Goal: Task Accomplishment & Management: Manage account settings

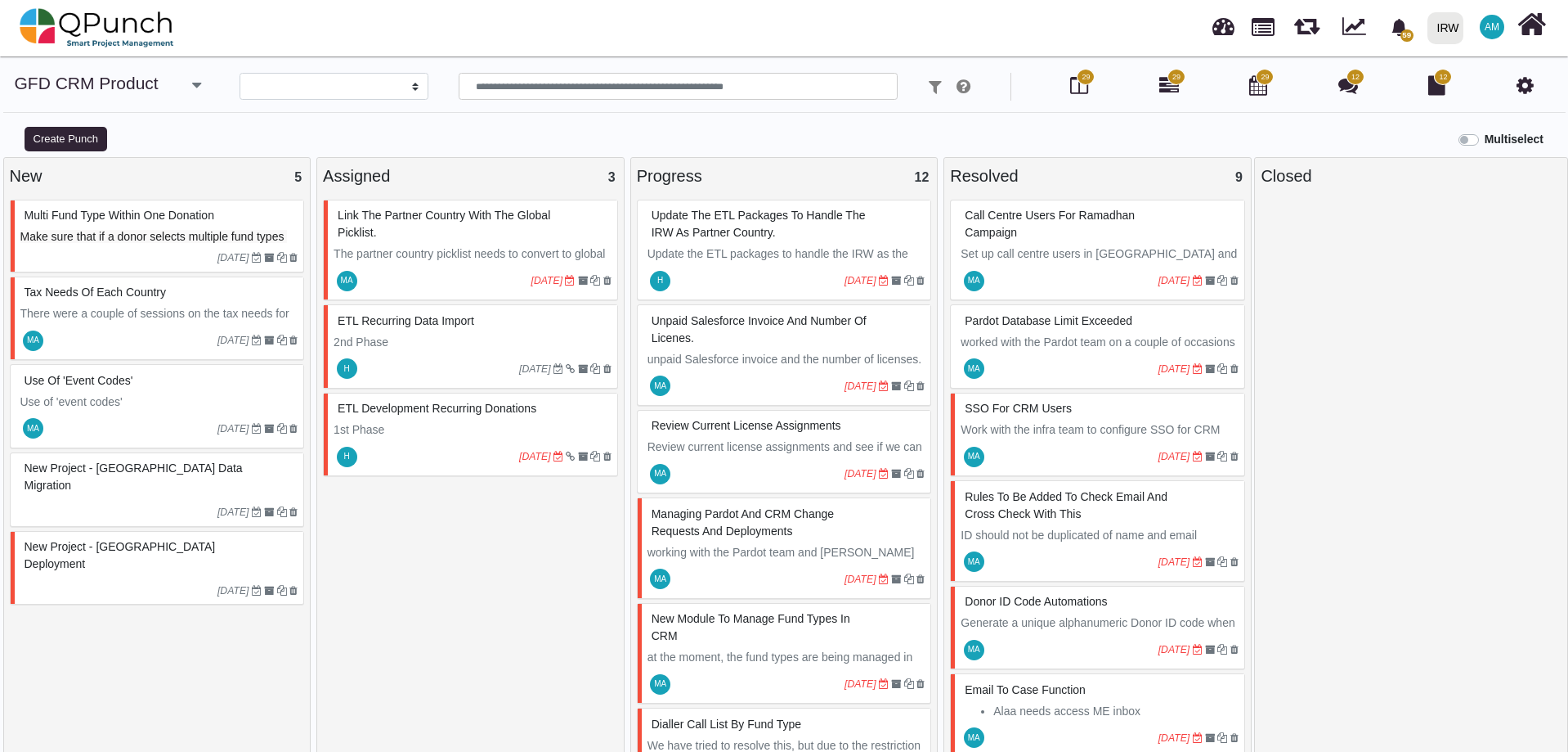
select select
click at [1223, 21] on link at bounding box center [1223, 24] width 22 height 27
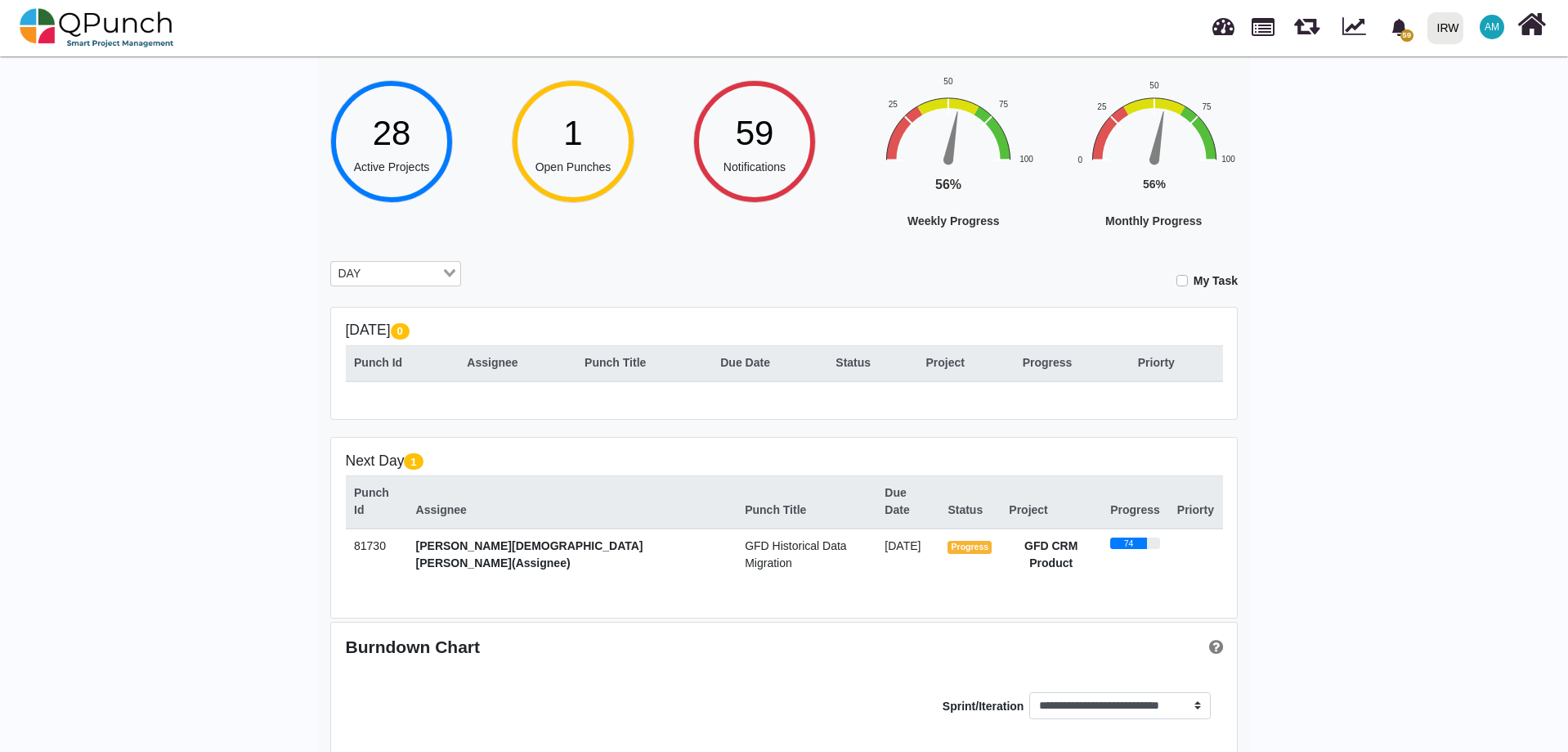
scroll to position [98, 0]
click at [745, 538] on span "GFD Historical Data Migration" at bounding box center [795, 552] width 102 height 30
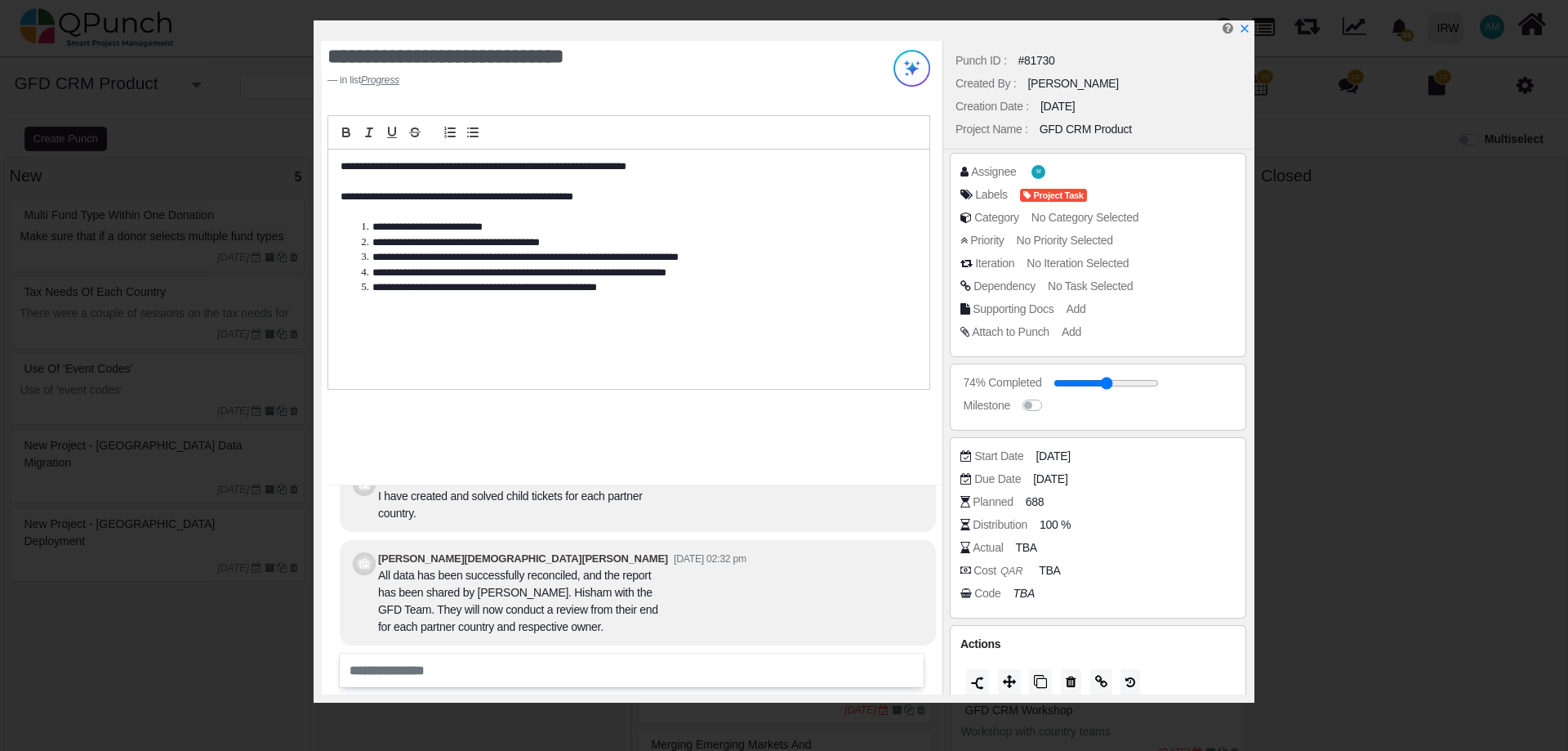
select select
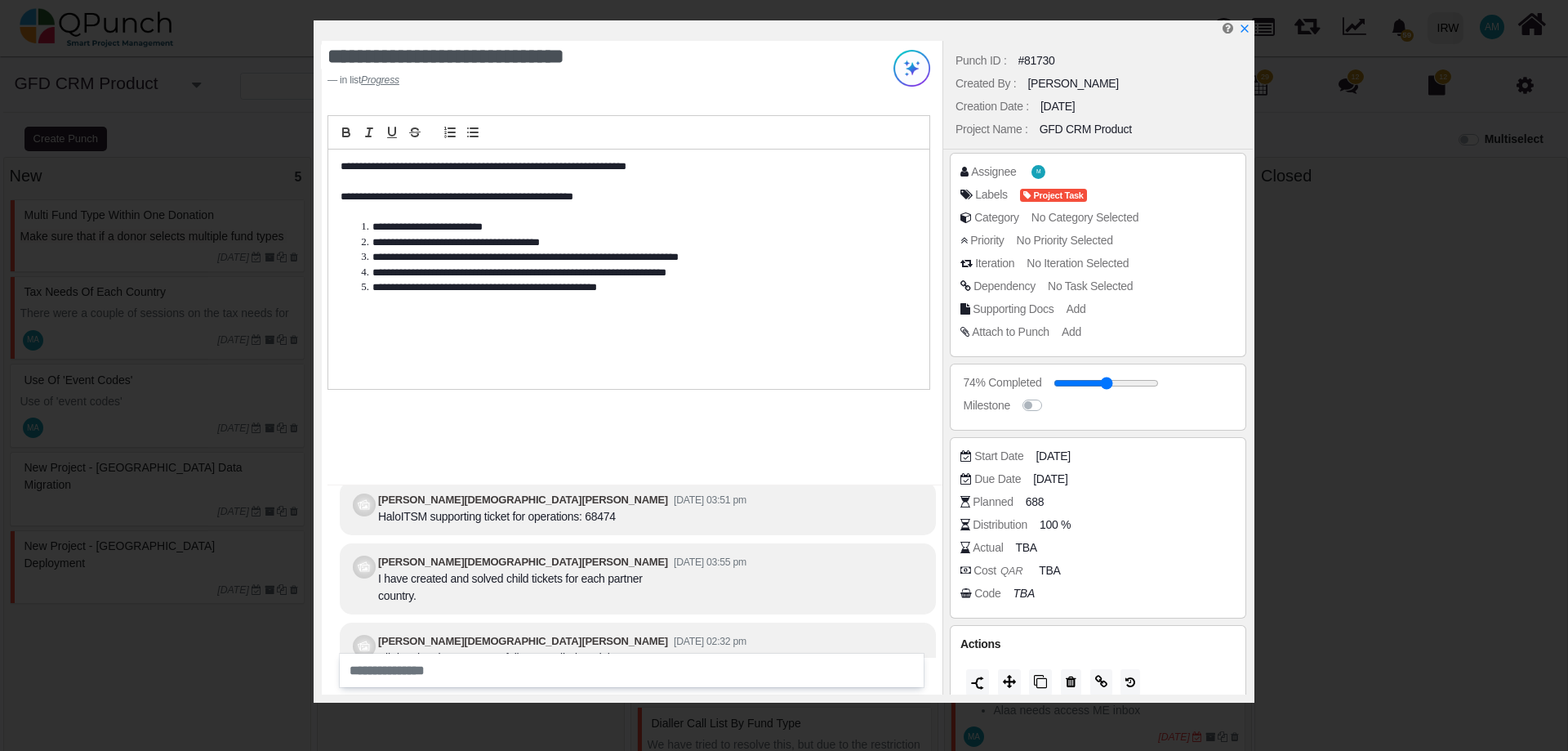
scroll to position [-191, 0]
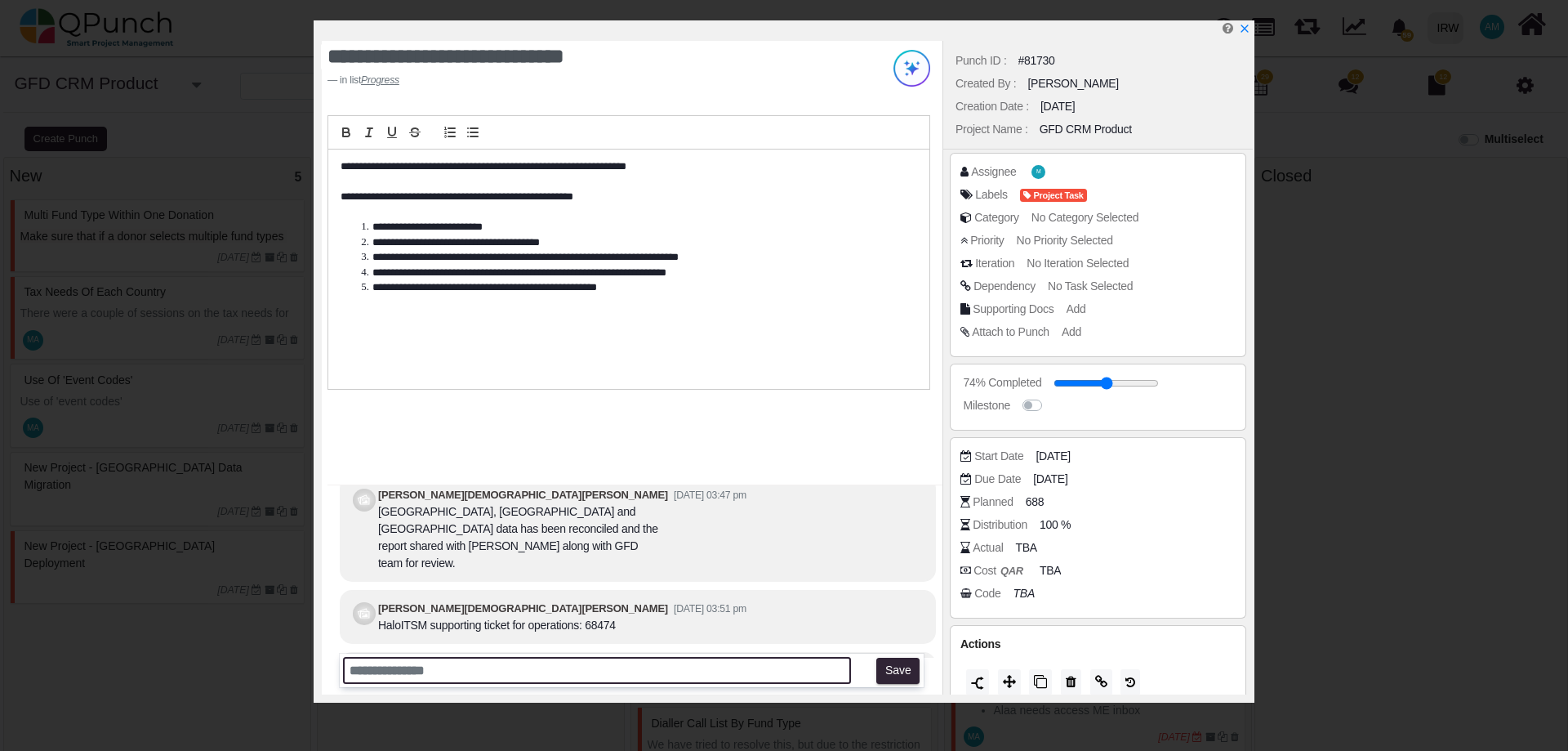
click at [735, 674] on input "text" at bounding box center [597, 670] width 508 height 27
click at [844, 326] on div "**********" at bounding box center [628, 269] width 601 height 240
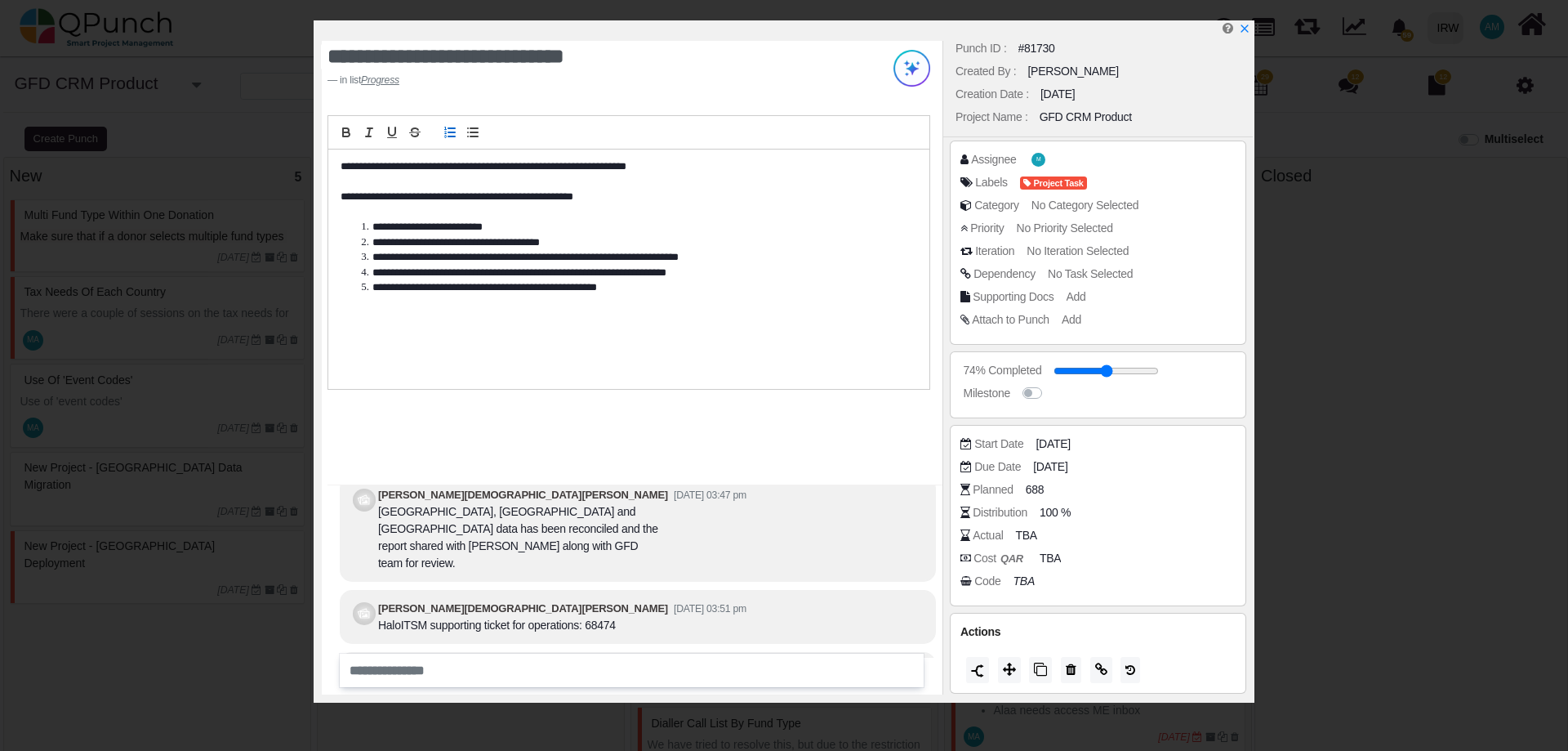
scroll to position [14, 0]
click at [1131, 670] on icon at bounding box center [1129, 667] width 9 height 11
click at [1014, 558] on b "QAR" at bounding box center [1012, 556] width 23 height 12
click at [1247, 24] on icon "x" at bounding box center [1243, 29] width 13 height 13
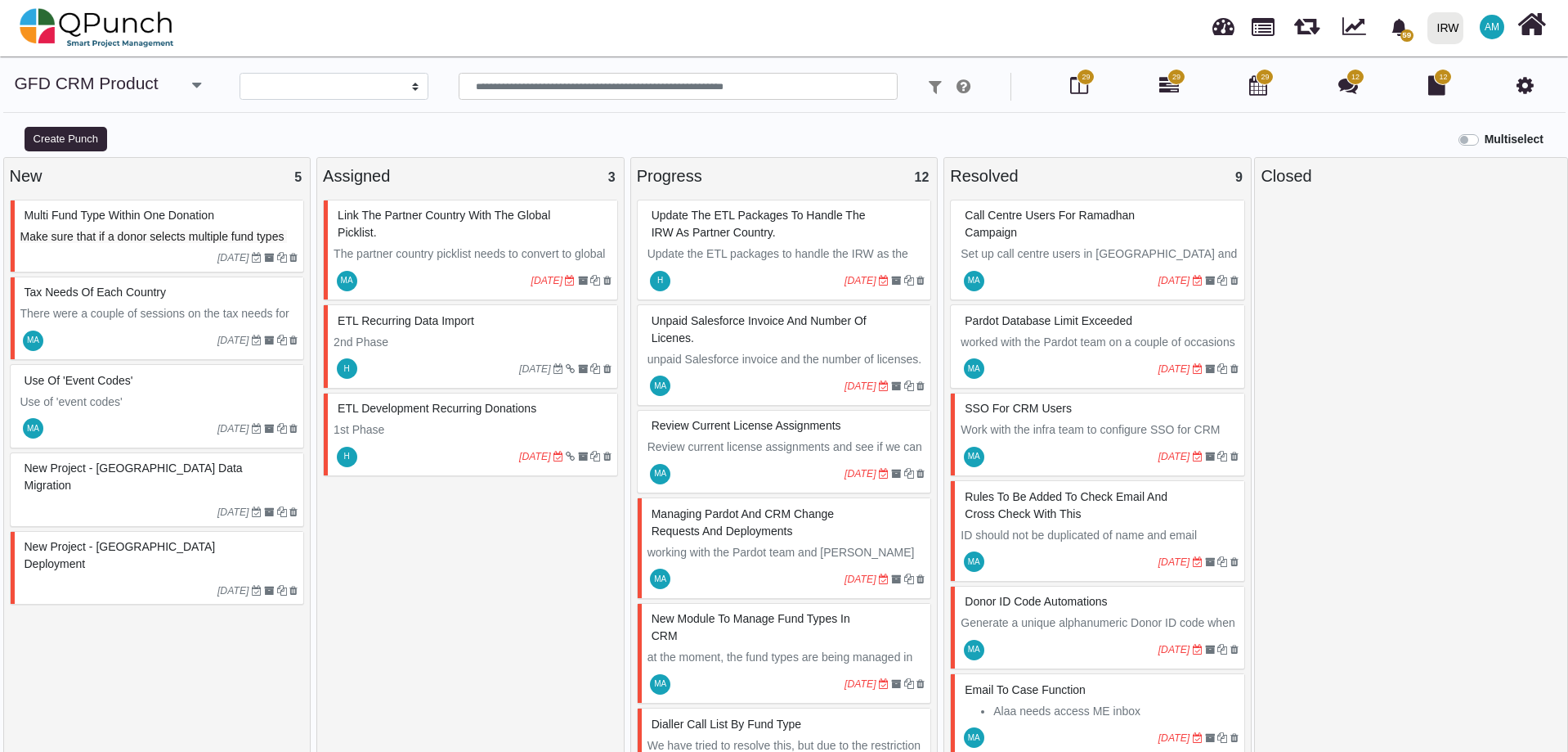
click at [1528, 90] on icon at bounding box center [1524, 85] width 17 height 20
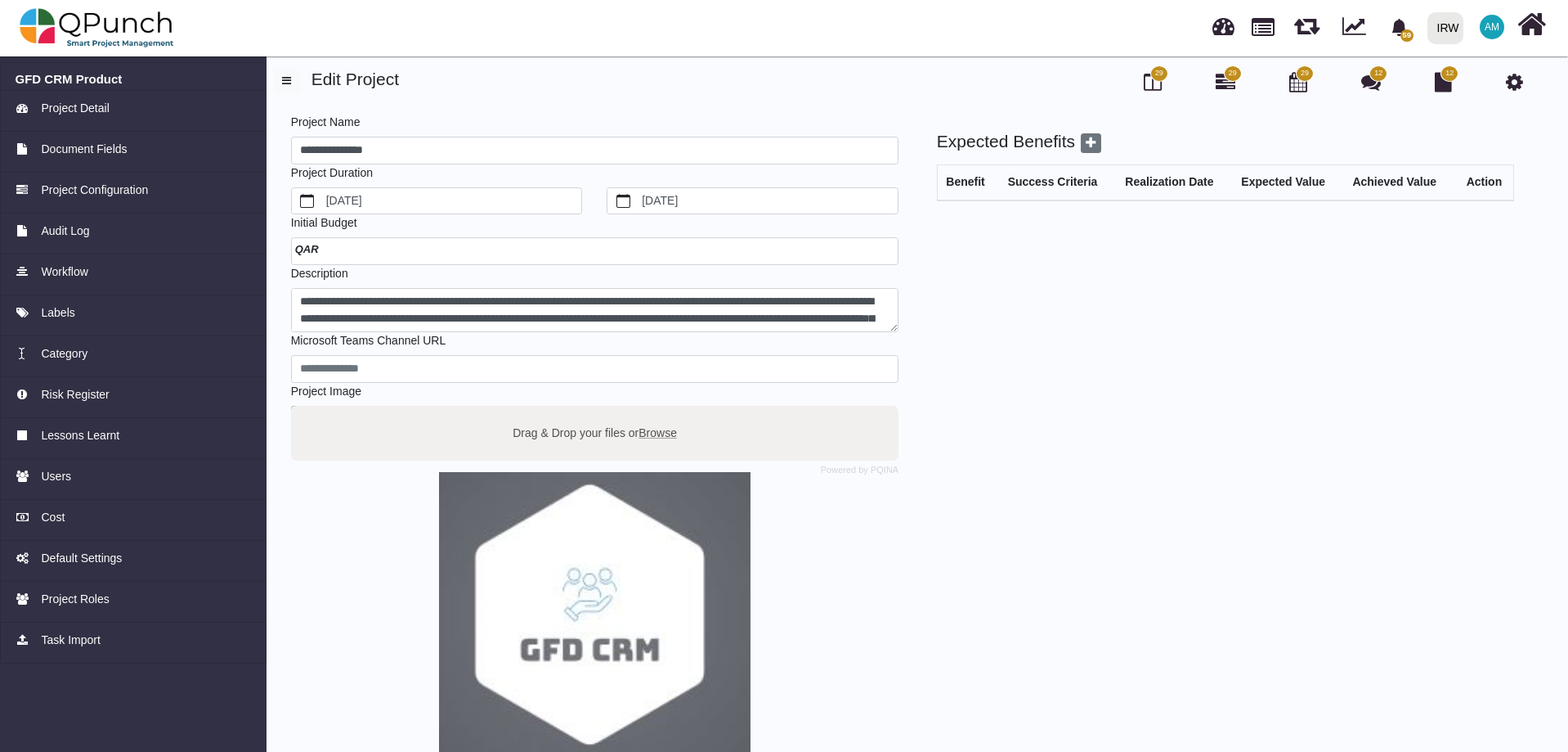
click at [1492, 24] on span "AM" at bounding box center [1491, 26] width 15 height 9
click at [1534, 26] on icon at bounding box center [1531, 25] width 29 height 31
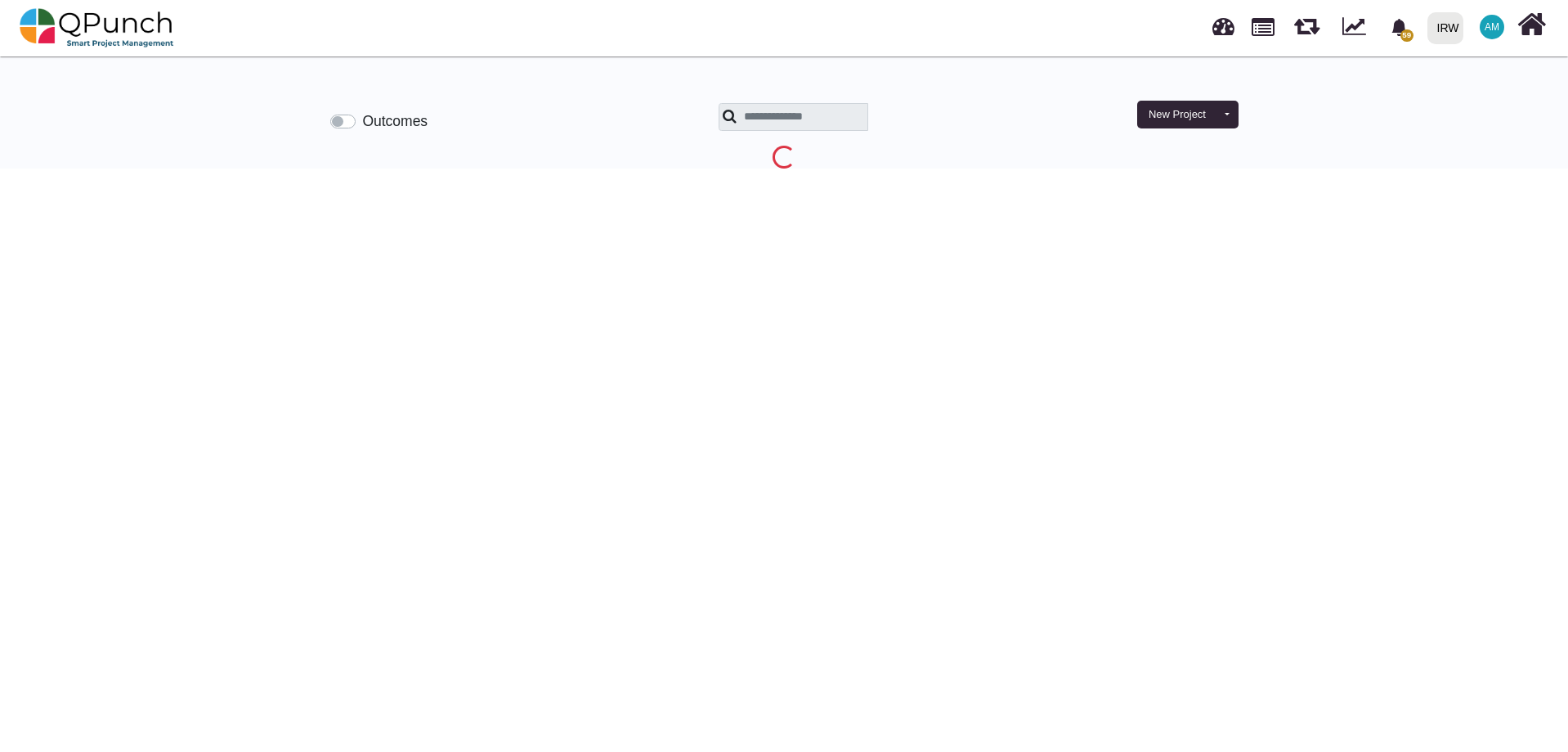
click at [1449, 32] on div "IRW" at bounding box center [1449, 28] width 22 height 29
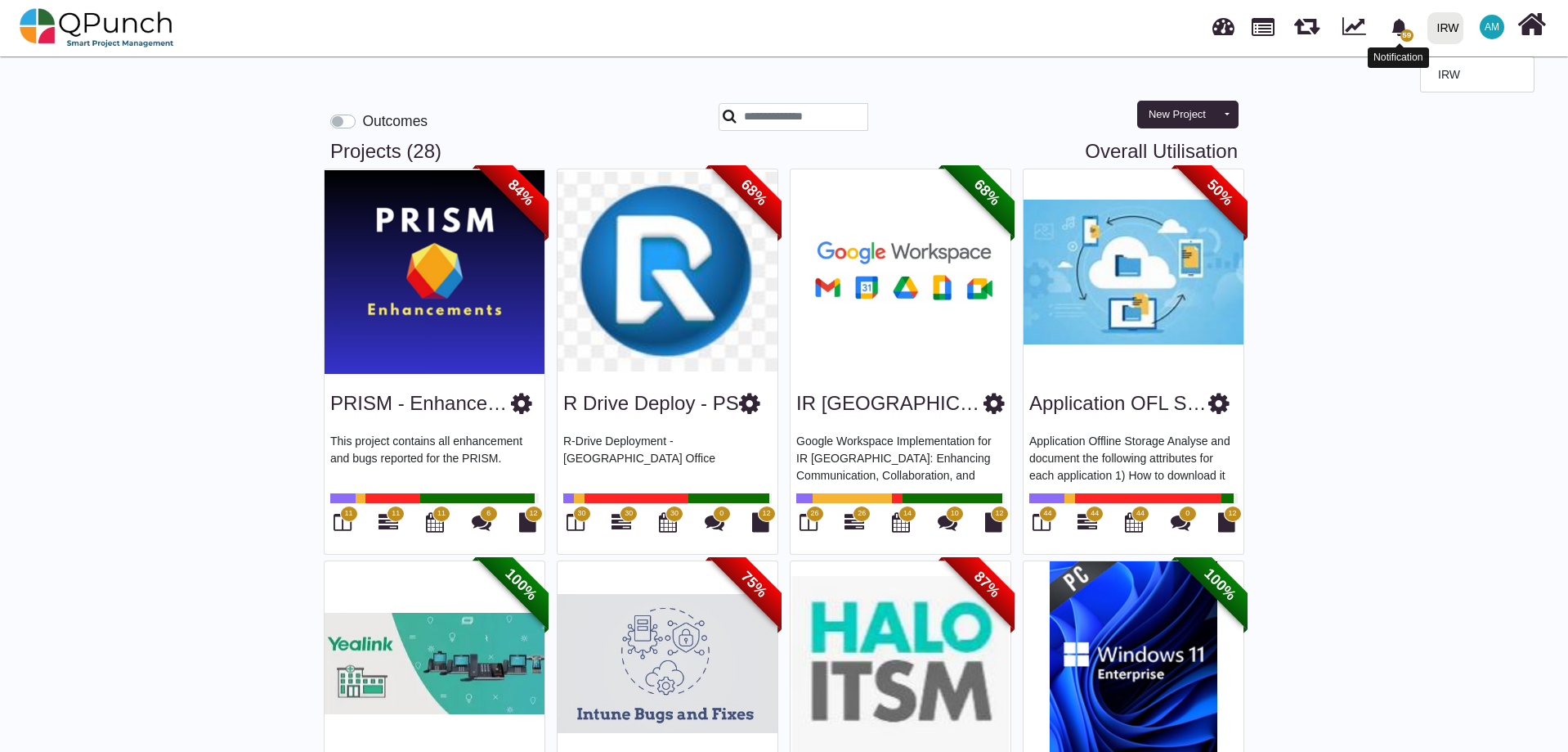
click at [1401, 24] on icon "bell fill" at bounding box center [1398, 27] width 15 height 17
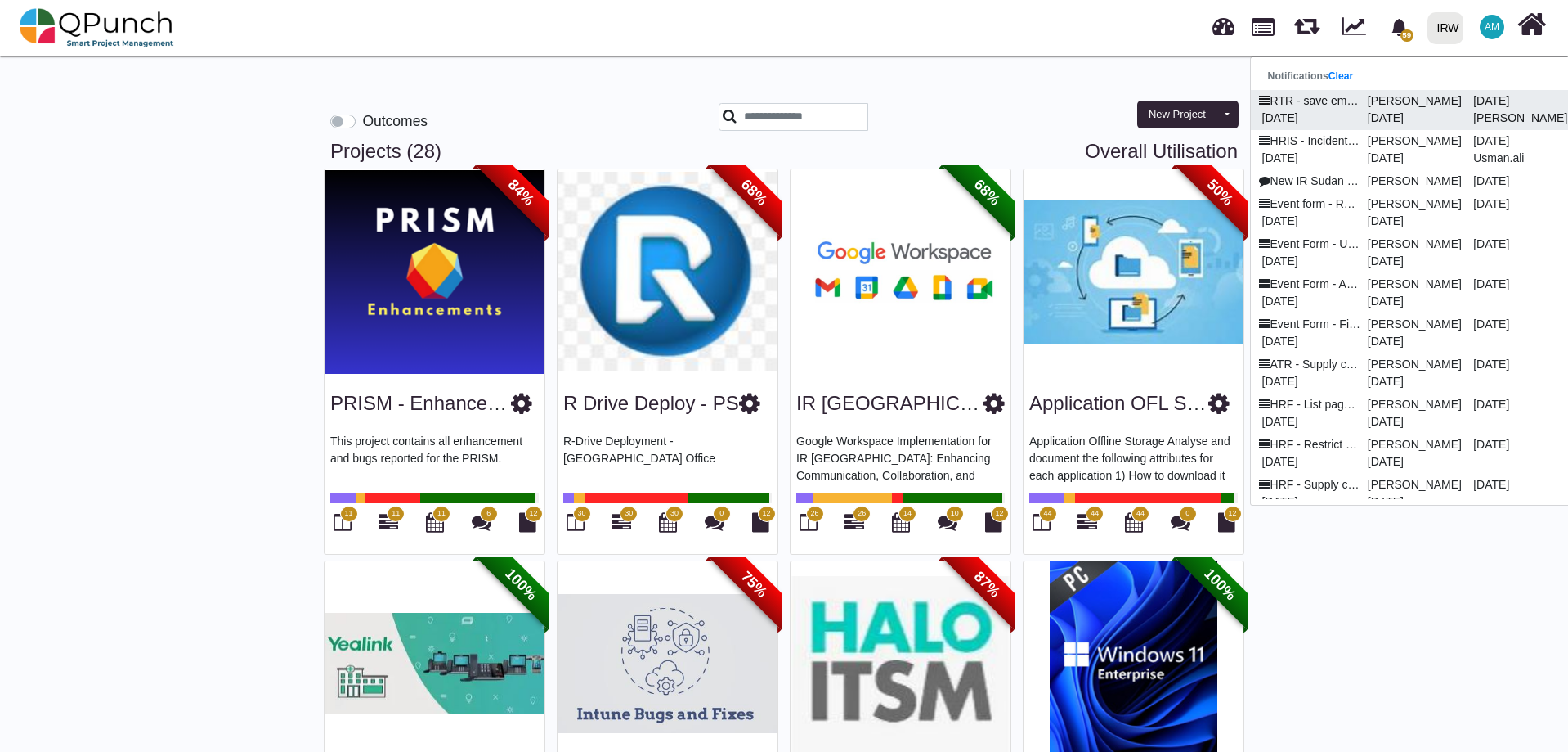
click at [1335, 97] on p "RTR - save empId (not EmpInfoID) in API for l" at bounding box center [1309, 101] width 106 height 17
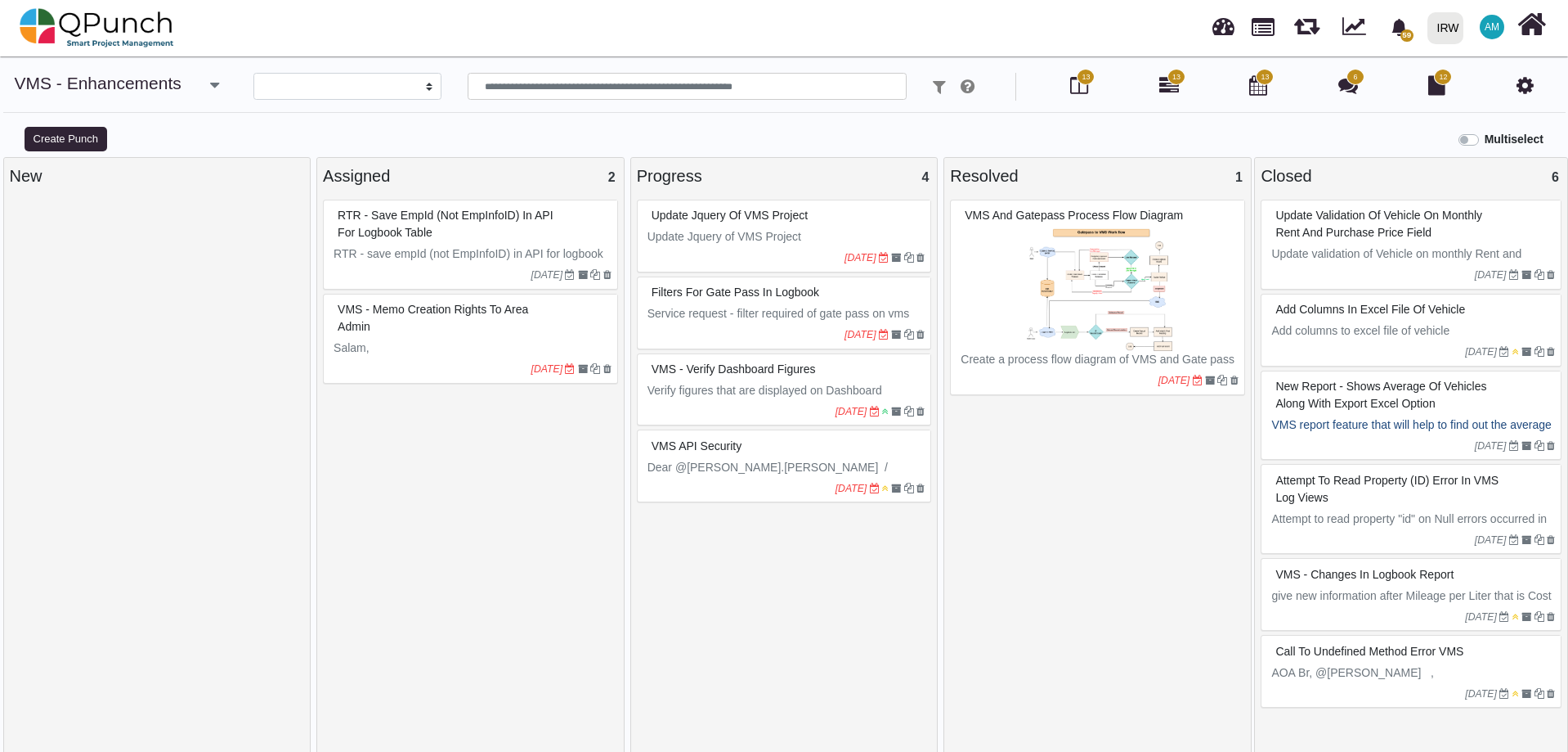
select select
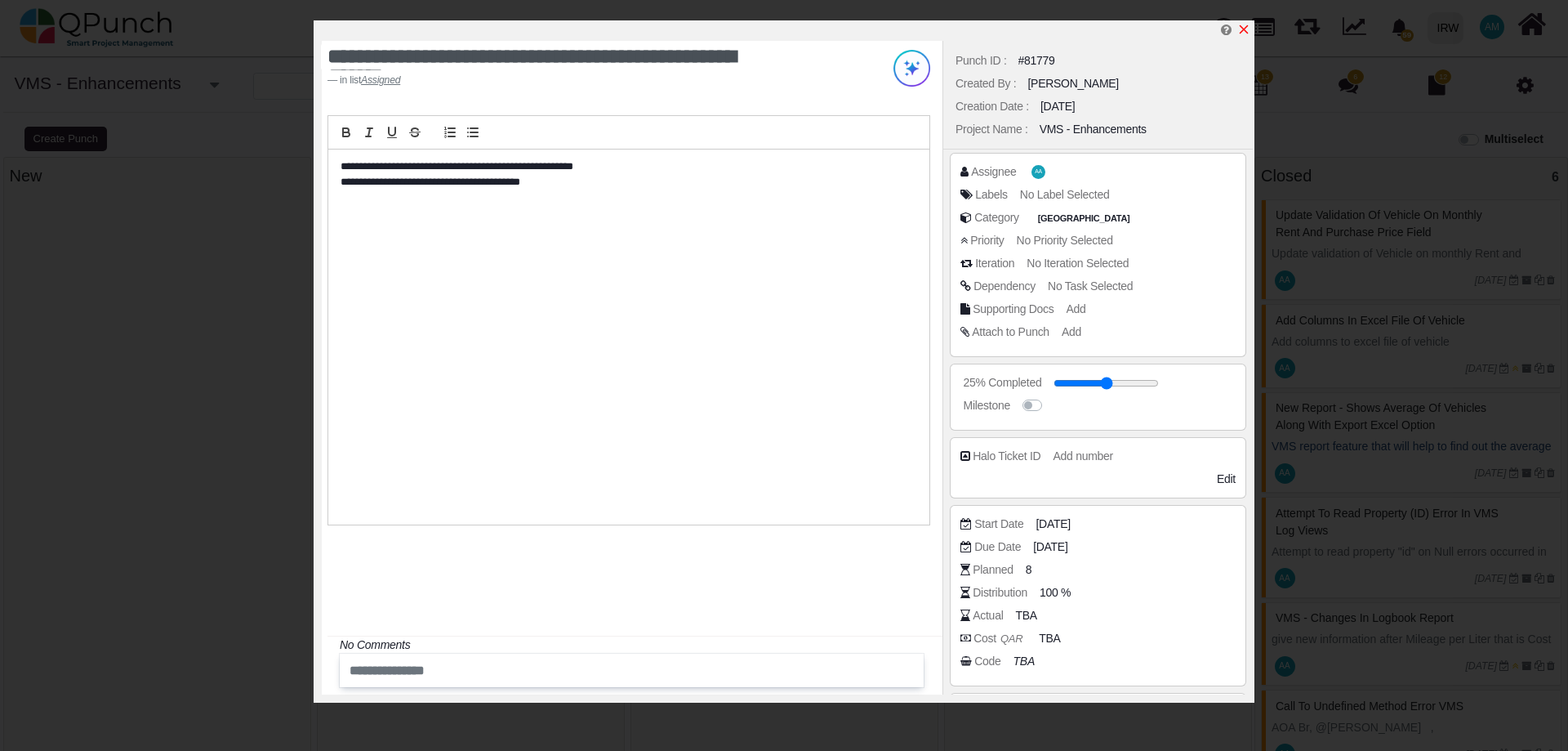
click at [1245, 32] on icon "x" at bounding box center [1244, 30] width 9 height 9
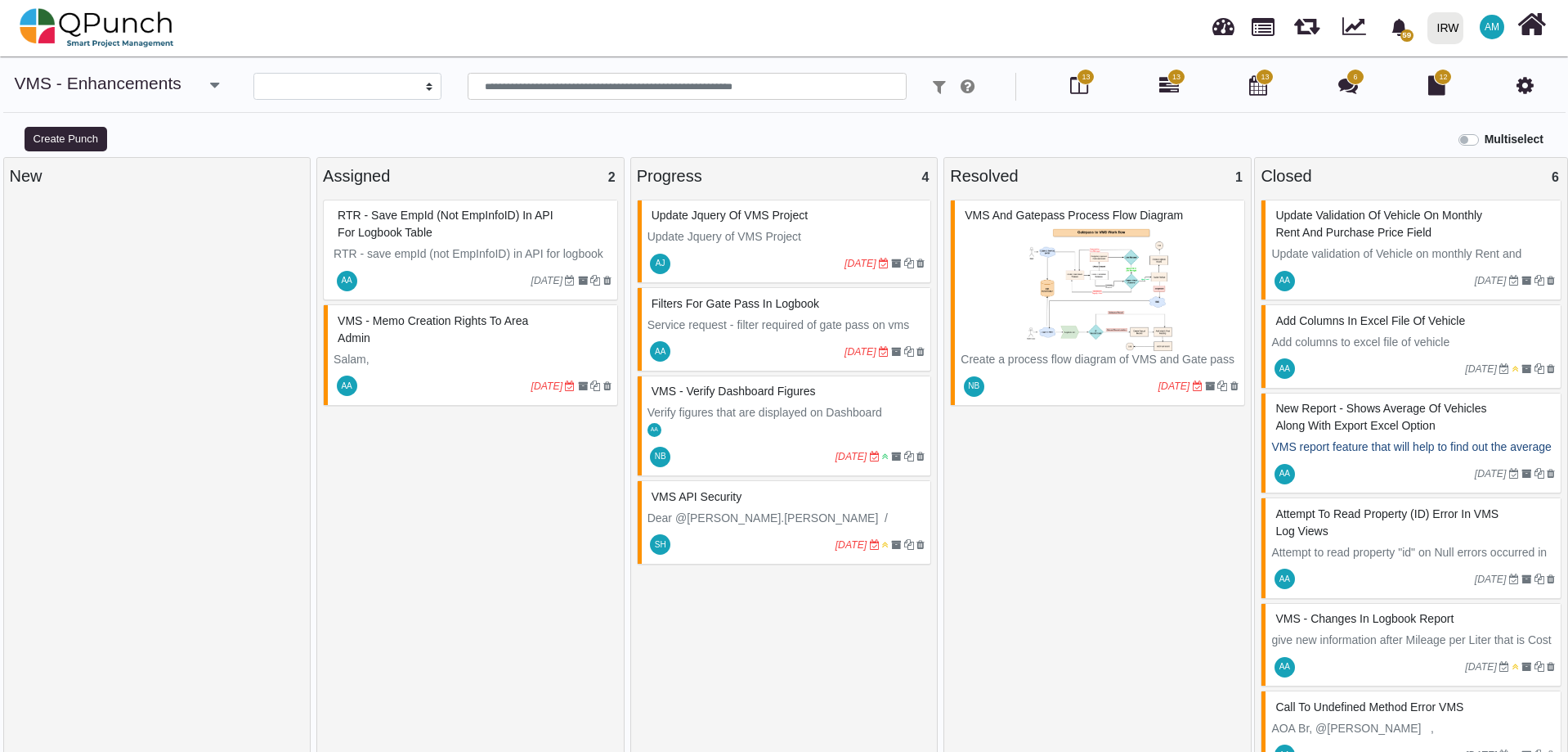
click at [1001, 290] on img at bounding box center [1100, 289] width 278 height 123
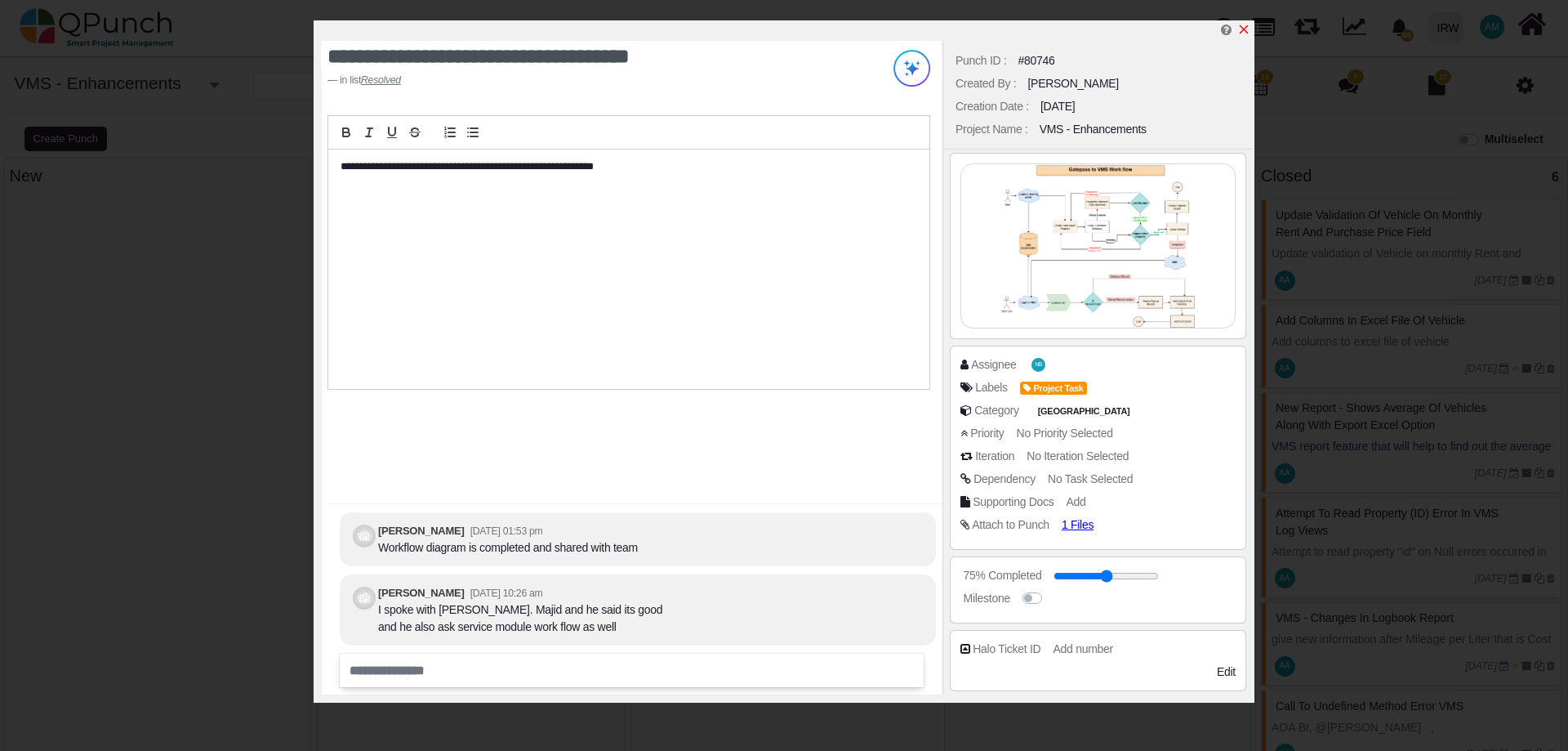
click at [1246, 32] on icon "x" at bounding box center [1244, 30] width 9 height 9
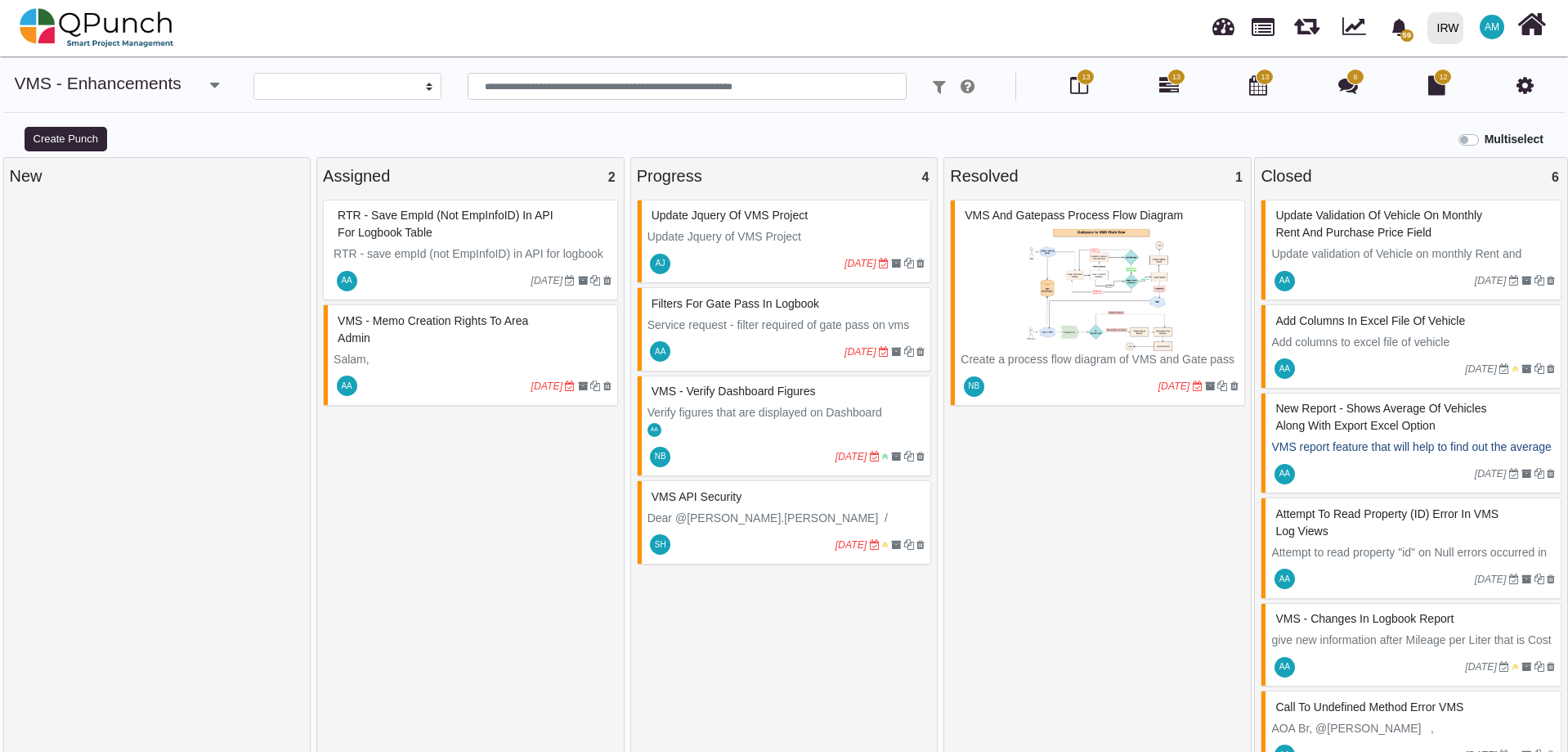
click at [381, 256] on p "RTR - save empId (not EmpInfoID) in API for logbook table" at bounding box center [473, 262] width 278 height 34
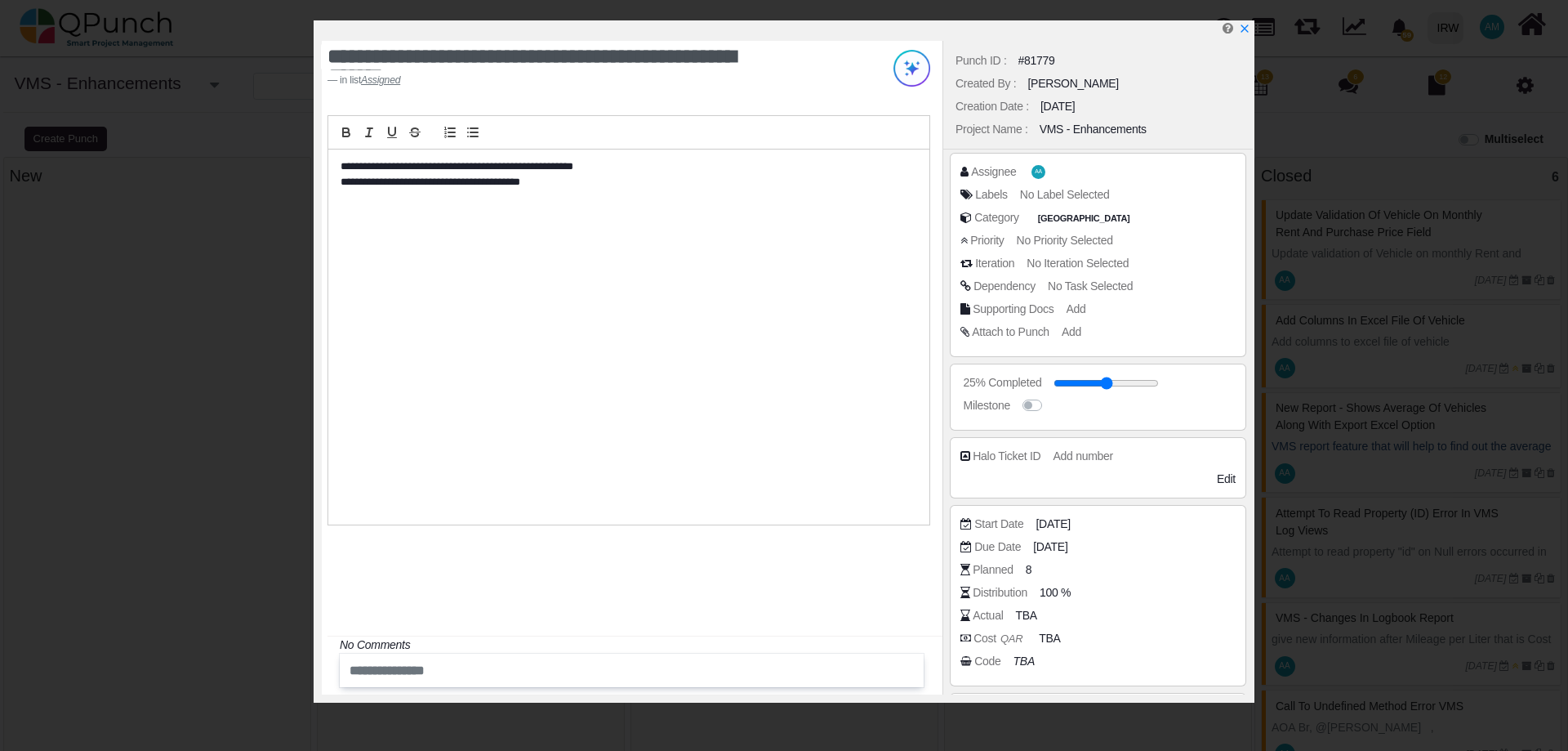
click at [1004, 614] on div "Actual TBA" at bounding box center [1102, 615] width 283 height 16
click at [1022, 615] on span "TBA" at bounding box center [1028, 615] width 21 height 17
click at [1034, 614] on span "TBA" at bounding box center [1028, 615] width 21 height 17
click at [1029, 614] on span "TBA" at bounding box center [1028, 615] width 21 height 17
click at [987, 615] on div "Actual" at bounding box center [987, 615] width 30 height 17
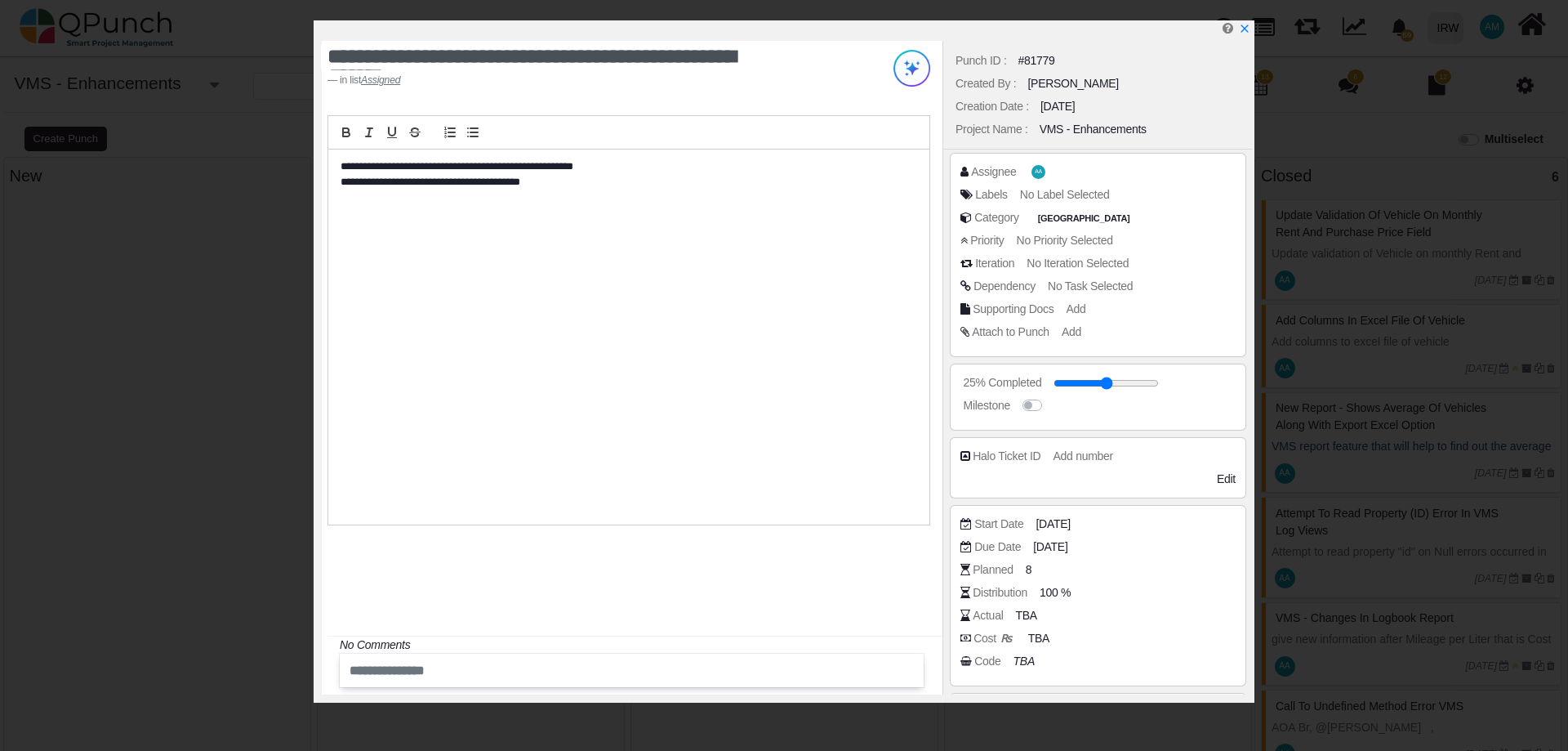
click at [953, 615] on div "Start Date [DATE] Due Date [DATE] Planned 8 Distribution 100 % Actual TBA Cost …" at bounding box center [1098, 595] width 297 height 182
click at [966, 576] on div "Planned 8" at bounding box center [1102, 569] width 283 height 16
click at [1030, 615] on span "TBA" at bounding box center [1028, 615] width 21 height 17
click at [1029, 616] on span "TBA" at bounding box center [1028, 615] width 21 height 17
click at [1028, 616] on span "TBA" at bounding box center [1028, 615] width 21 height 17
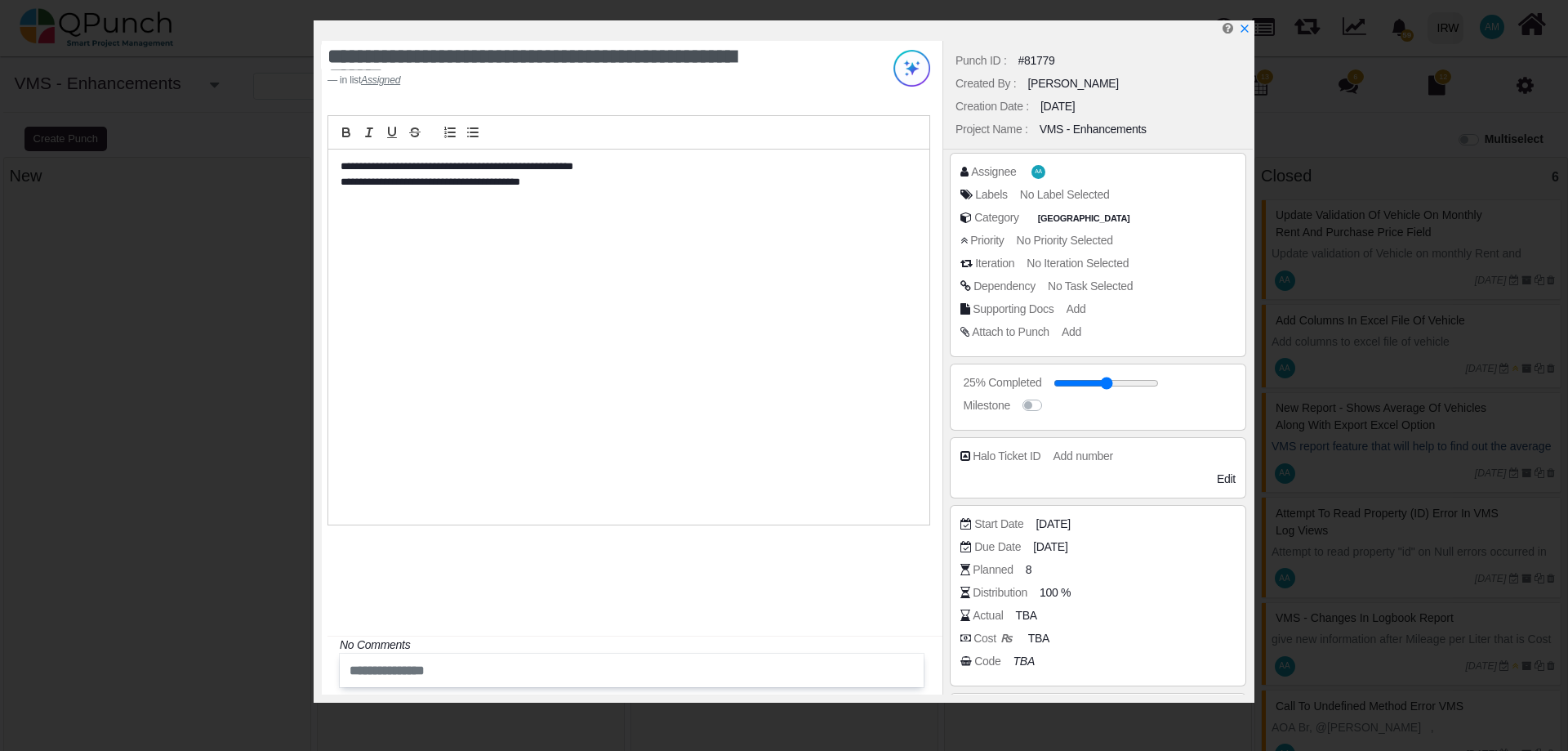
click at [1170, 598] on div "Distribution 100 %" at bounding box center [1102, 592] width 283 height 16
click at [1084, 613] on div "Actual TBA" at bounding box center [1102, 615] width 283 height 16
click at [1025, 615] on span "TBA" at bounding box center [1028, 615] width 21 height 17
click at [1026, 615] on span "TBA" at bounding box center [1028, 615] width 21 height 17
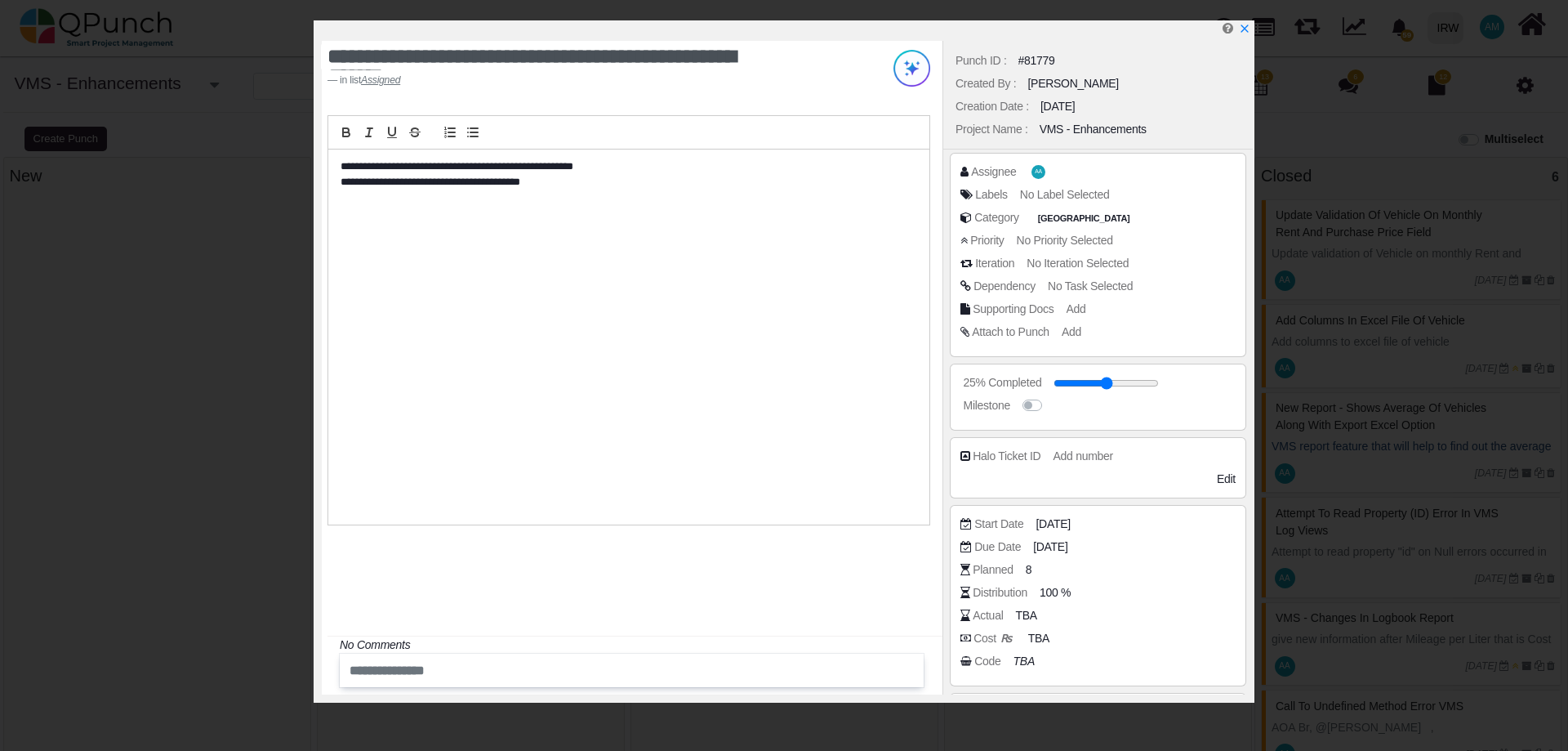
click at [1017, 640] on div "Cost ₨ TBA" at bounding box center [1102, 638] width 283 height 16
click at [1032, 615] on span "TBA" at bounding box center [1028, 615] width 21 height 17
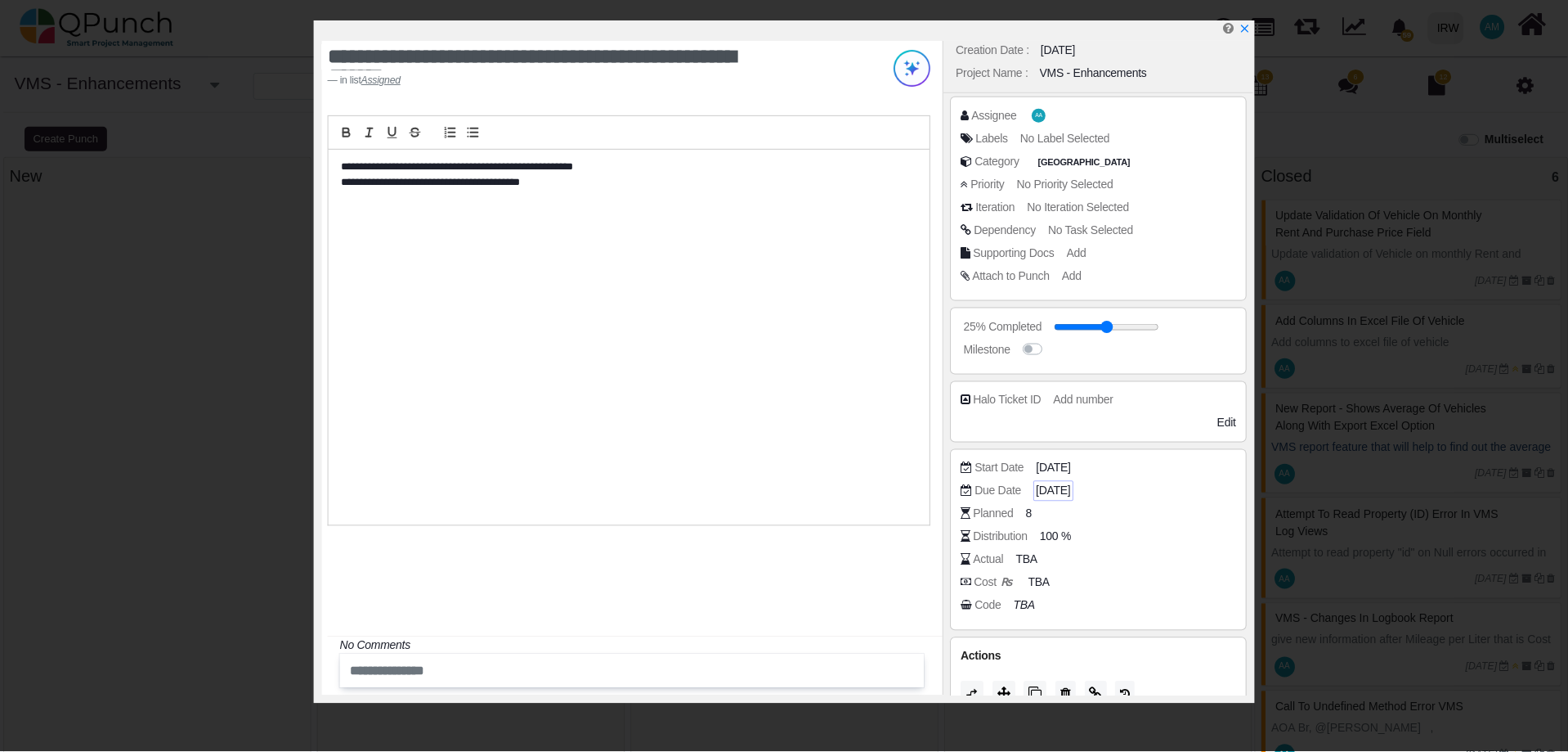
scroll to position [83, 0]
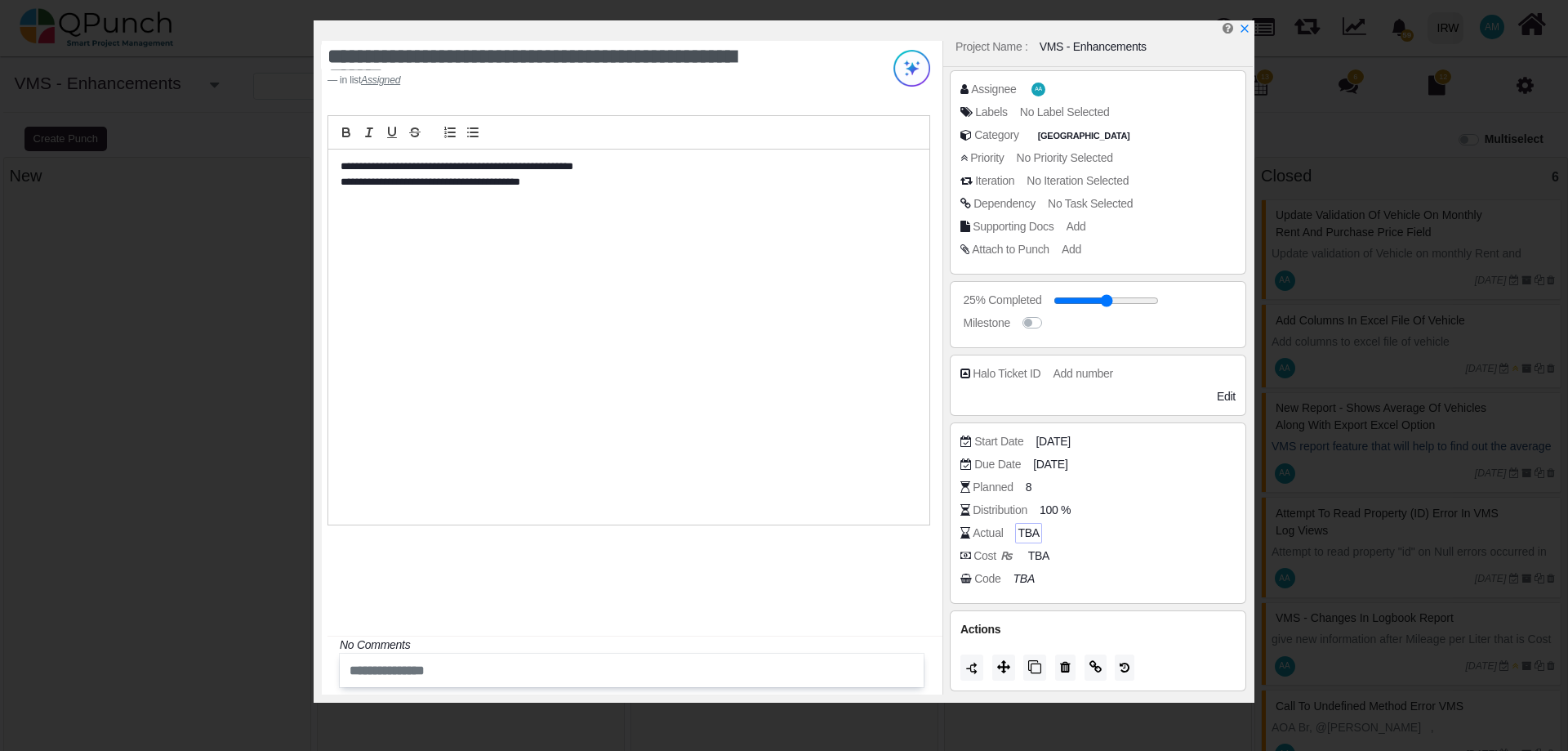
click at [1026, 535] on span "TBA" at bounding box center [1028, 533] width 21 height 17
click at [1242, 28] on icon "x" at bounding box center [1243, 29] width 13 height 13
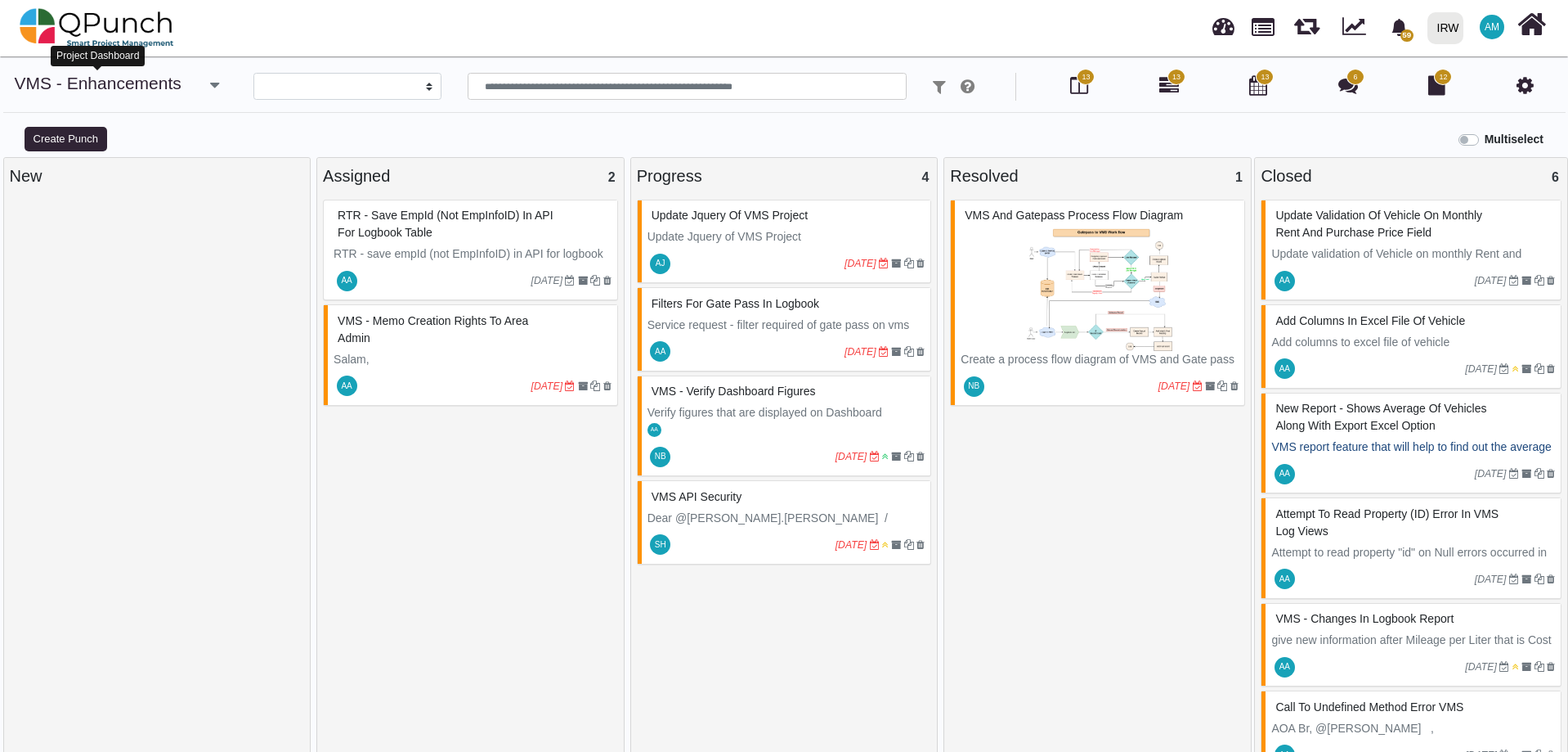
click at [96, 80] on link "VMS - Enhancements" at bounding box center [97, 83] width 166 height 19
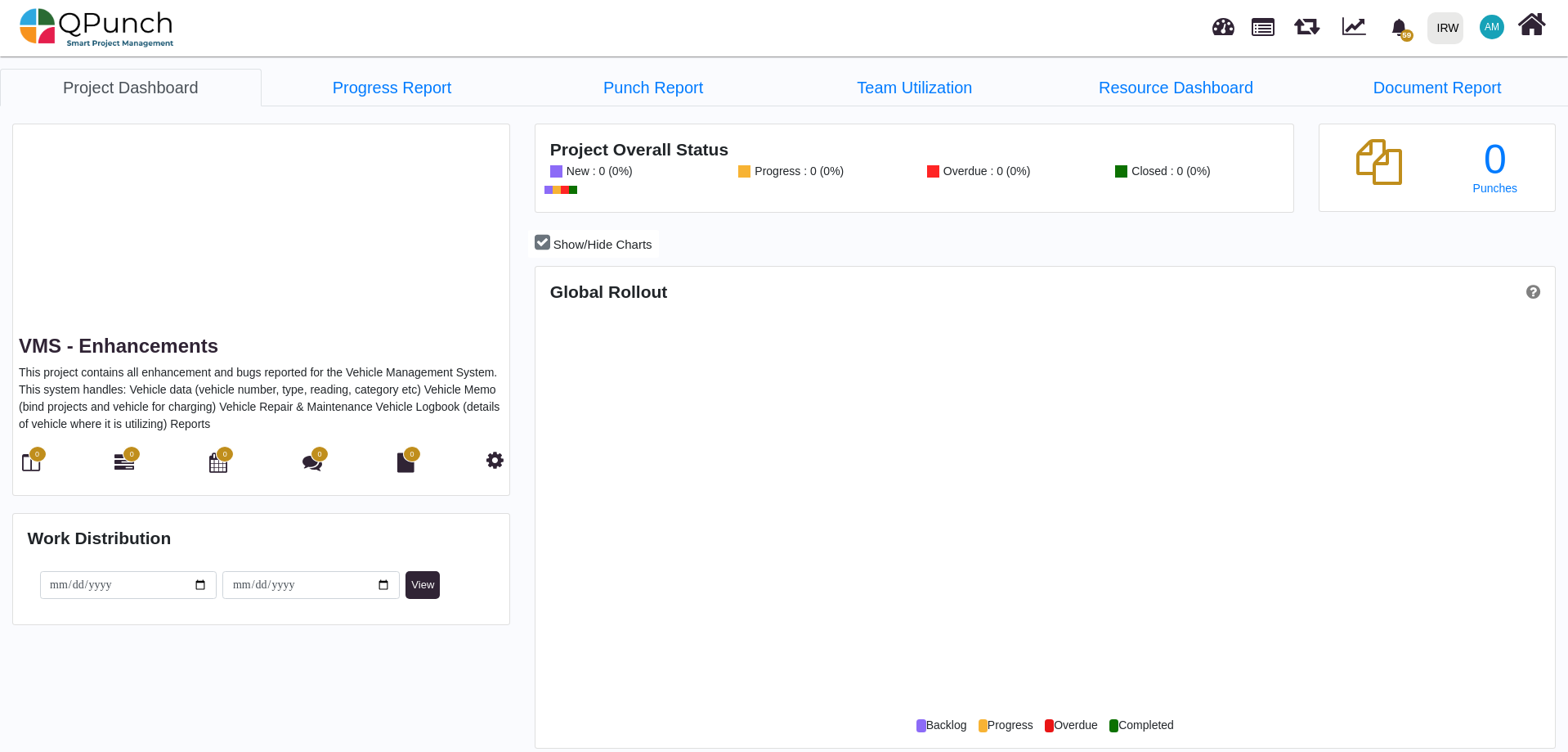
scroll to position [451, 1014]
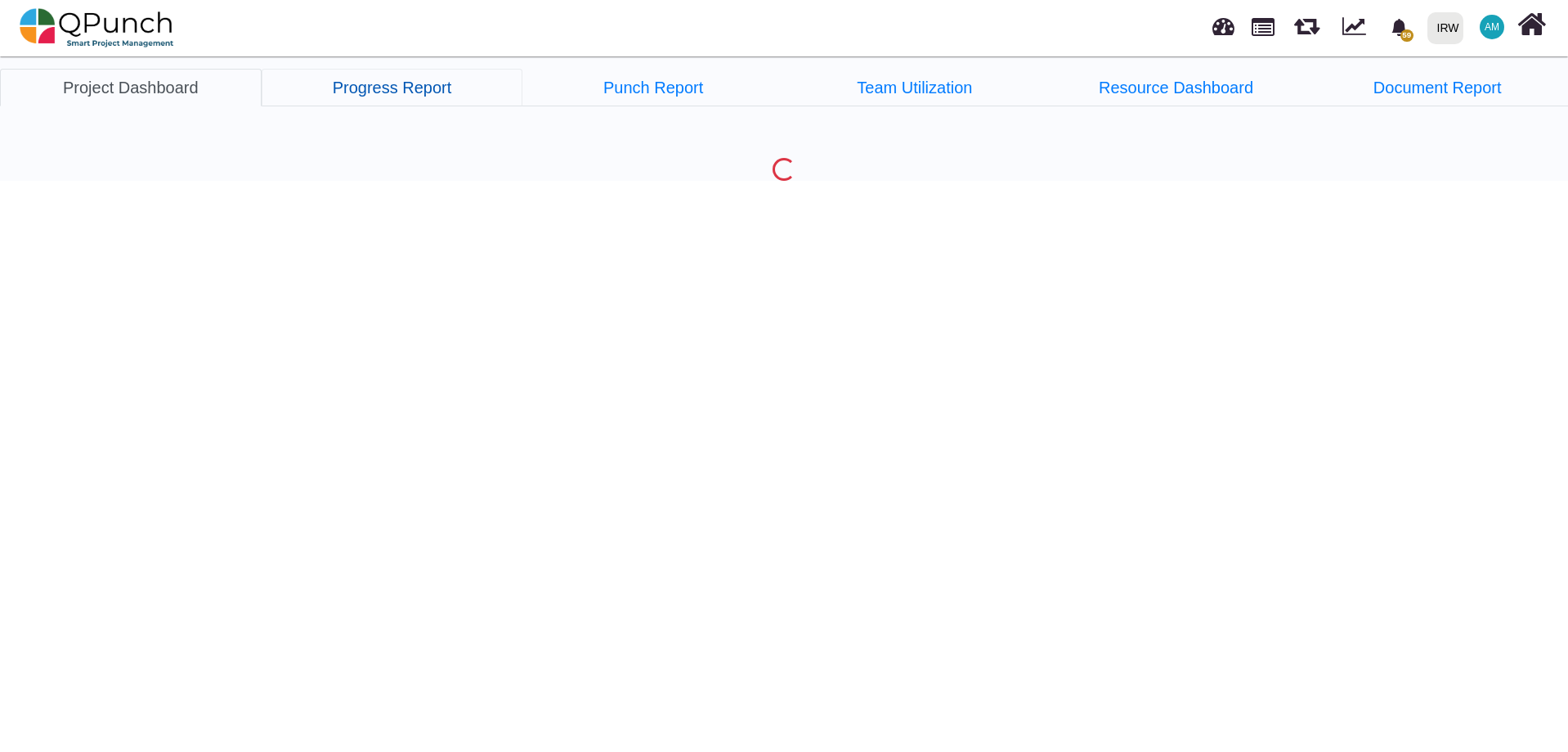
click at [386, 92] on link "Progress Report" at bounding box center [392, 87] width 262 height 38
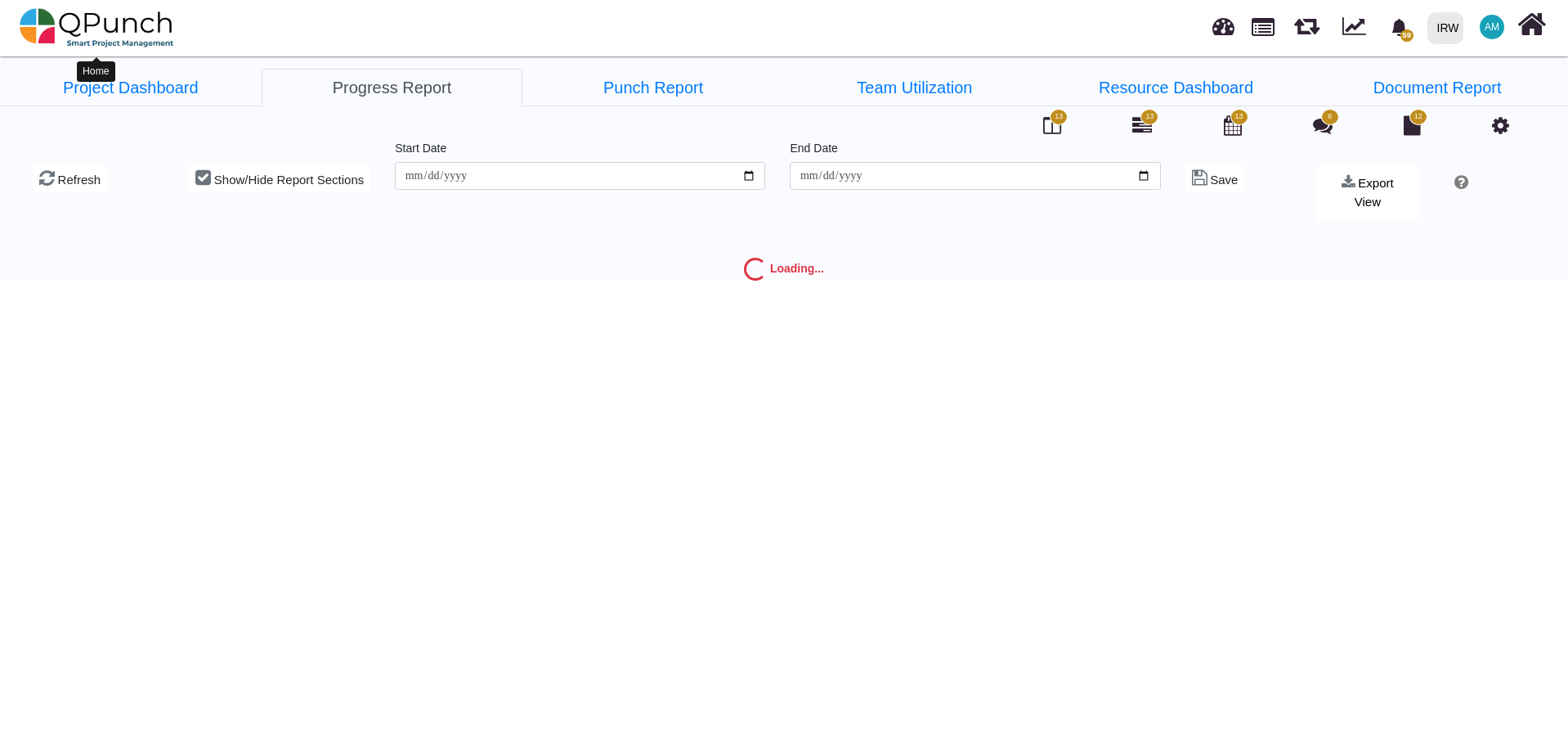
click at [142, 28] on img at bounding box center [96, 27] width 154 height 49
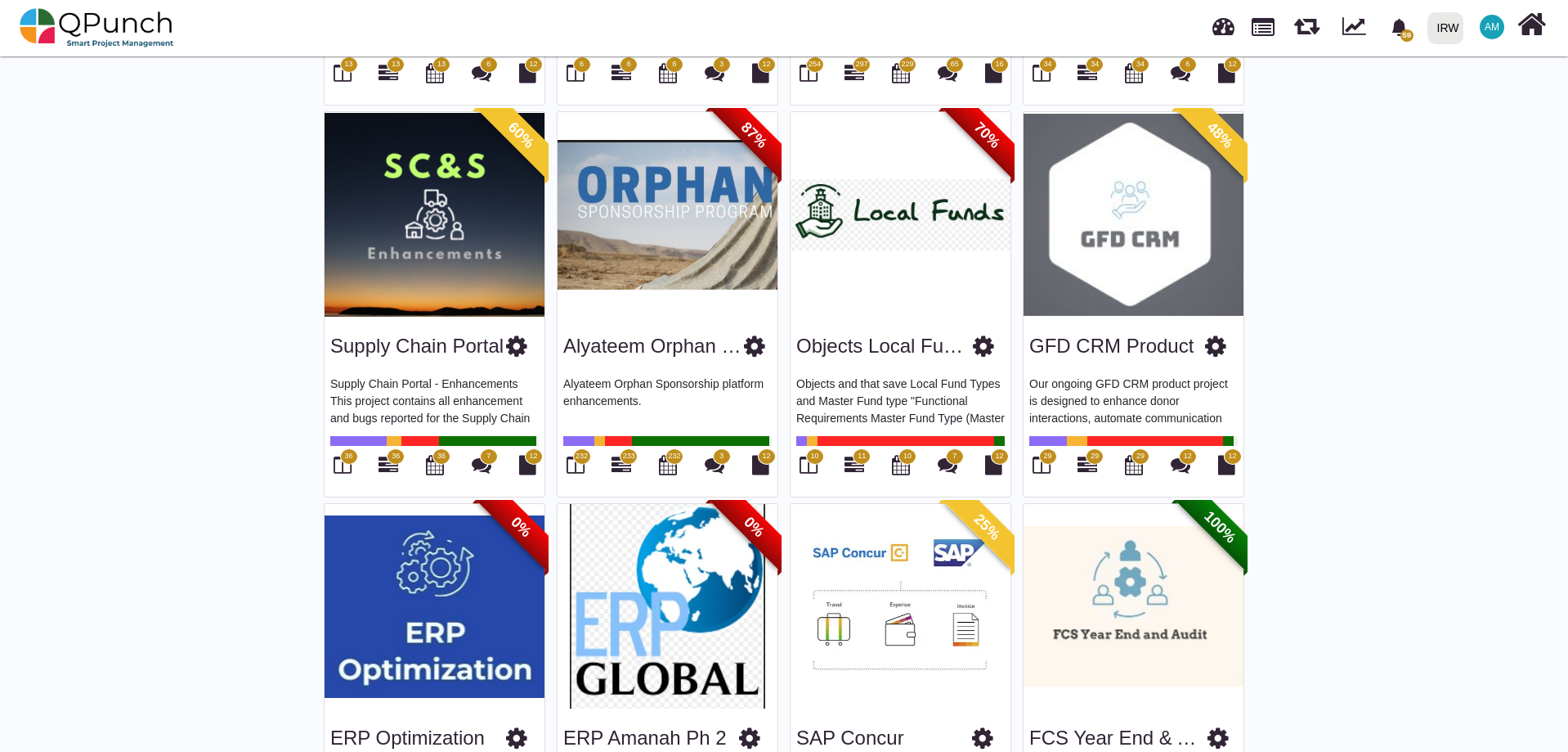
scroll to position [1635, 0]
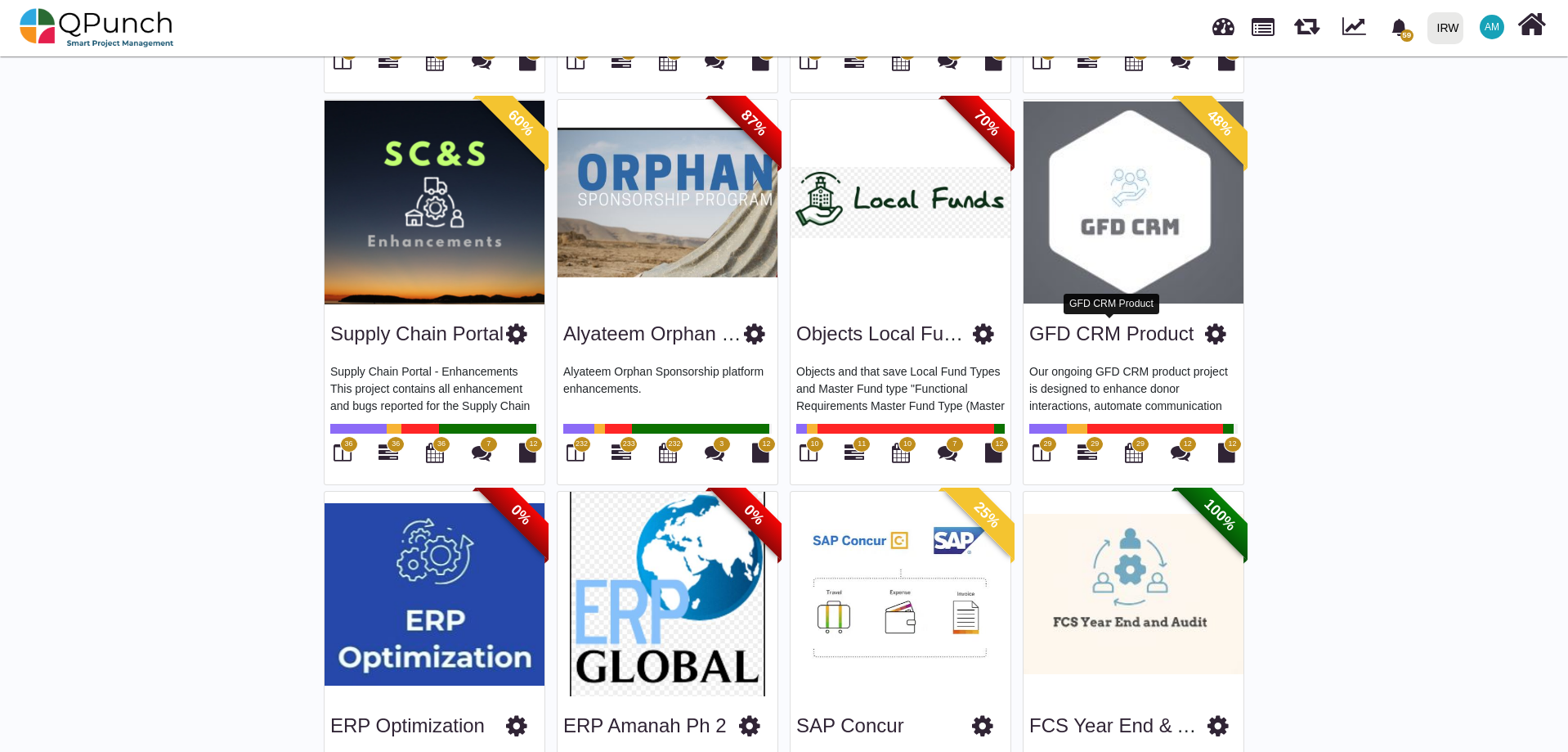
click at [1122, 331] on link "GFD CRM Product" at bounding box center [1111, 334] width 165 height 22
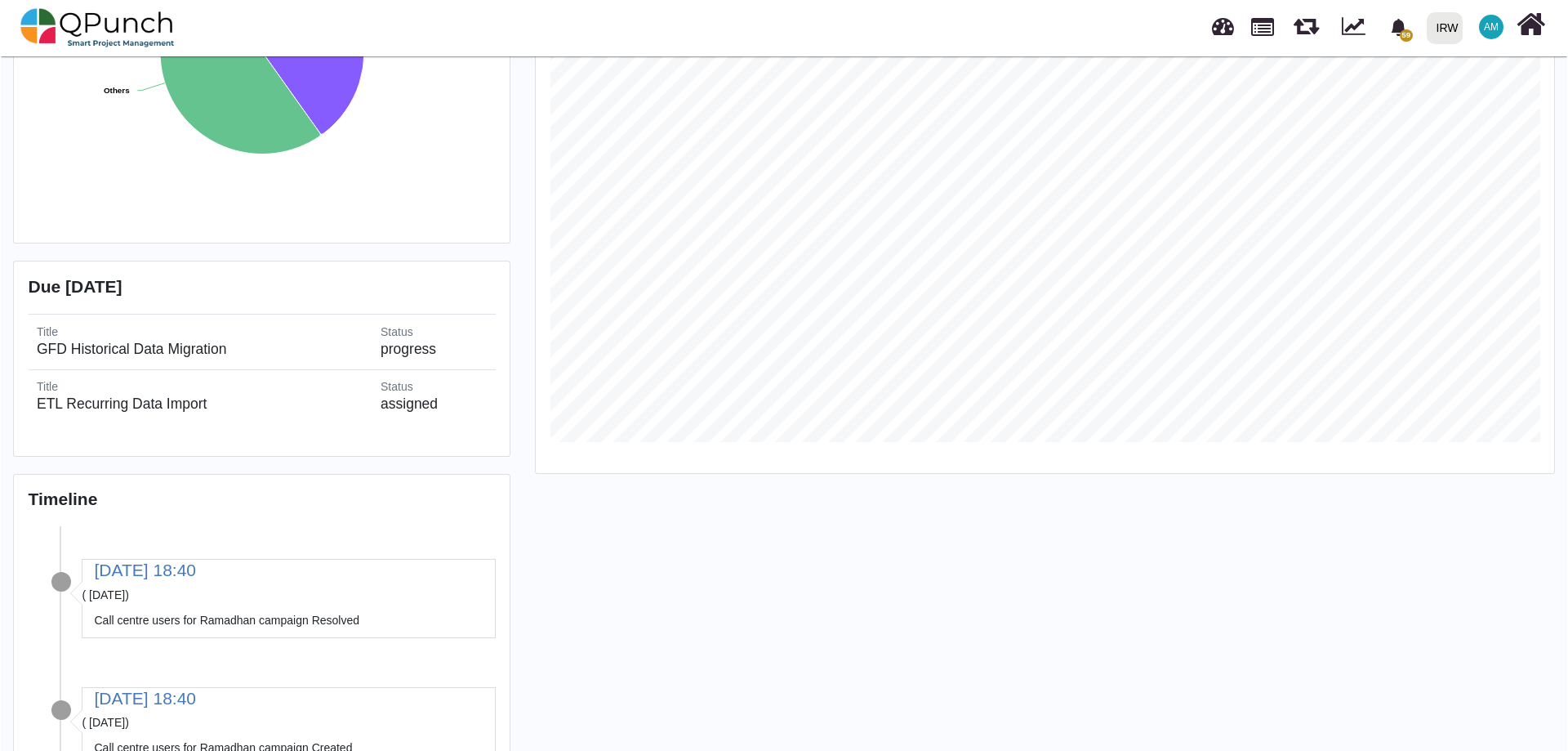
scroll to position [82, 0]
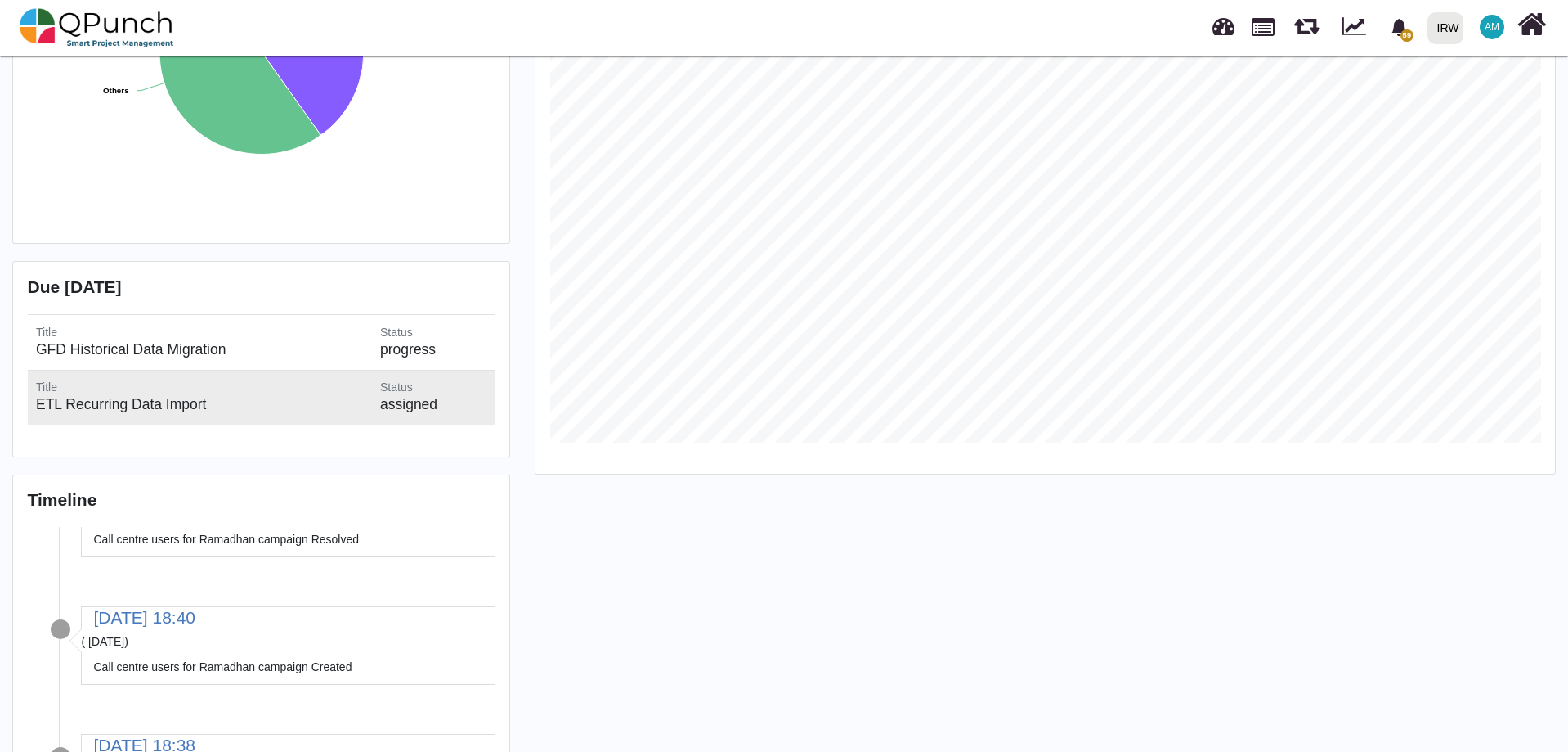
click at [126, 401] on h5 "ETL Recurring Data Import" at bounding box center [199, 405] width 327 height 17
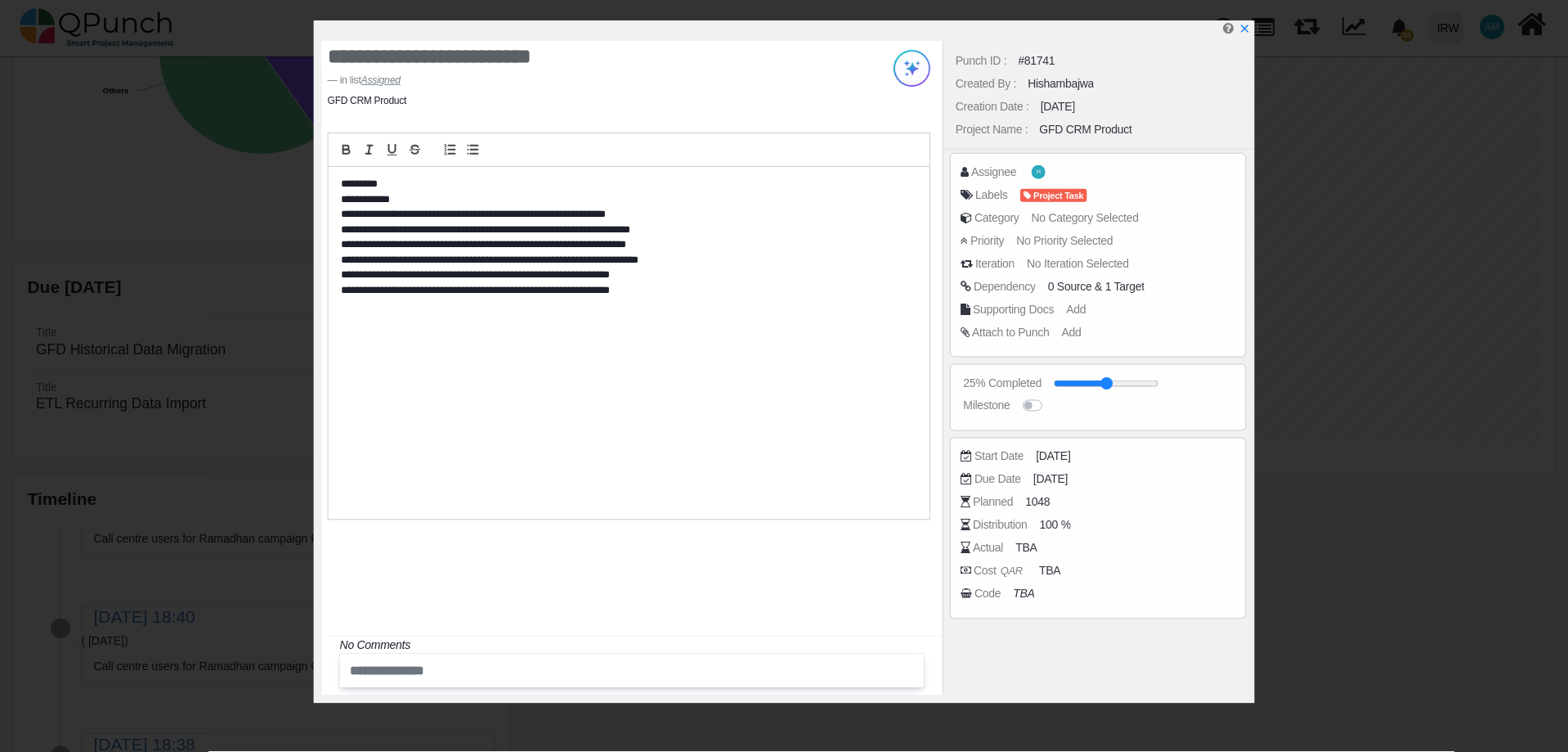
scroll to position [451, 1016]
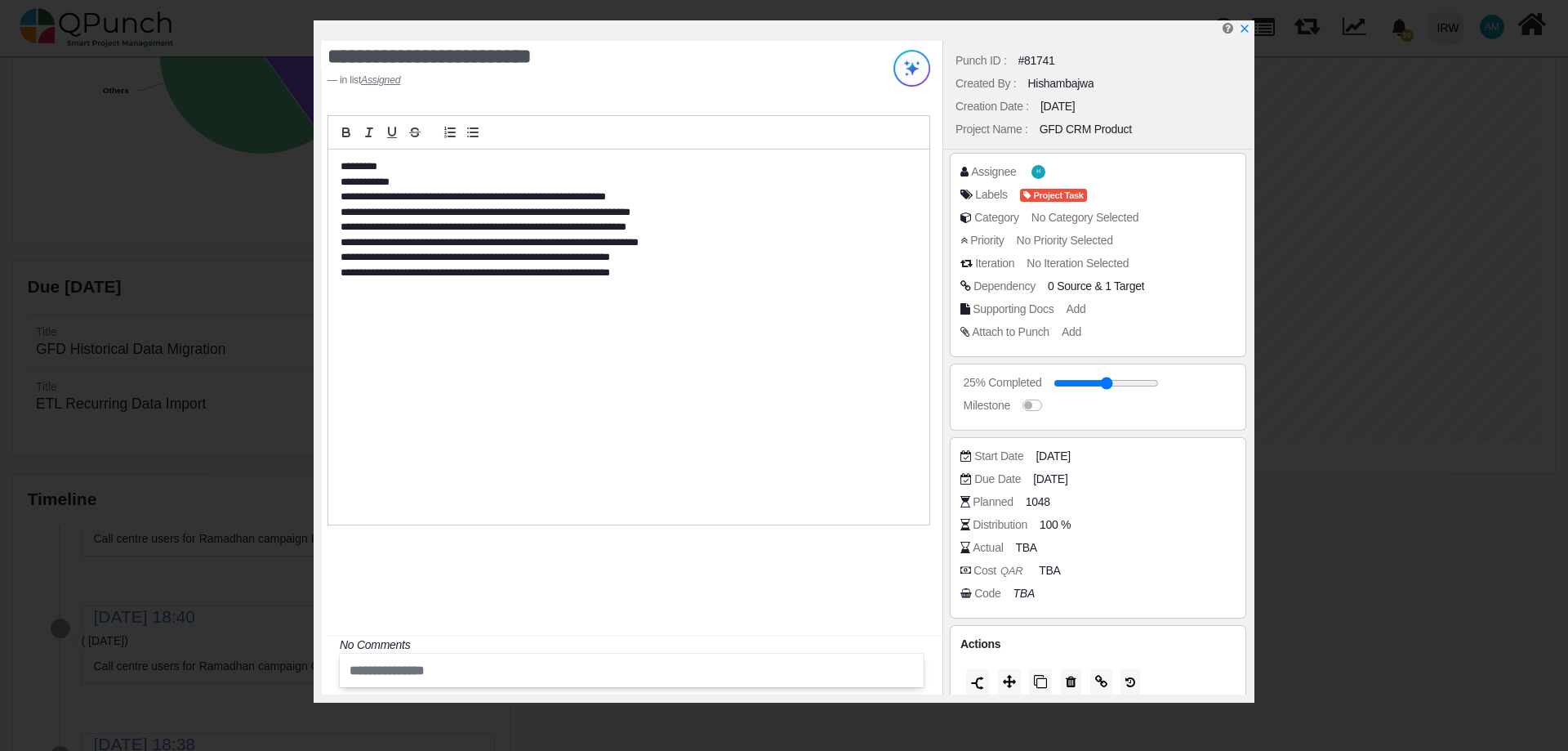
click at [967, 544] on icon at bounding box center [965, 546] width 9 height 11
click at [1024, 553] on span "TBA" at bounding box center [1028, 547] width 21 height 17
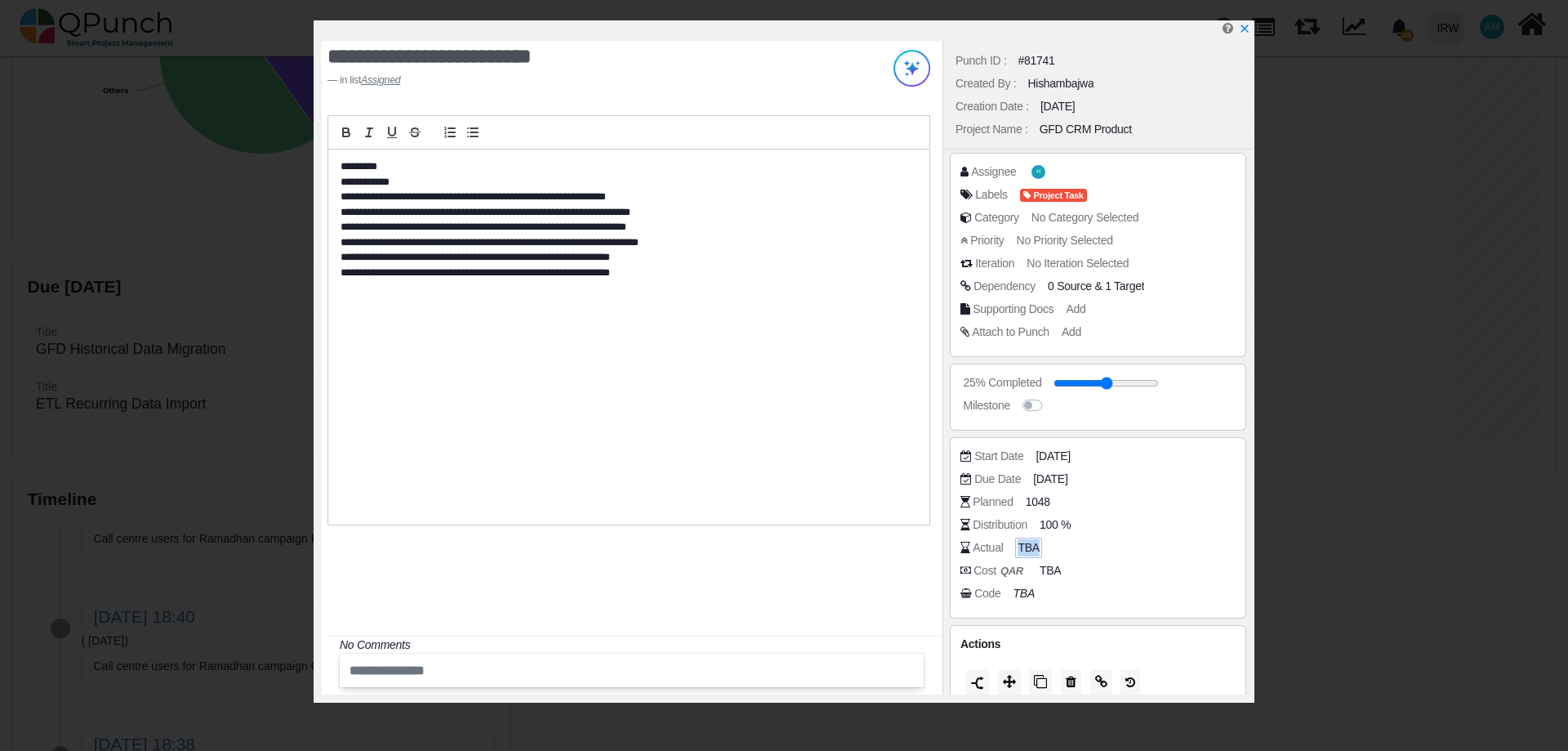
click at [1024, 553] on span "TBA" at bounding box center [1028, 547] width 21 height 17
click at [1208, 512] on div "Planned 1048" at bounding box center [1098, 505] width 275 height 23
click at [1052, 524] on span "100 %" at bounding box center [1058, 525] width 31 height 17
click at [1122, 588] on div "Code TBA" at bounding box center [1102, 592] width 283 height 16
click at [1027, 548] on span "TBA" at bounding box center [1028, 547] width 21 height 17
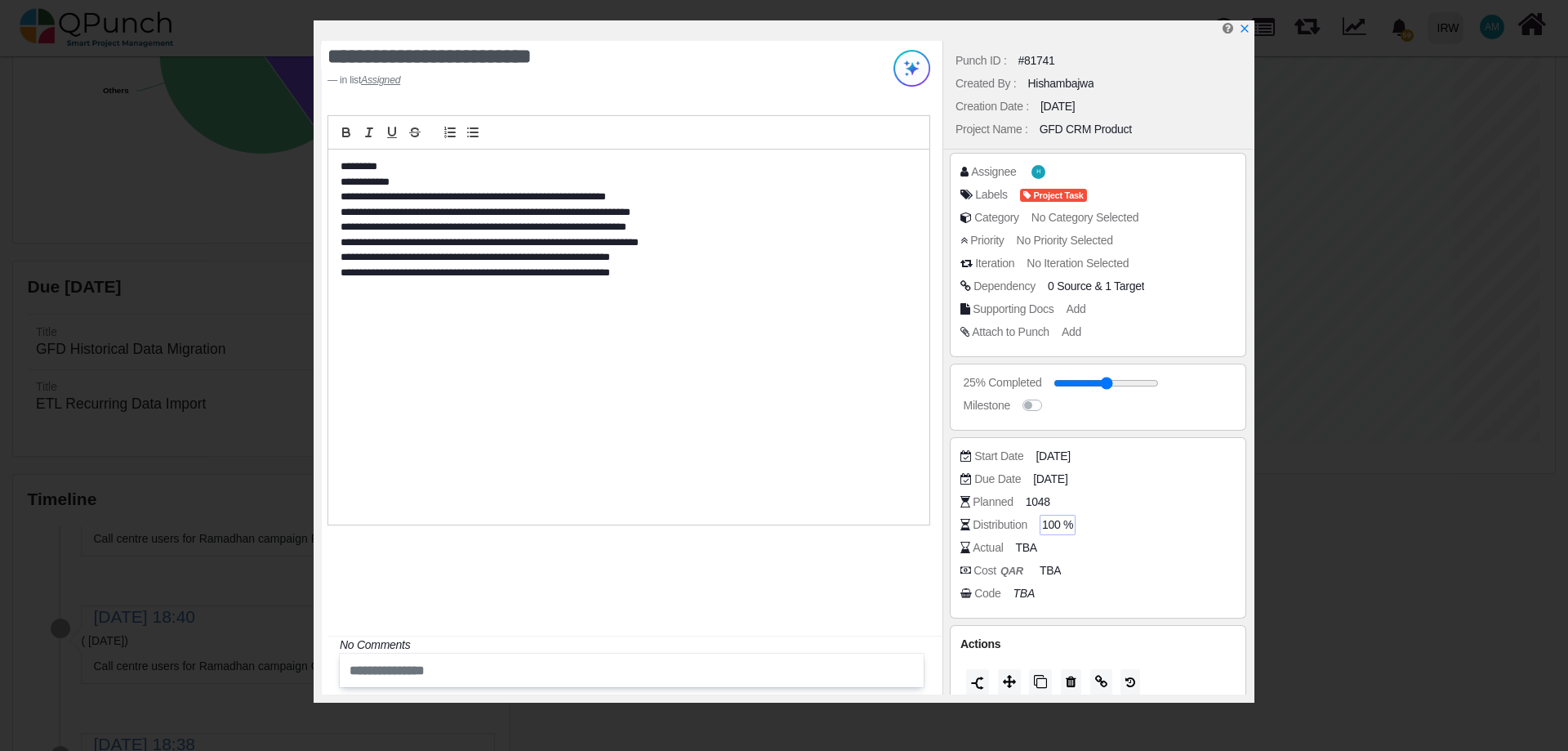
click at [1122, 557] on div "Actual TBA" at bounding box center [1098, 550] width 275 height 23
click at [1075, 311] on span "Add" at bounding box center [1078, 309] width 20 height 13
click at [1157, 344] on div "Attach to Punch Add" at bounding box center [1098, 334] width 275 height 23
click at [1185, 205] on span at bounding box center [1181, 214] width 13 height 25
click at [1065, 330] on span "Add" at bounding box center [1074, 331] width 20 height 13
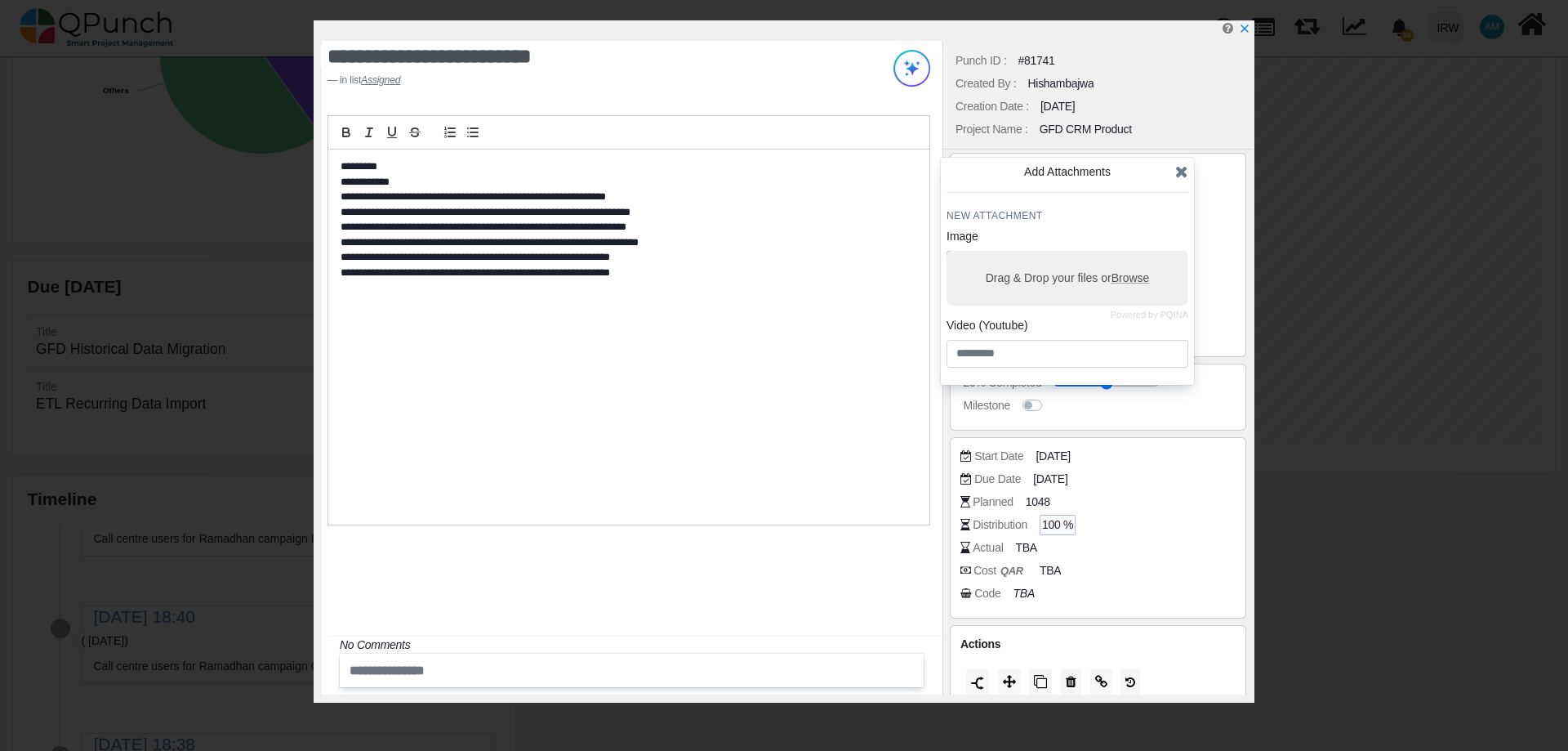
click at [1183, 170] on icon at bounding box center [1181, 171] width 13 height 16
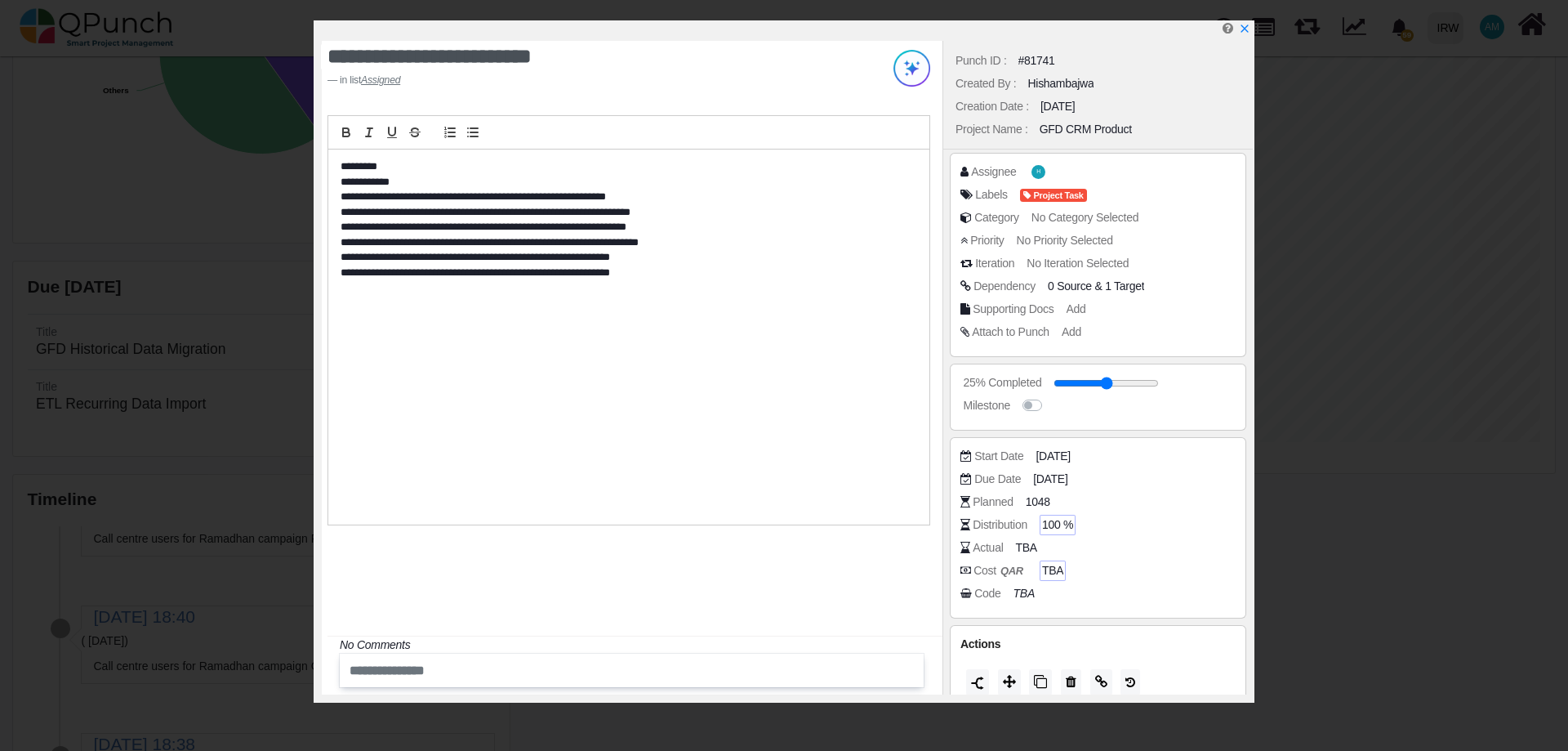
click at [1045, 572] on span "TBA" at bounding box center [1052, 570] width 21 height 17
click at [1082, 602] on div "Code TBA" at bounding box center [1098, 596] width 275 height 23
click at [1026, 592] on icon "TBA" at bounding box center [1026, 592] width 21 height 13
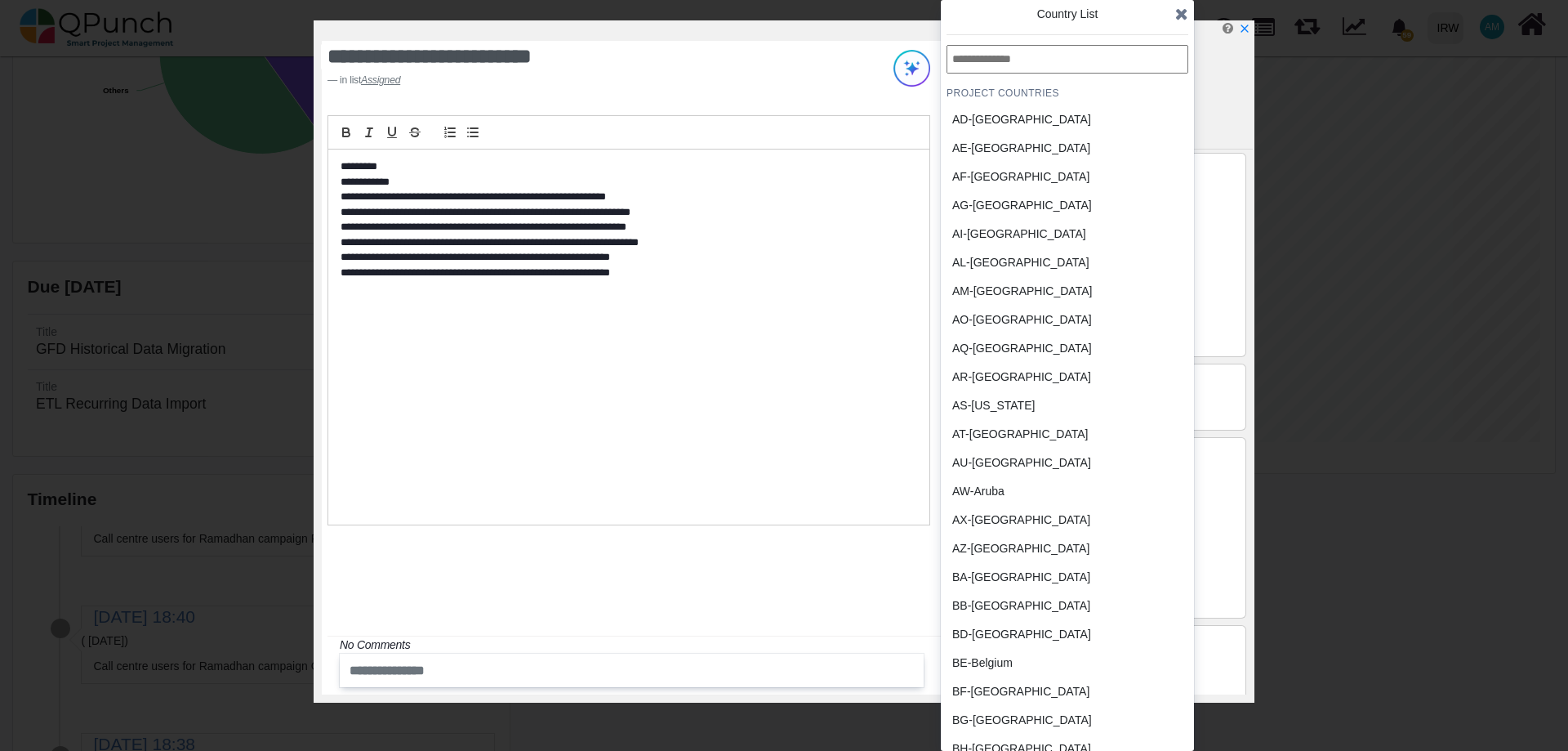
click at [1225, 512] on div "Planned 1048" at bounding box center [1098, 505] width 275 height 23
click at [670, 369] on div "**********" at bounding box center [628, 337] width 601 height 375
click at [748, 554] on div "**********" at bounding box center [632, 367] width 620 height 654
click at [1178, 13] on icon at bounding box center [1181, 14] width 13 height 16
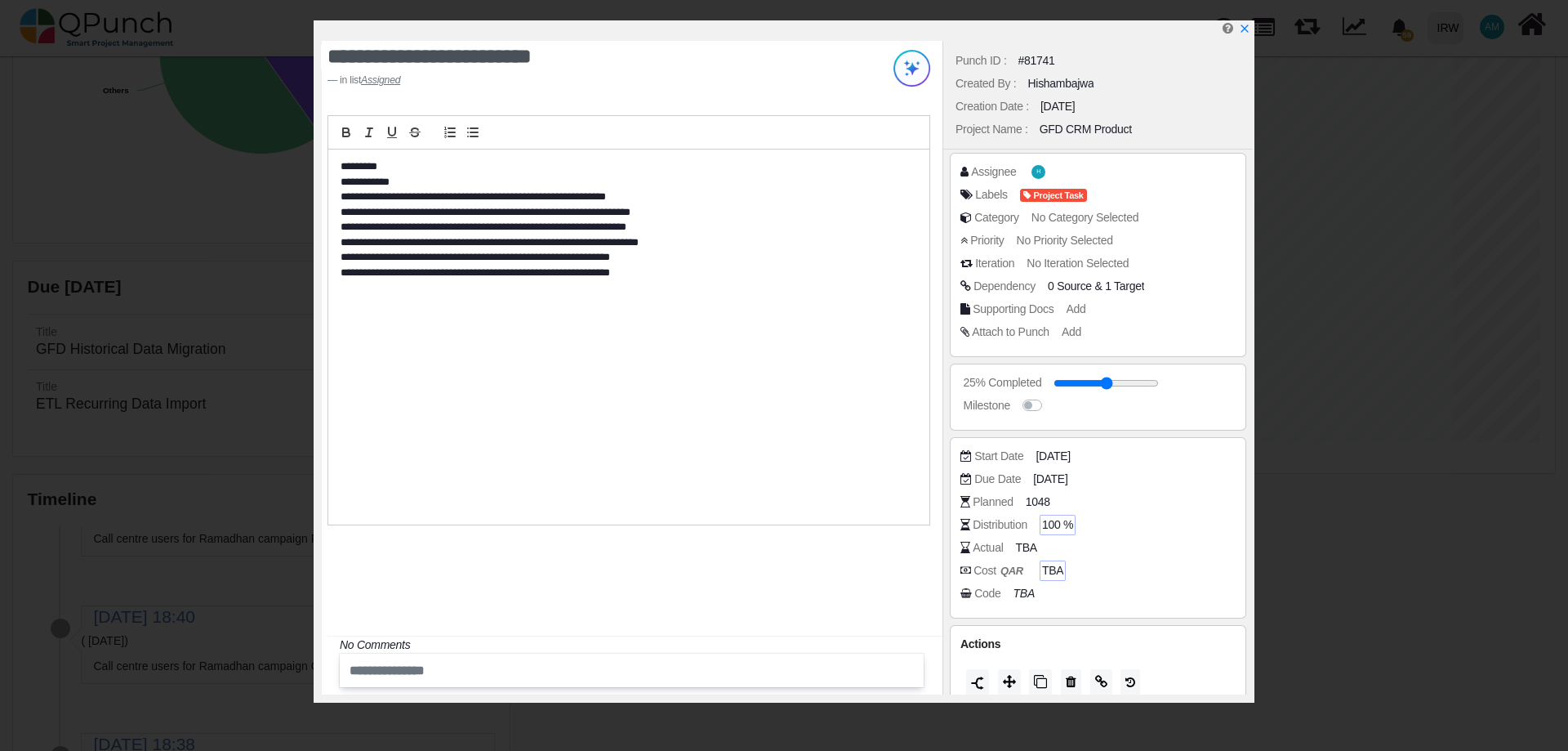
click at [974, 571] on div "Cost [GEOGRAPHIC_DATA]" at bounding box center [1000, 570] width 54 height 17
click at [1020, 568] on b "QAR" at bounding box center [1012, 570] width 23 height 12
click at [1056, 570] on span "TBA" at bounding box center [1052, 570] width 21 height 17
click at [1001, 577] on icon "QAR" at bounding box center [1012, 570] width 31 height 20
click at [1246, 31] on icon "x" at bounding box center [1243, 29] width 13 height 13
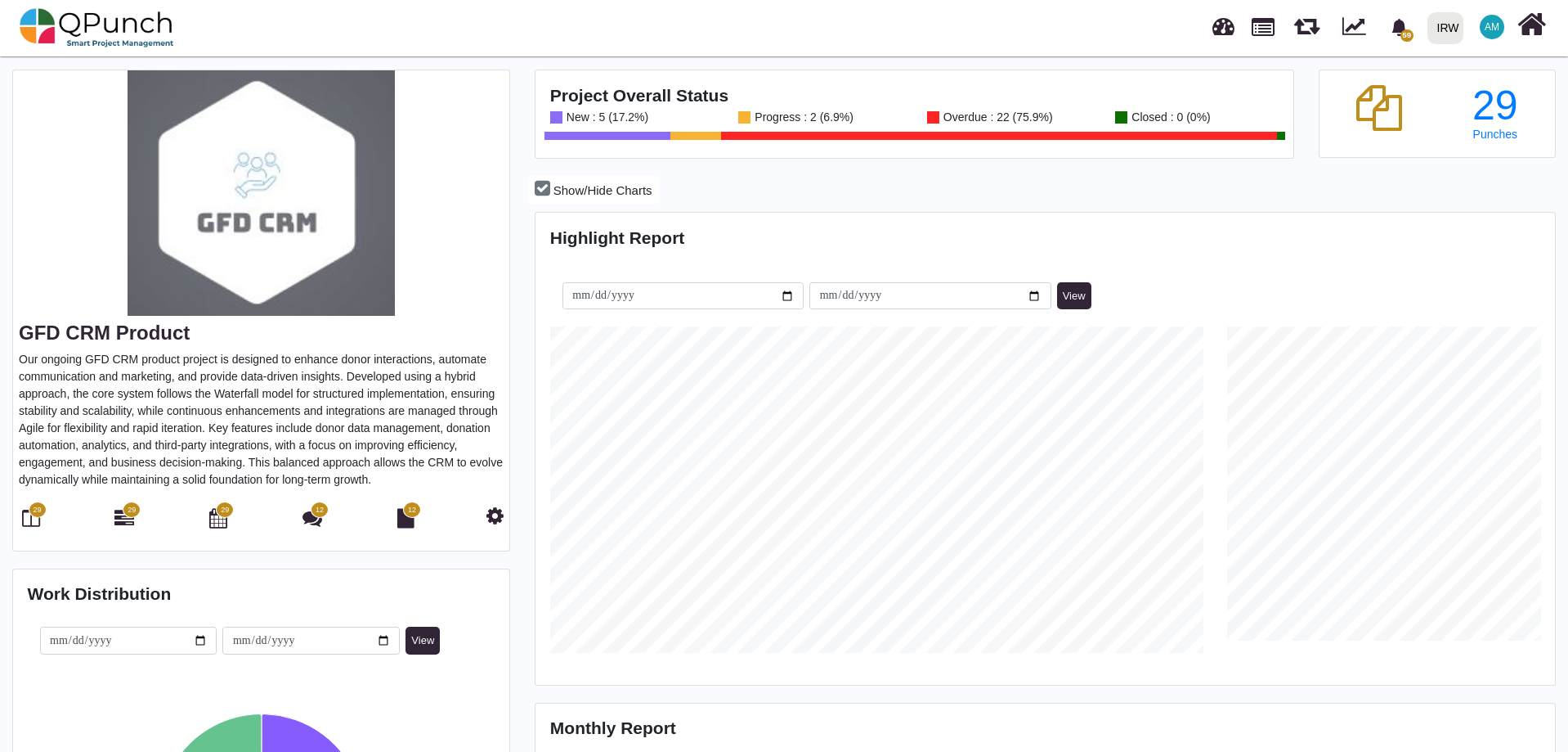
scroll to position [82, 0]
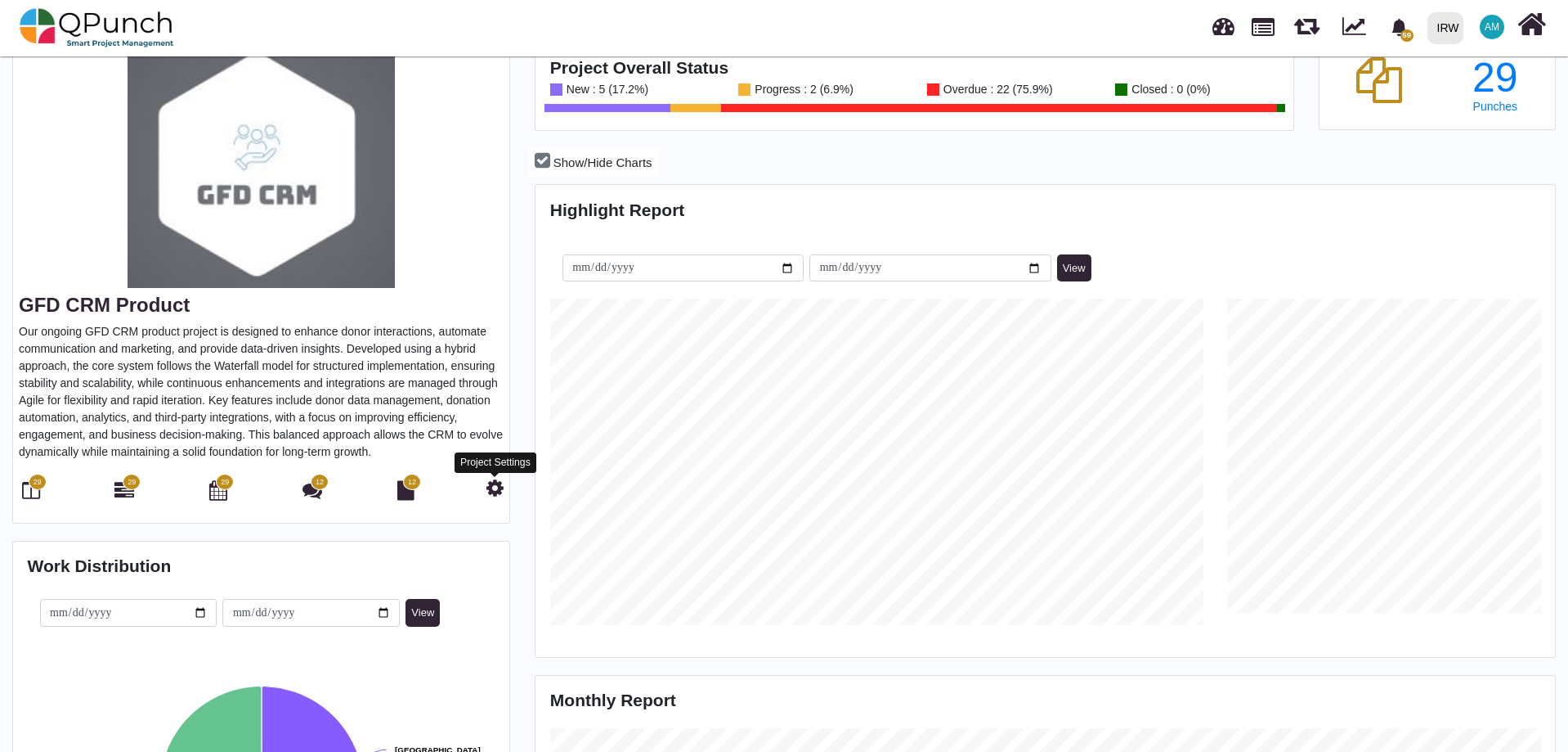
click at [499, 489] on icon at bounding box center [495, 487] width 17 height 20
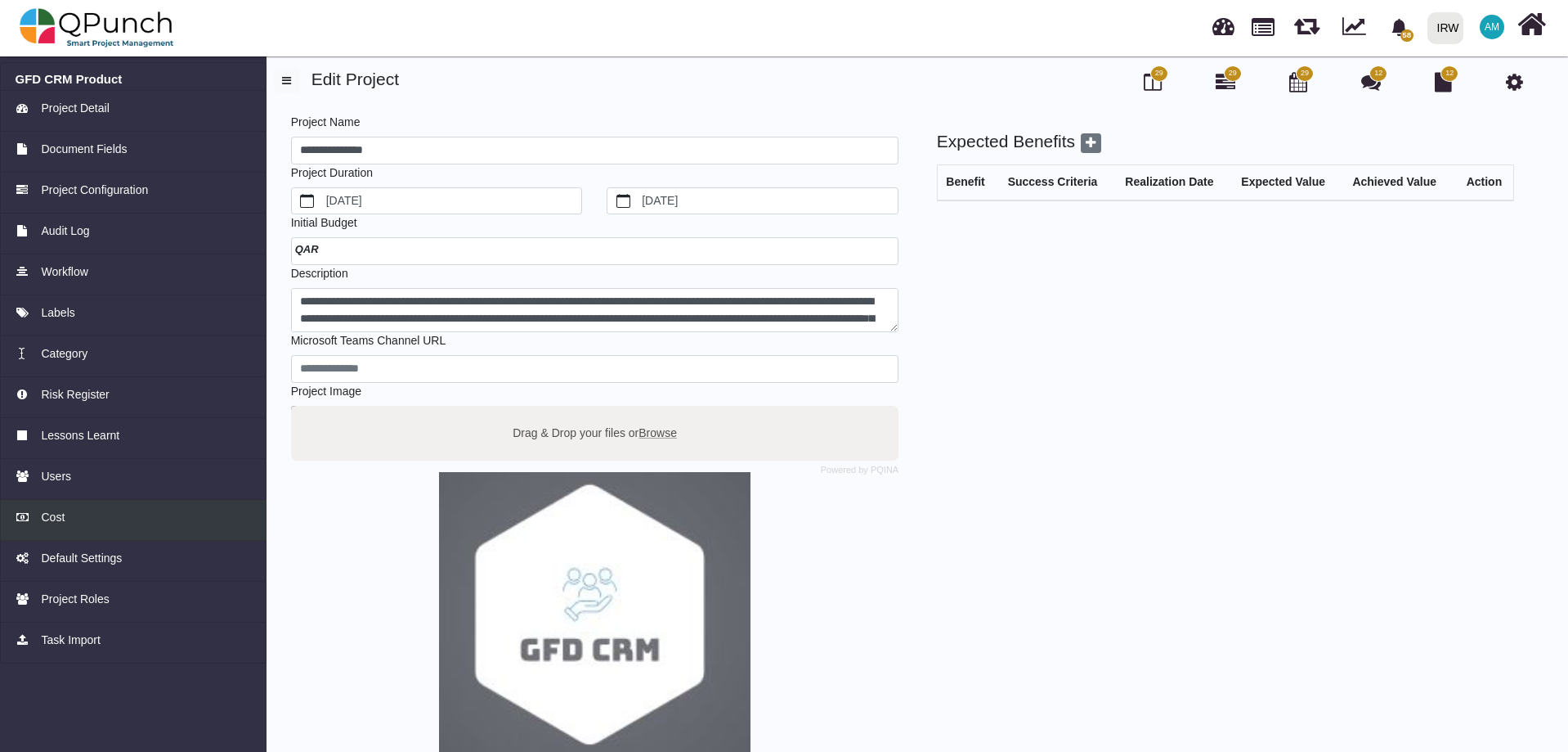
click at [53, 522] on span "Cost" at bounding box center [53, 517] width 24 height 17
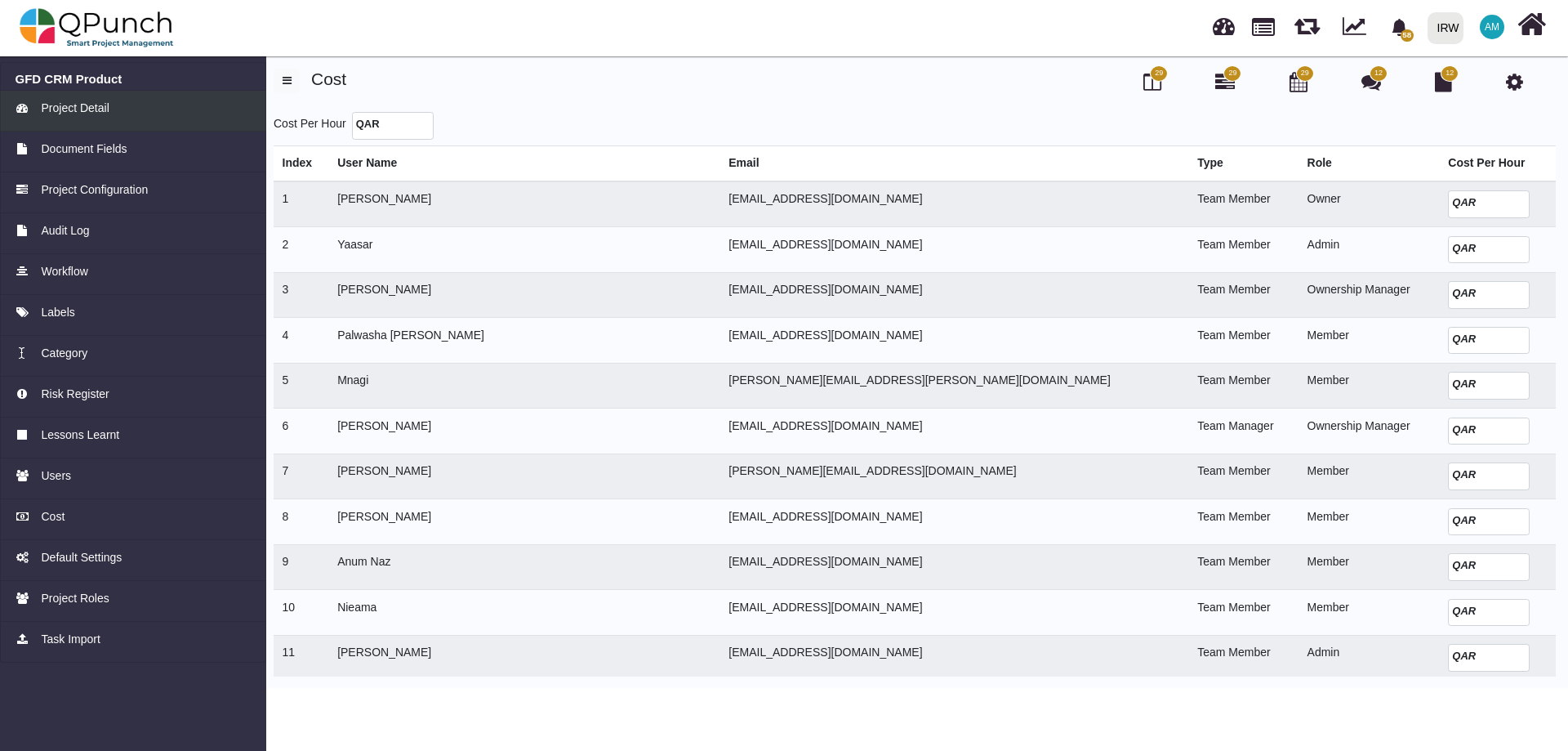
click at [70, 95] on link "Project Detail" at bounding box center [133, 111] width 266 height 41
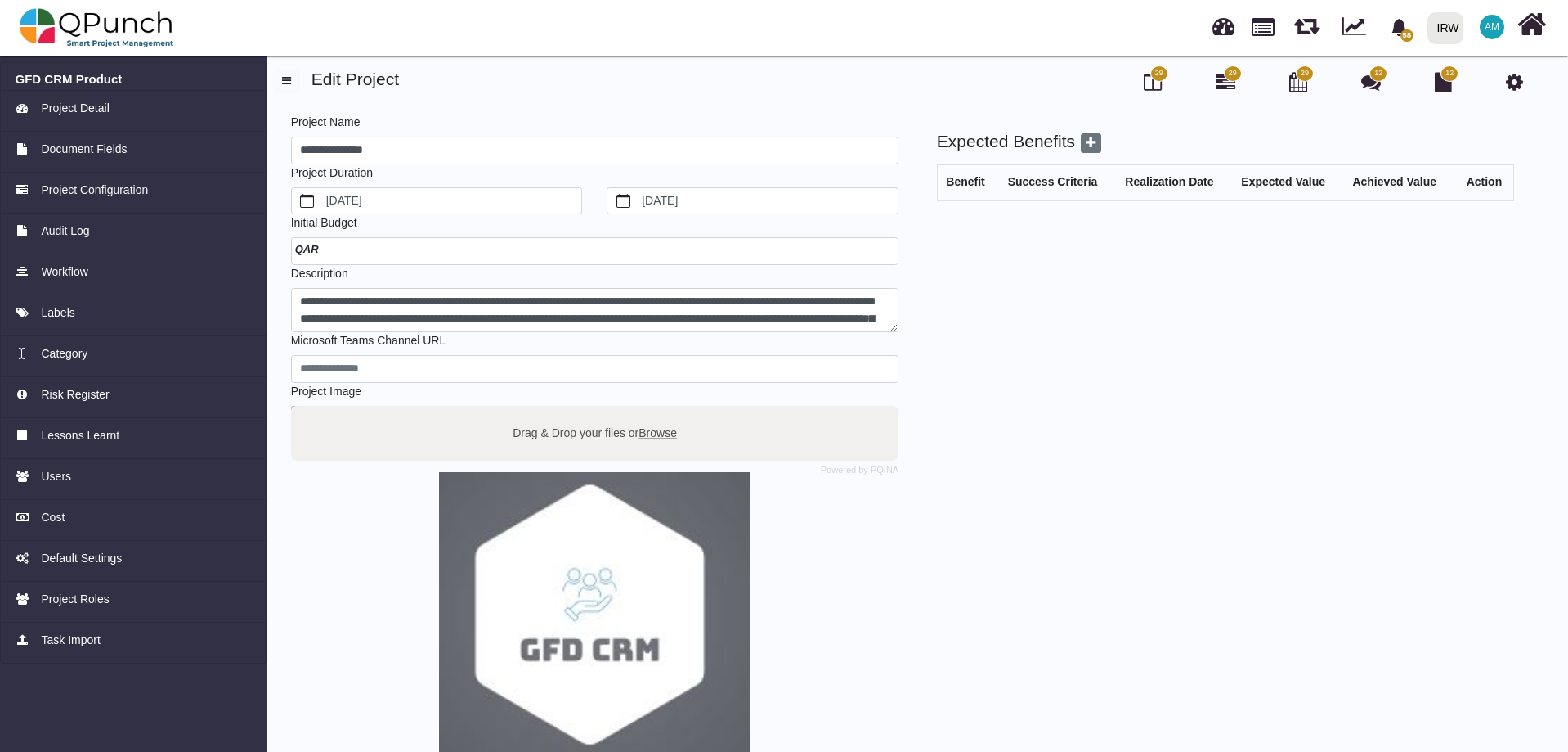
click at [448, 242] on div at bounding box center [595, 251] width 607 height 28
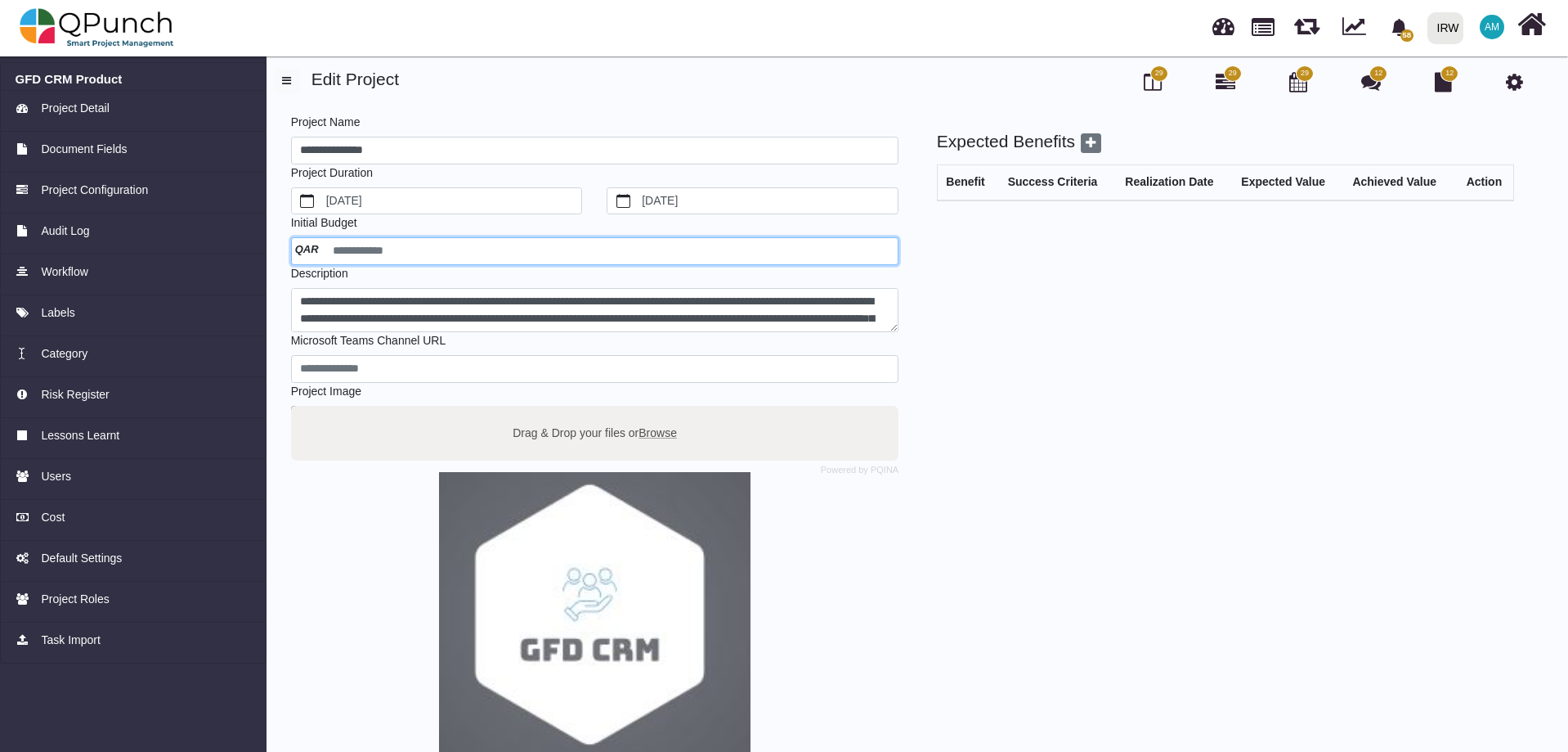
click at [299, 245] on input "number" at bounding box center [595, 251] width 607 height 28
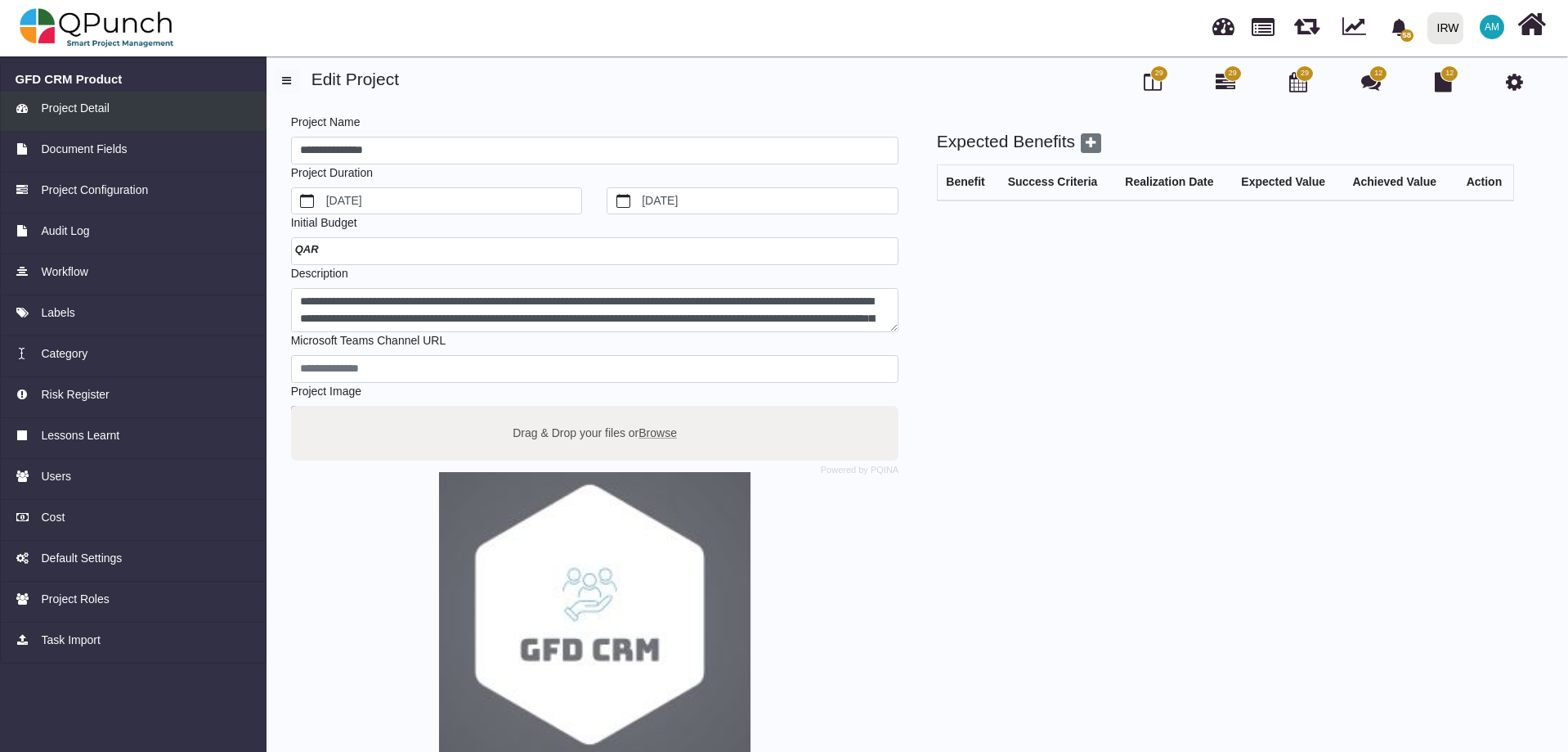
click at [75, 102] on span "Project Detail" at bounding box center [75, 108] width 68 height 17
click at [339, 250] on div at bounding box center [595, 251] width 607 height 28
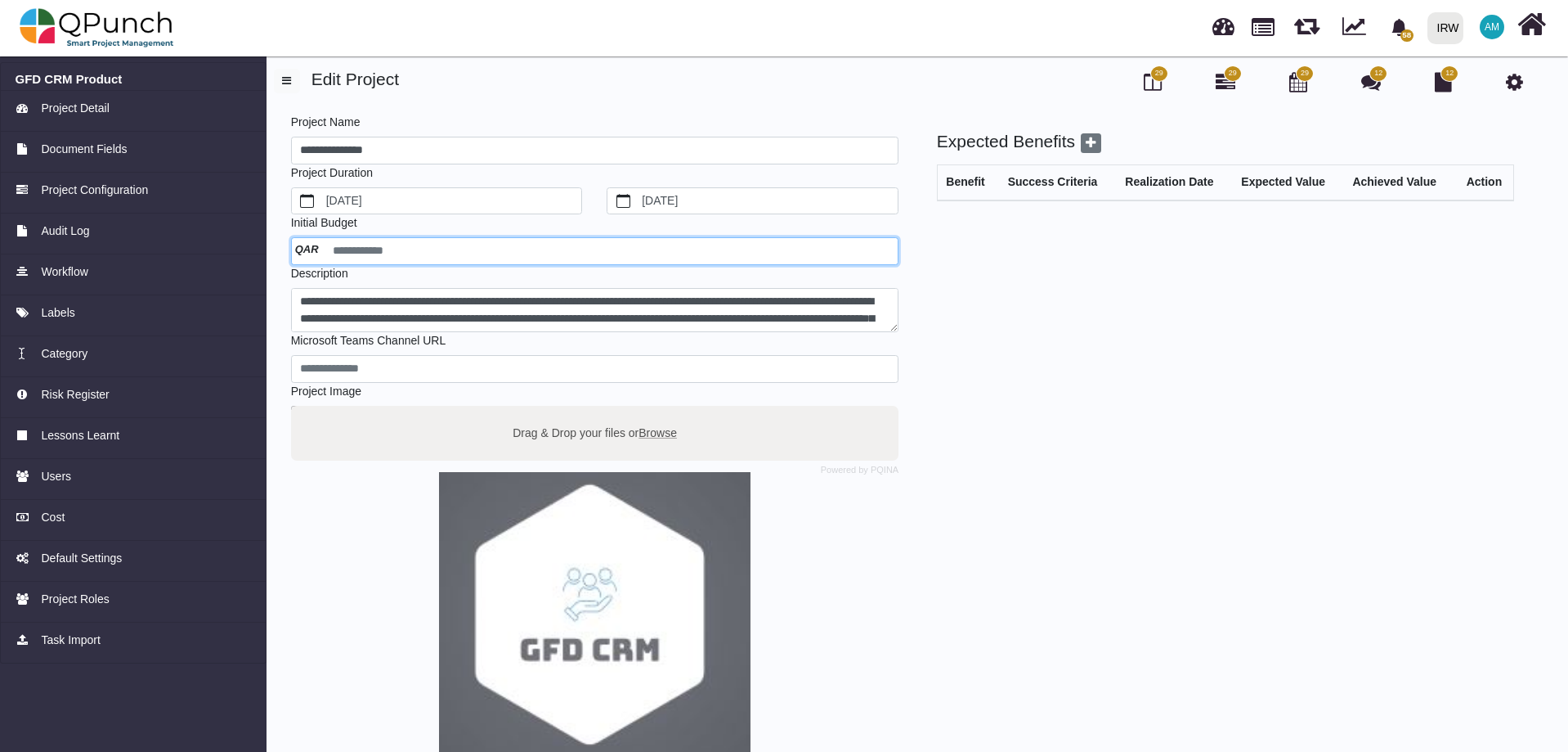
click at [317, 250] on input "number" at bounding box center [595, 251] width 607 height 28
click at [310, 248] on input "number" at bounding box center [595, 251] width 607 height 28
click at [308, 248] on input "number" at bounding box center [595, 251] width 607 height 28
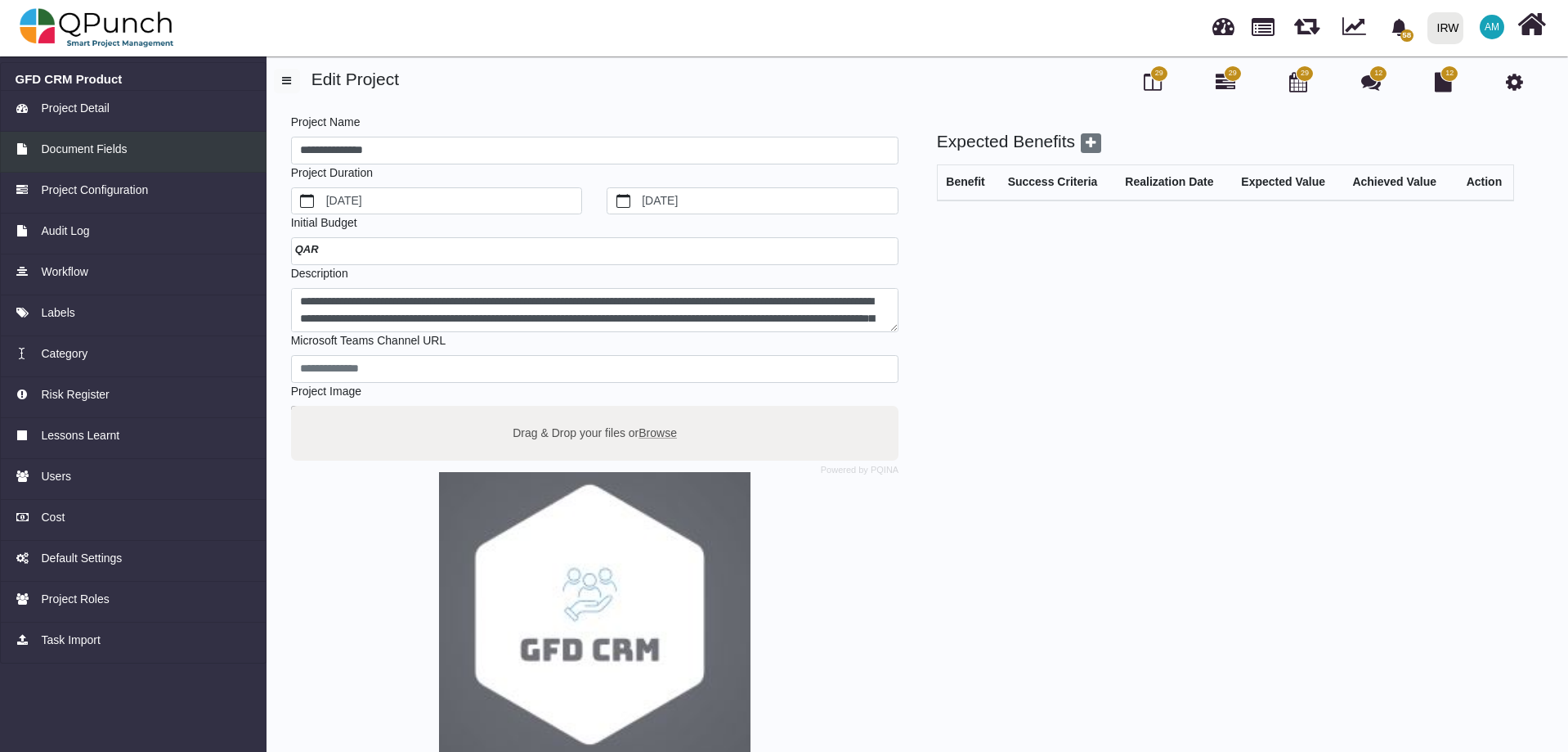
click at [80, 160] on link "Document Fields" at bounding box center [133, 152] width 266 height 41
click at [97, 142] on span "Document Fields" at bounding box center [84, 149] width 86 height 17
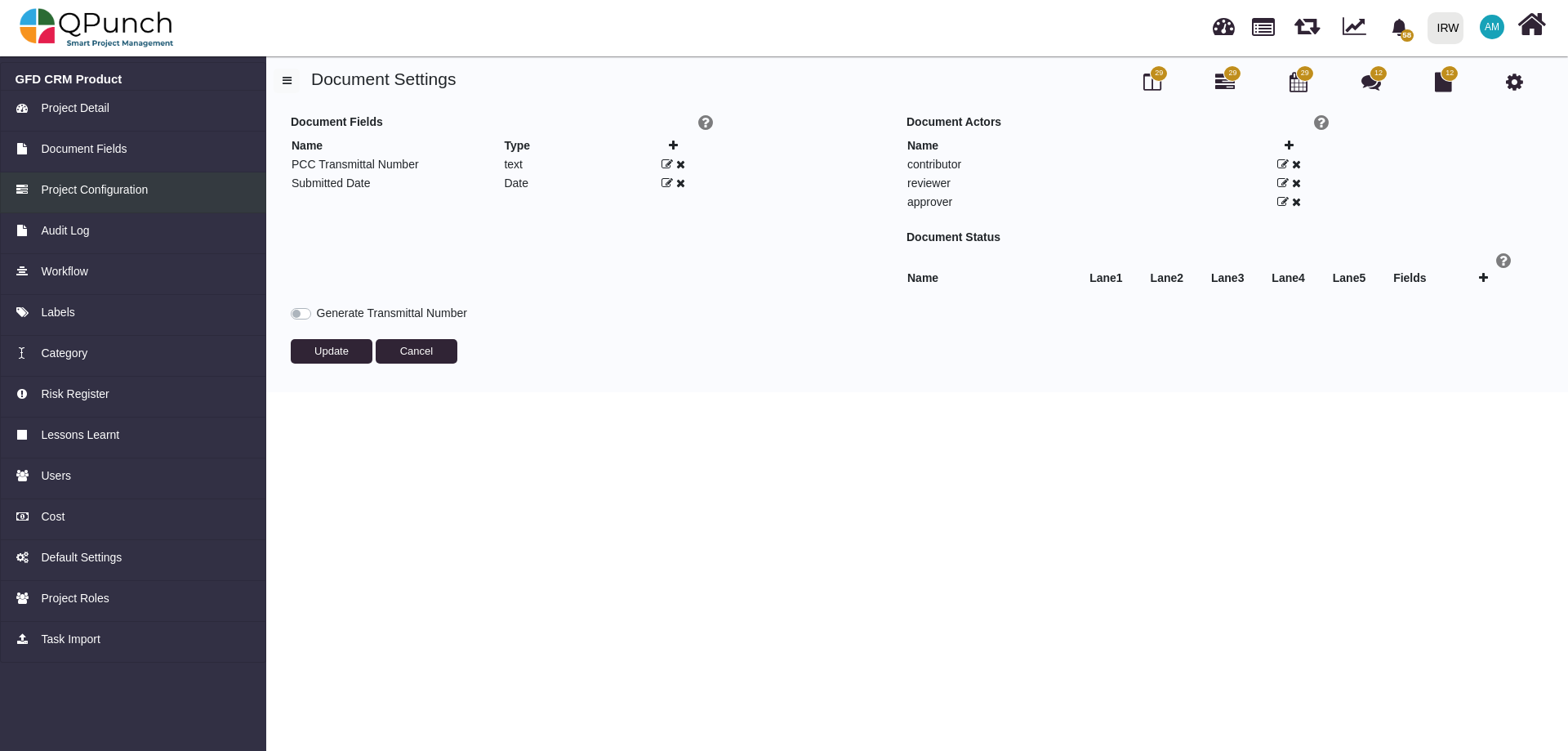
click at [101, 179] on link "Project Configuration" at bounding box center [133, 193] width 266 height 41
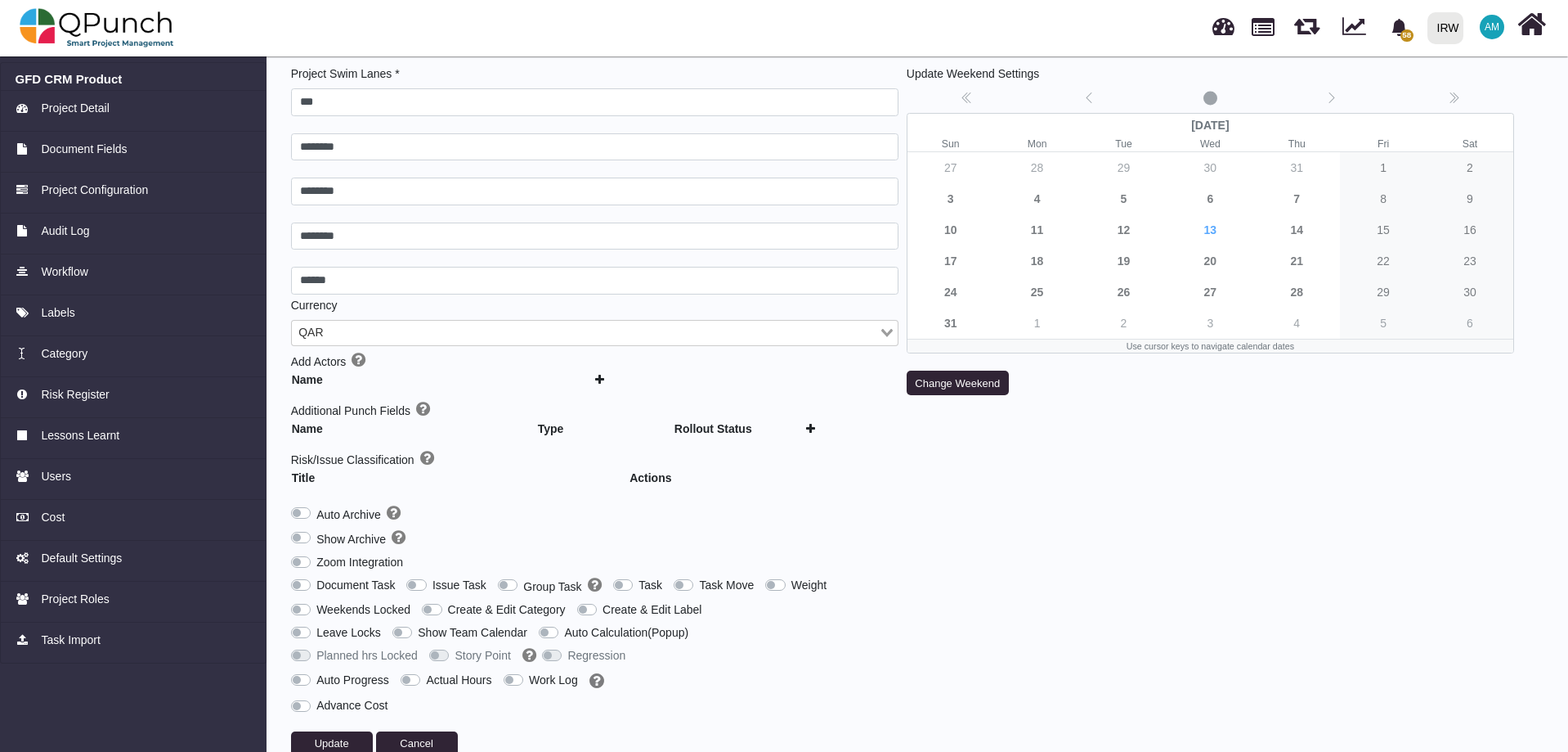
scroll to position [75, 0]
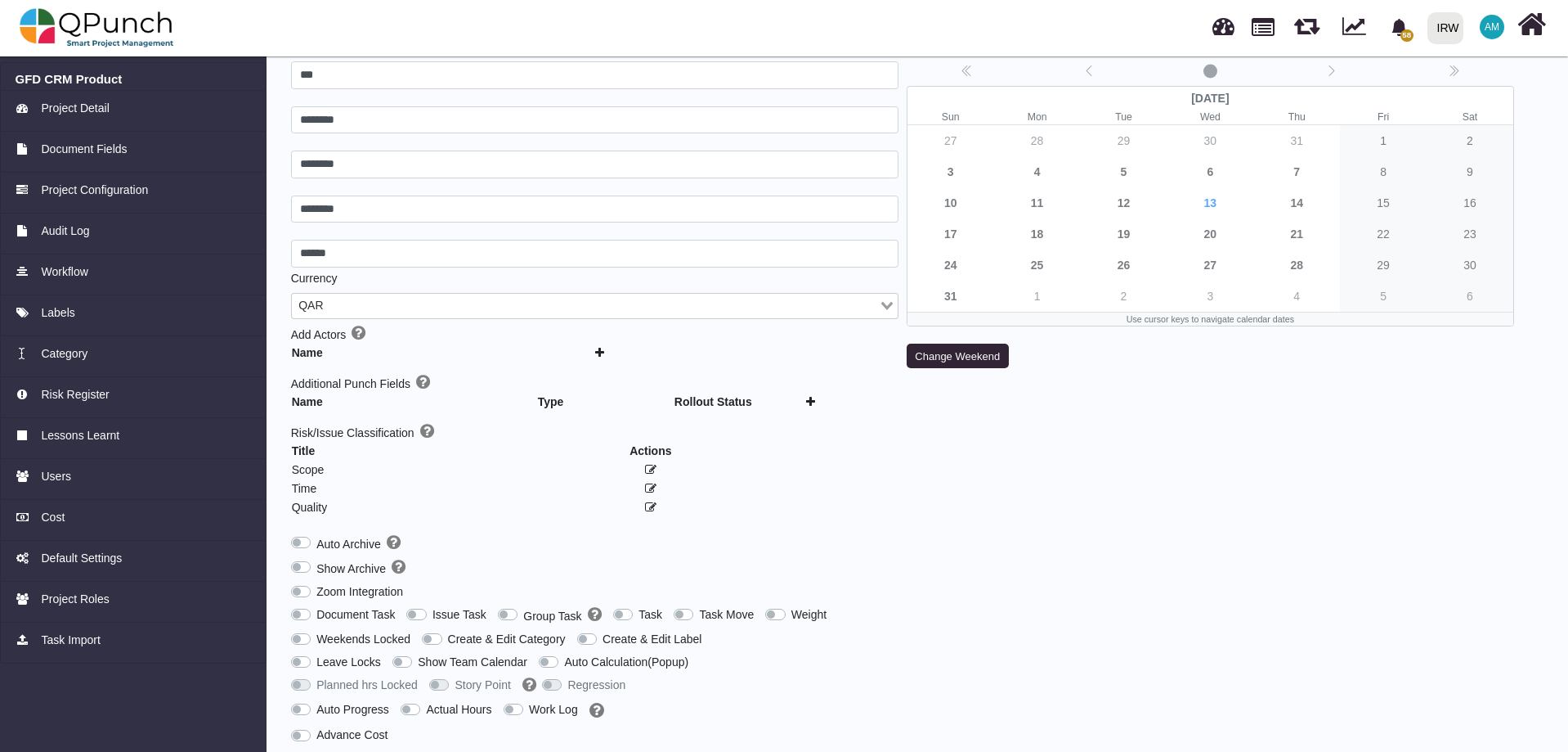
click at [317, 590] on label "Zoom Integration" at bounding box center [360, 592] width 87 height 17
click at [317, 588] on label "Zoom Integration" at bounding box center [360, 592] width 87 height 17
click at [529, 704] on label "Work Log" at bounding box center [553, 709] width 49 height 17
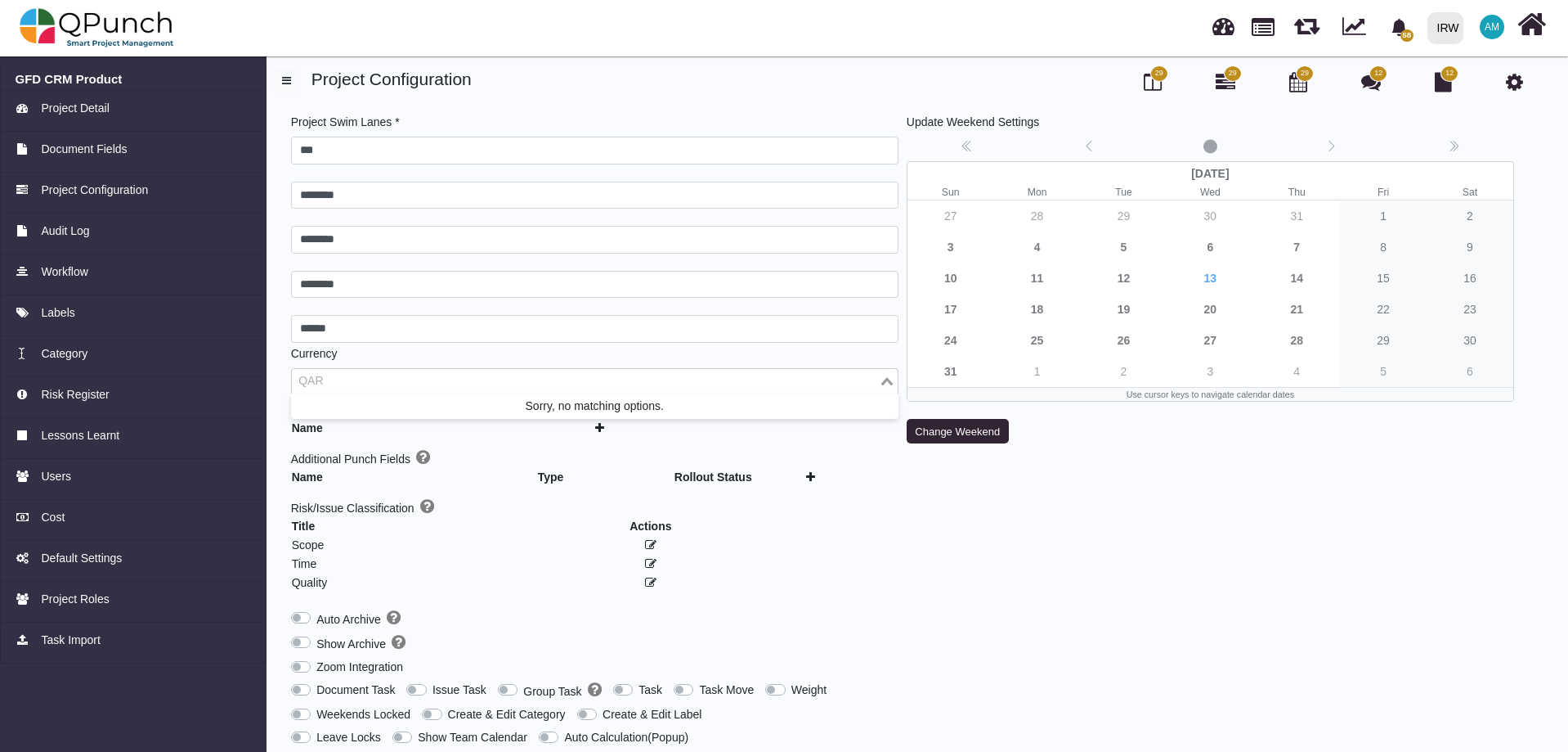
click at [485, 380] on input "Search for option" at bounding box center [585, 381] width 584 height 18
type input "*"
click at [1032, 519] on div "Update Weekend Settings No date selected [DATE] Sun Mon Tue Wed Thu Fri Sat 27 …" at bounding box center [1211, 493] width 616 height 758
drag, startPoint x: 886, startPoint y: 392, endPoint x: 889, endPoint y: 381, distance: 11.4
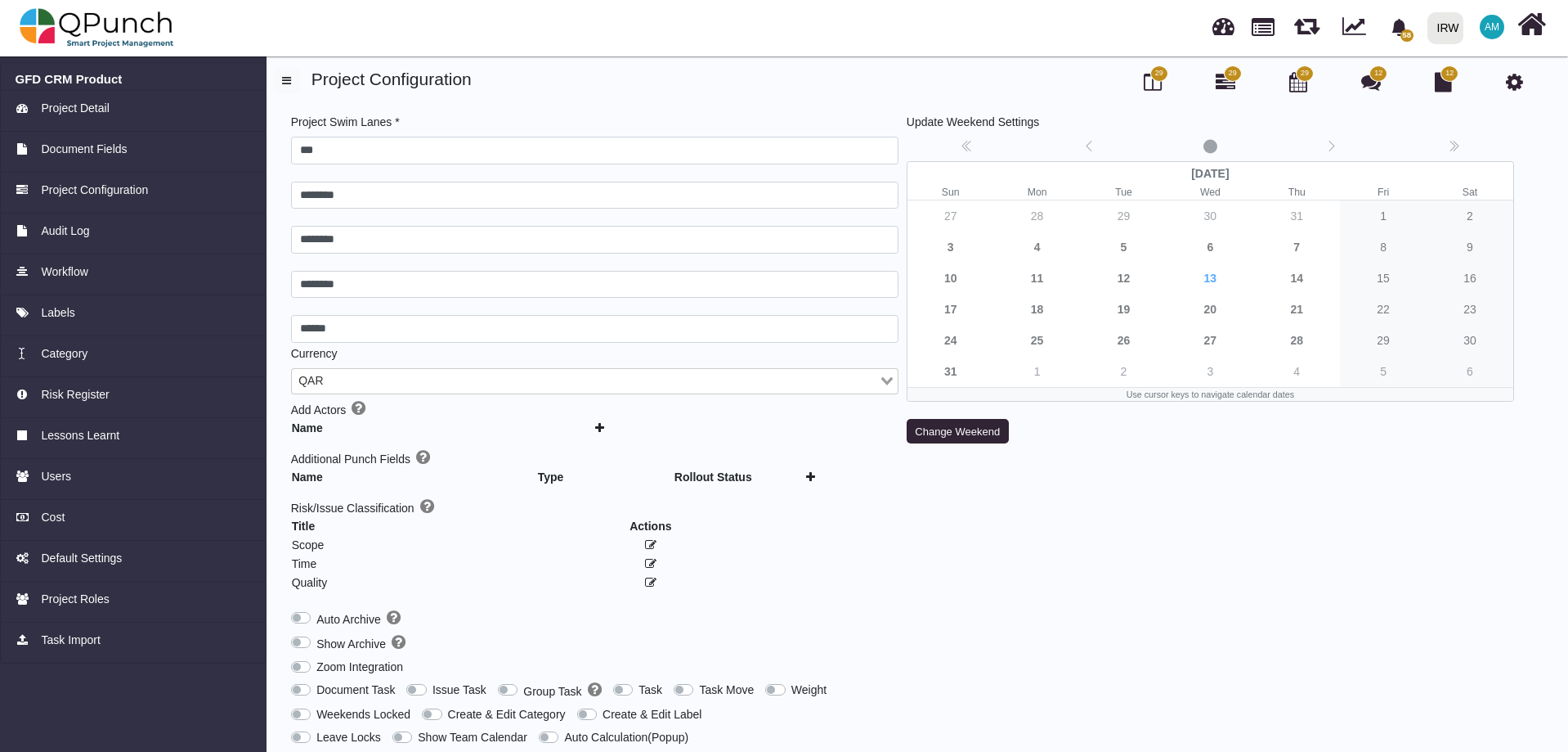
click at [887, 392] on div "QAR Loading..." at bounding box center [595, 381] width 607 height 26
click at [891, 376] on div "Loading..." at bounding box center [888, 379] width 19 height 21
click at [886, 382] on icon "Search for option" at bounding box center [886, 382] width 11 height 9
type input "***"
click at [949, 575] on div "Update Weekend Settings No date selected [DATE] Sun Mon Tue Wed Thu Fri Sat 27 …" at bounding box center [1211, 493] width 616 height 758
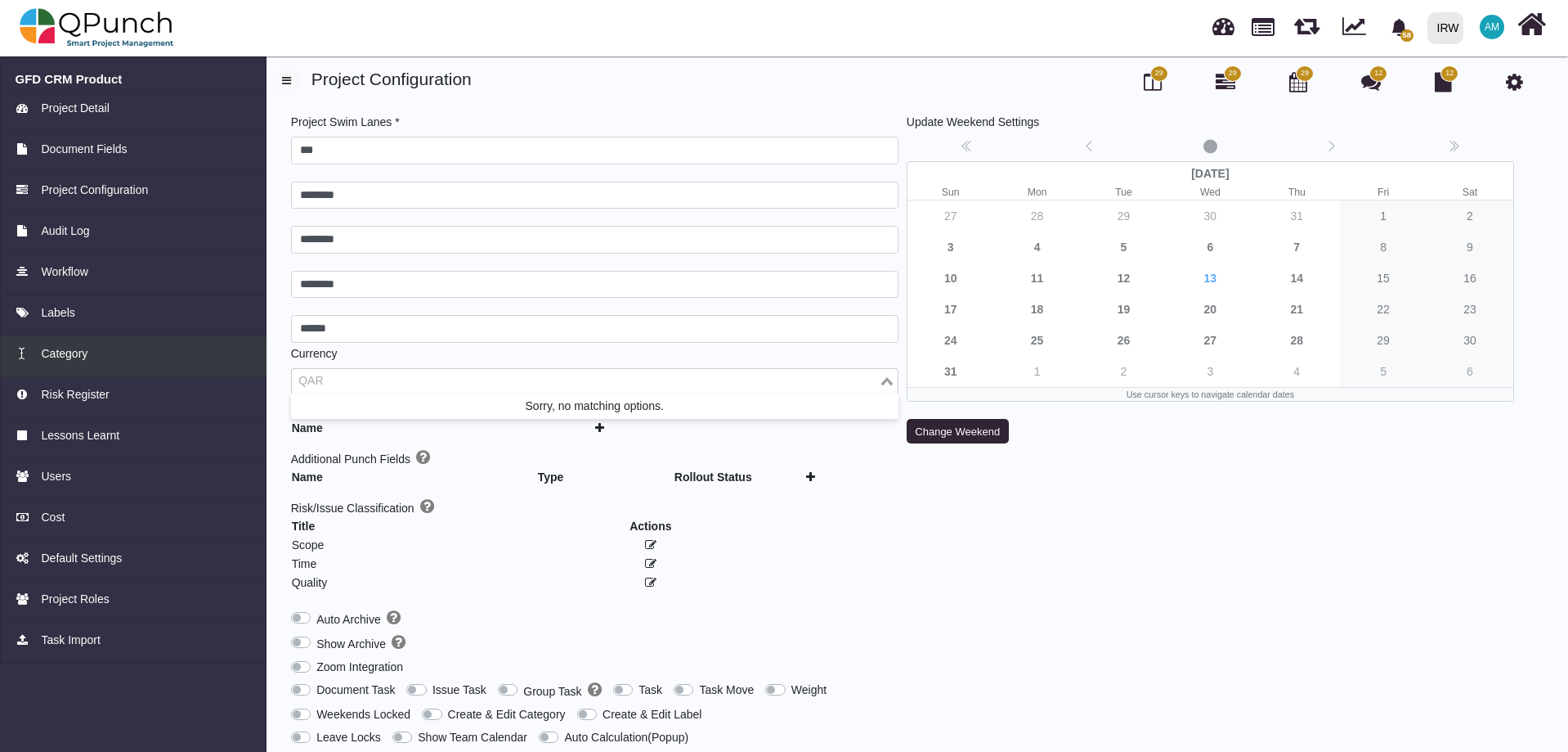
drag, startPoint x: 495, startPoint y: 371, endPoint x: 154, endPoint y: 364, distance: 341.1
click at [154, 364] on div "GFD CRM Product Project Detail Document Fields Project Configuration Audit Log …" at bounding box center [784, 469] width 1568 height 837
type input "*"
click at [1039, 536] on div "Update Weekend Settings No date selected [DATE] Sun Mon Tue Wed Thu Fri Sat 27 …" at bounding box center [1211, 493] width 616 height 758
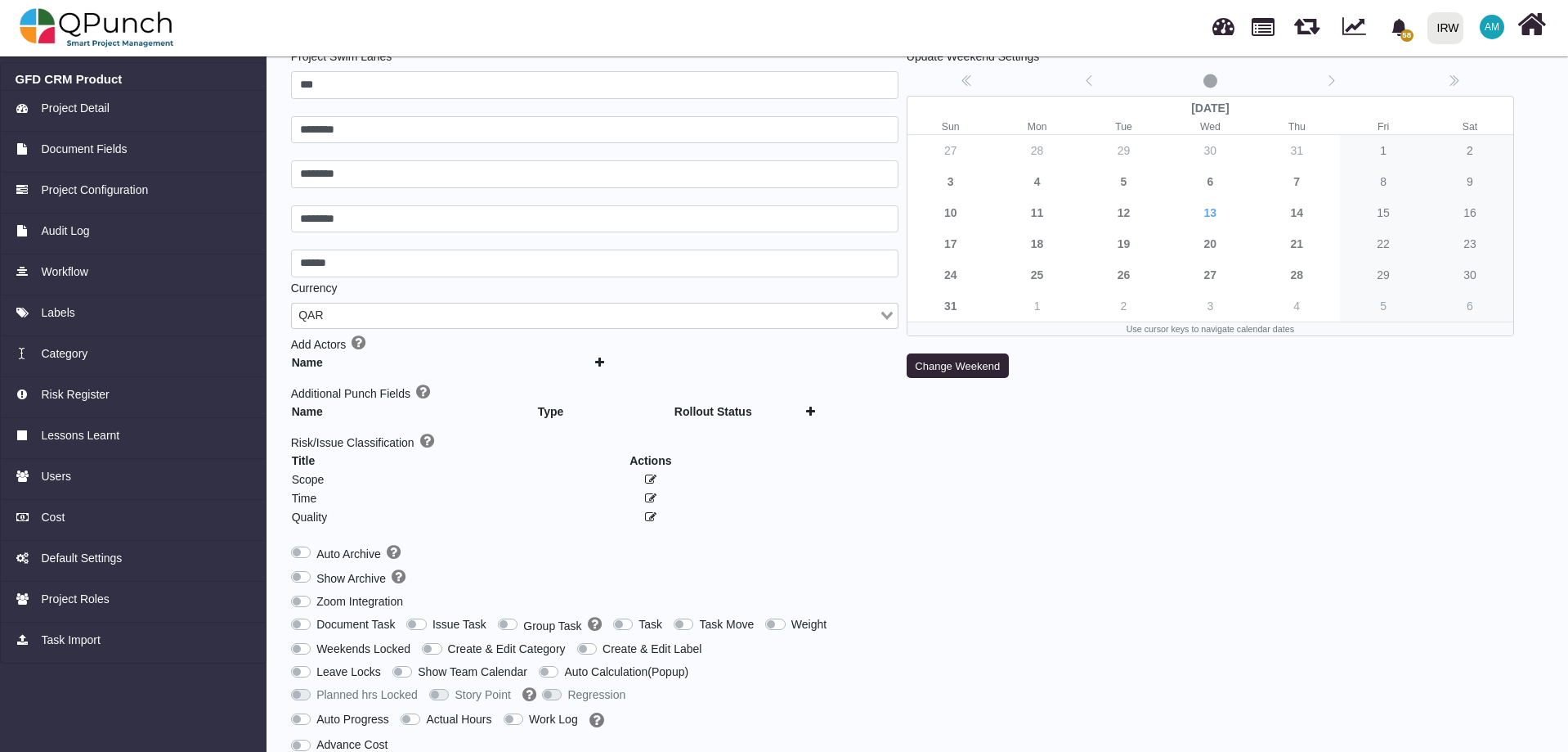
scroll to position [131, 0]
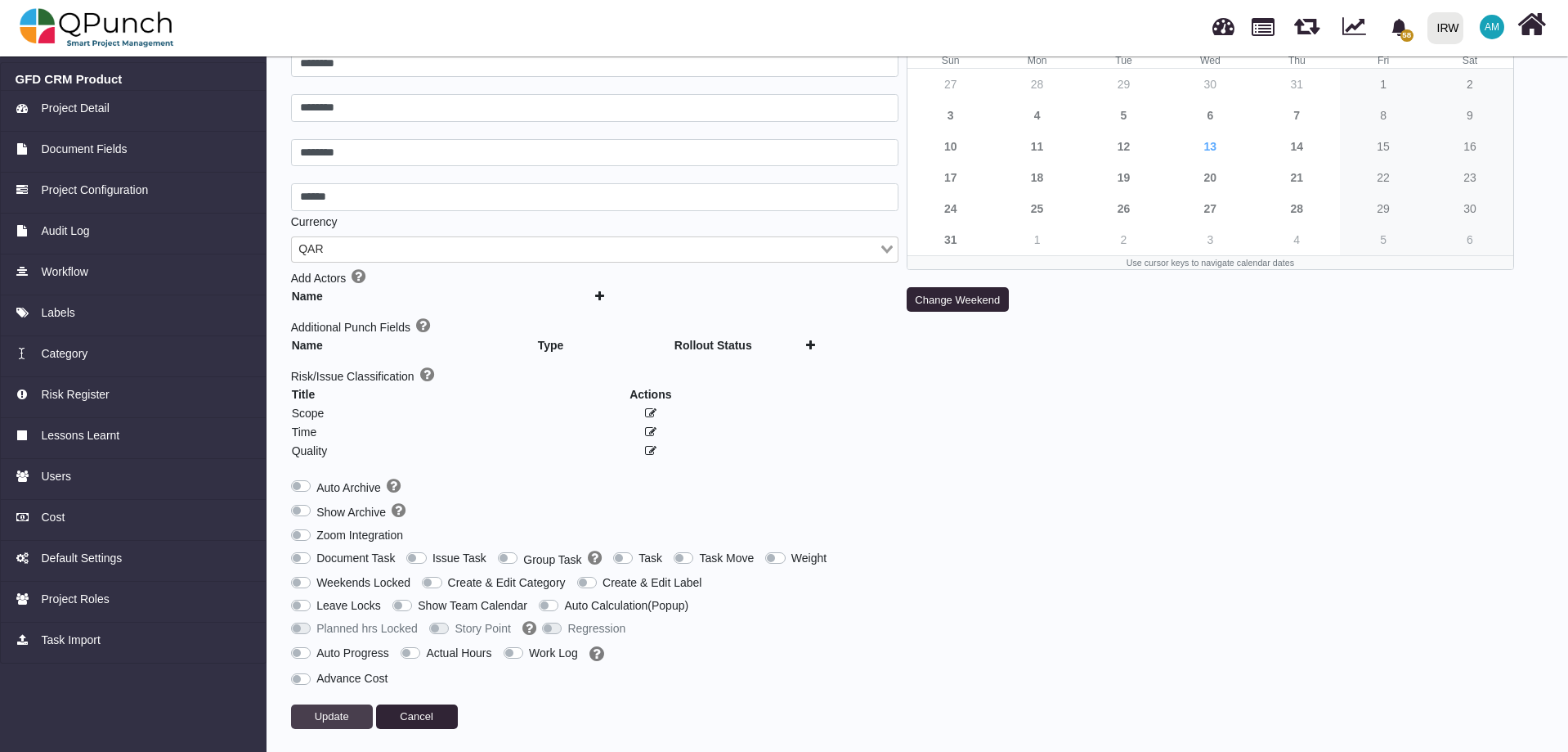
click at [338, 710] on span "Update" at bounding box center [332, 716] width 34 height 12
click at [320, 715] on span "Update" at bounding box center [332, 716] width 34 height 12
click at [59, 108] on span "Project Detail" at bounding box center [75, 108] width 68 height 17
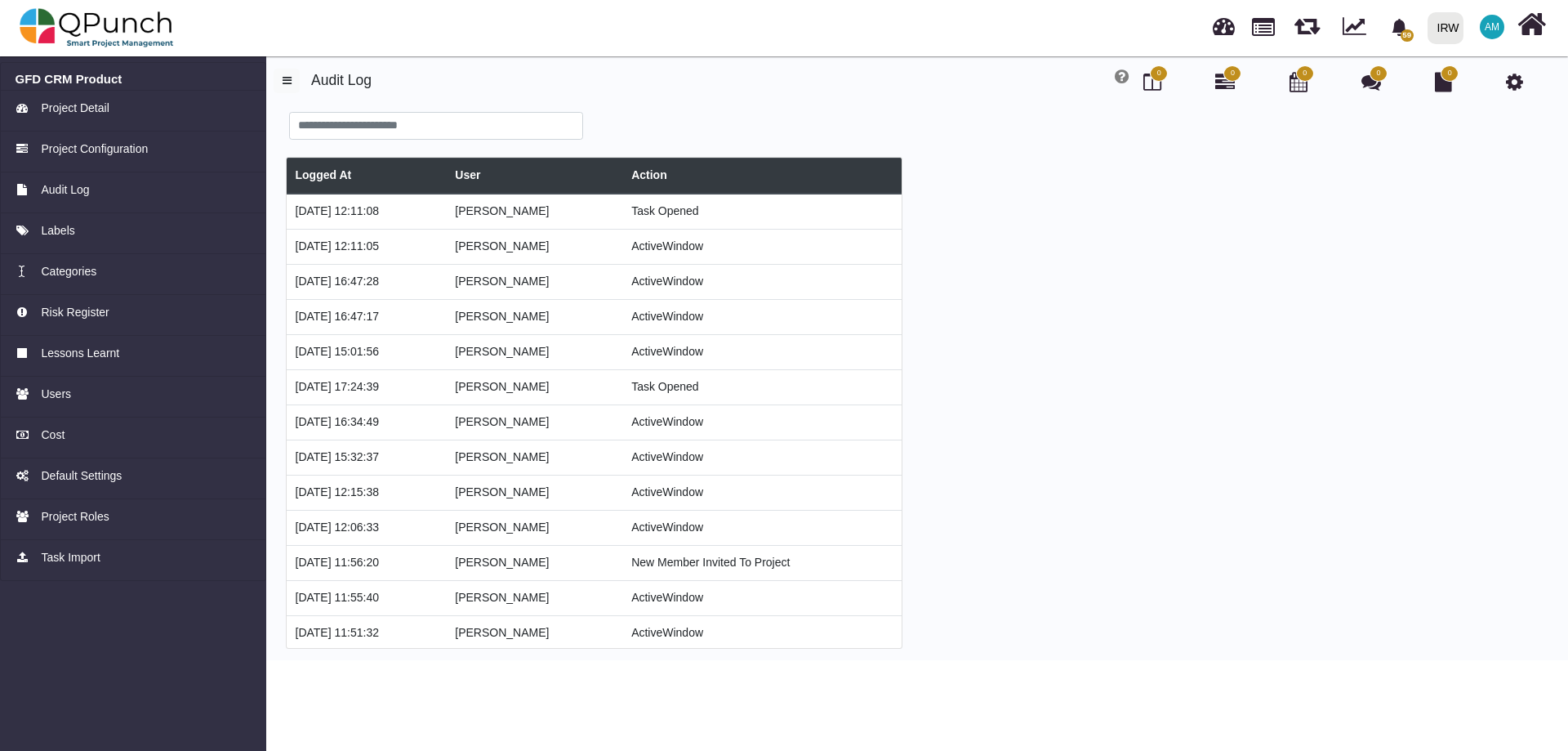
type input "******"
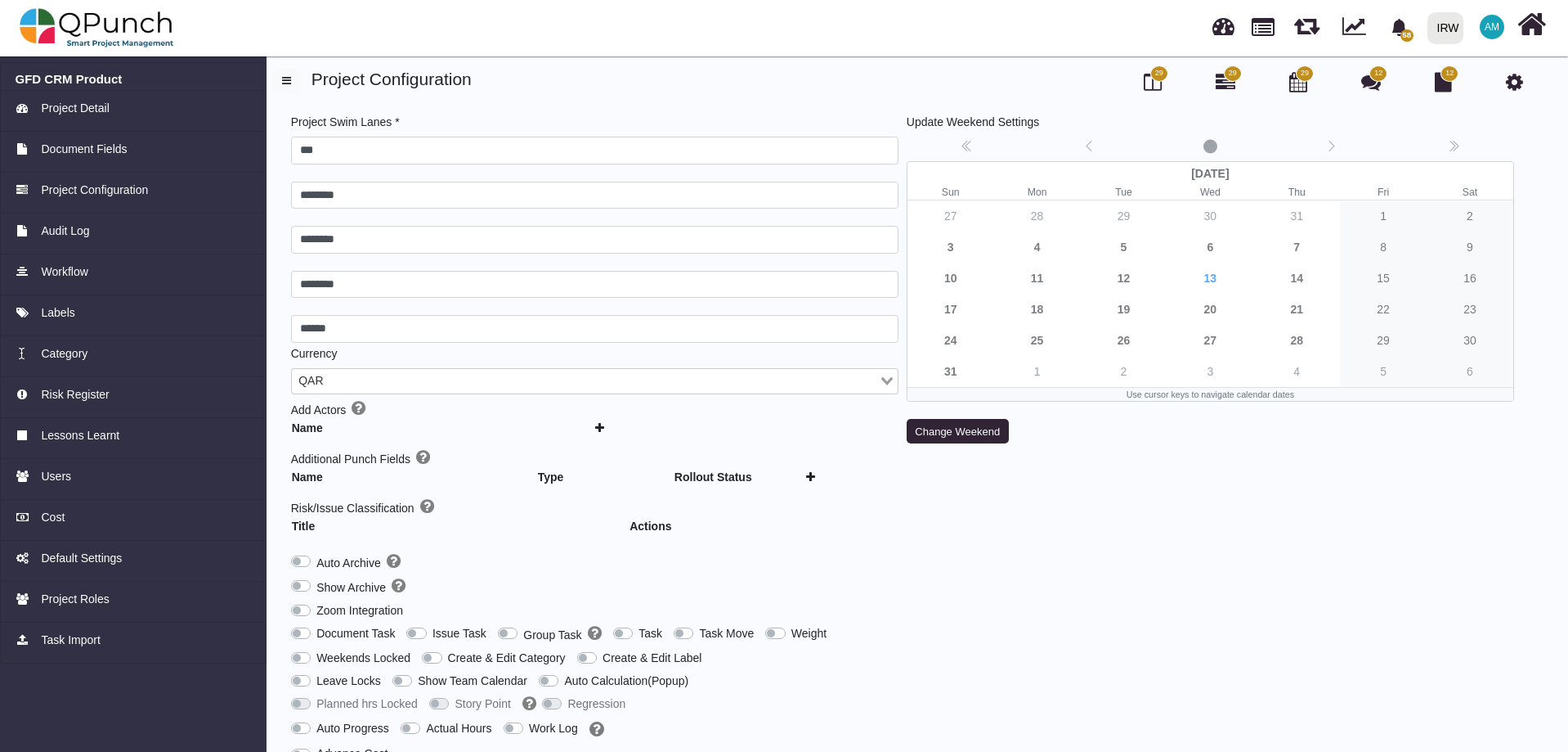
click at [1159, 78] on span "29" at bounding box center [1159, 73] width 9 height 11
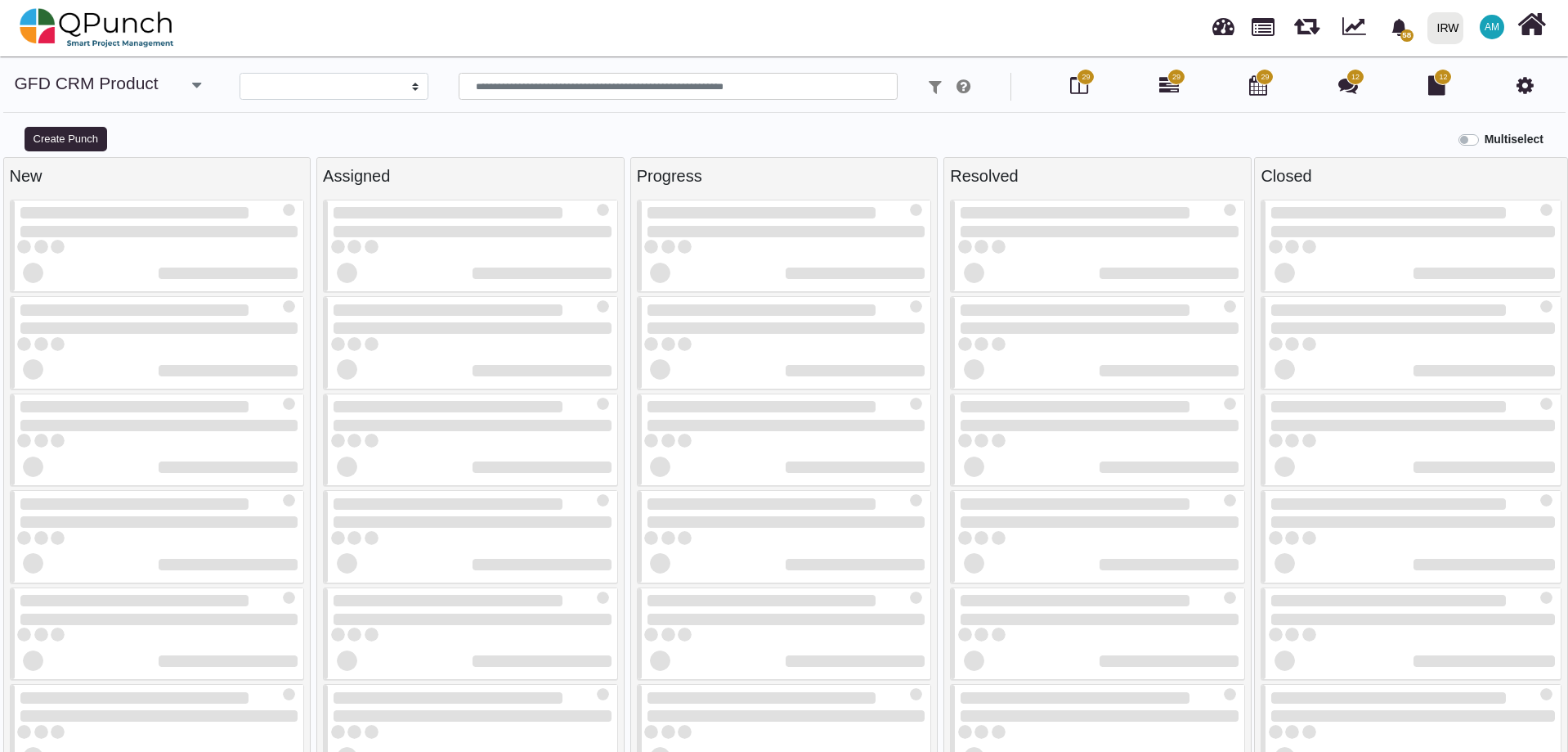
select select
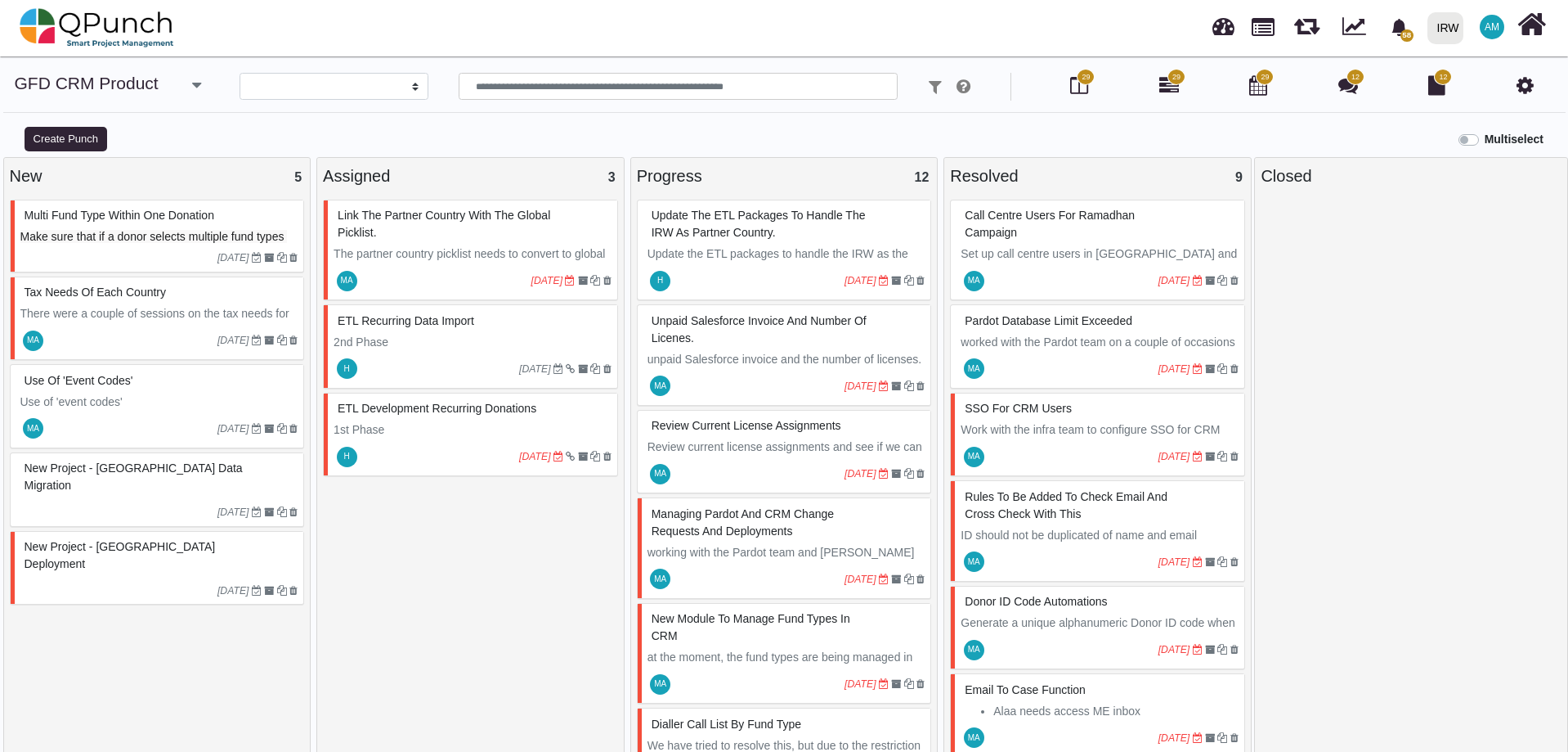
click at [1164, 88] on icon at bounding box center [1169, 85] width 20 height 20
click at [155, 402] on p "Use of 'event codes'" at bounding box center [160, 402] width 278 height 17
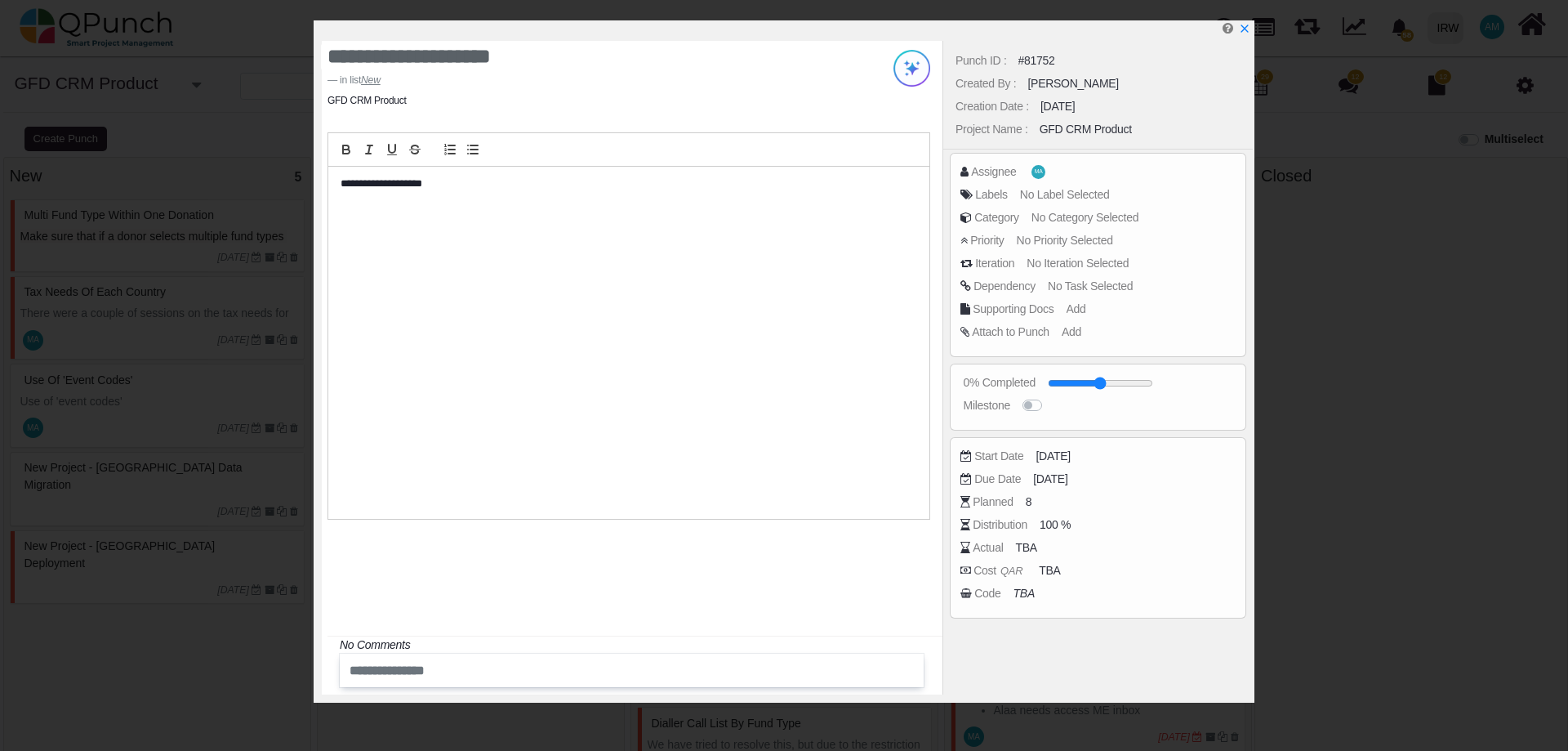
click at [1047, 572] on div "Punch ID : #81752 Created By : Mahmood Ashraf Creation Date : 11-08-2025 Projec…" at bounding box center [1098, 367] width 310 height 654
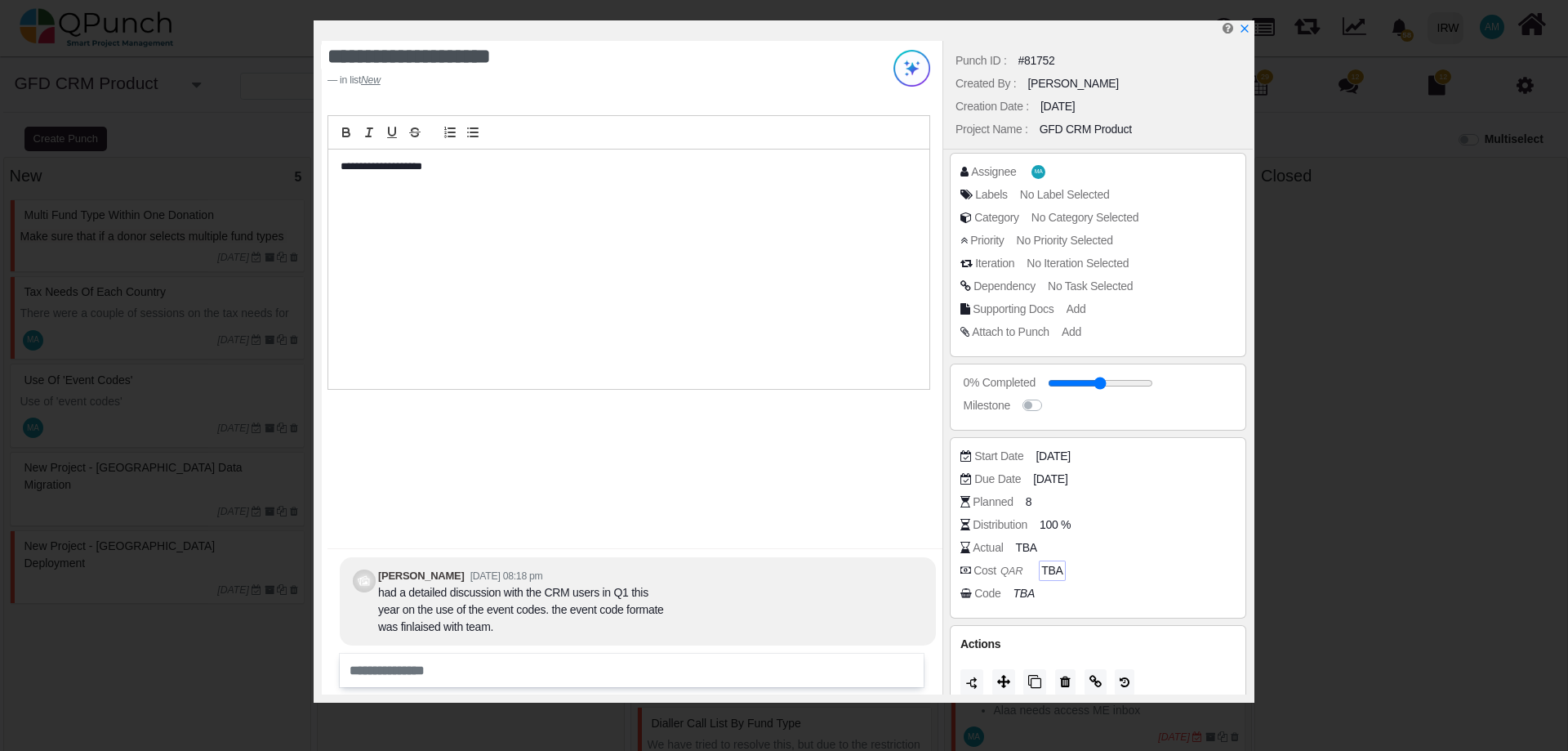
click at [1057, 572] on span "TBA" at bounding box center [1052, 570] width 21 height 17
click at [1025, 547] on span "TBA" at bounding box center [1028, 547] width 21 height 17
click at [1041, 535] on div "Distribution 100 %" at bounding box center [1098, 528] width 275 height 23
click at [1049, 546] on input "number" at bounding box center [1125, 547] width 212 height 16
click at [977, 553] on div "Actual" at bounding box center [987, 547] width 30 height 17
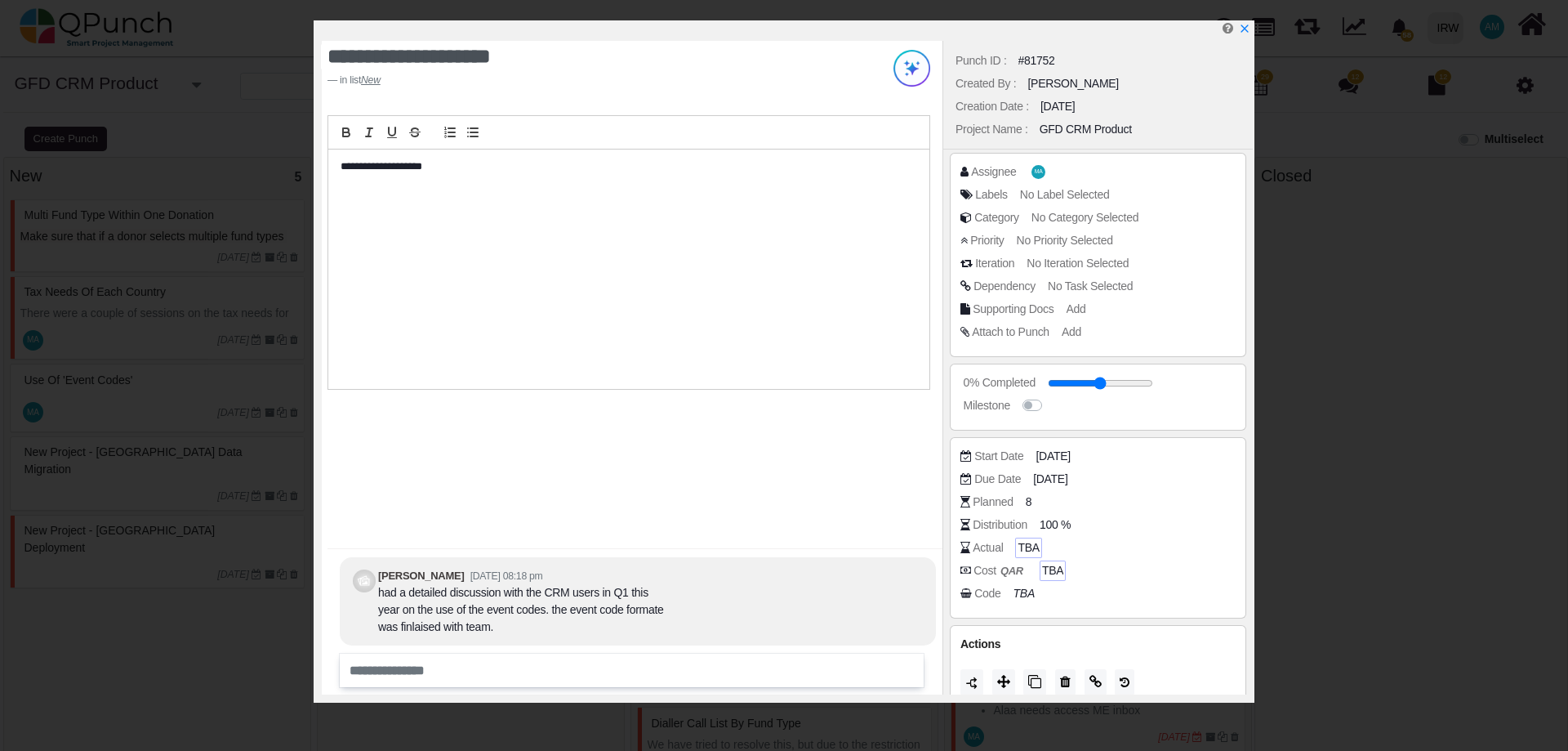
click at [1017, 551] on span "TBA" at bounding box center [1028, 547] width 21 height 17
click at [993, 492] on div "Due Date 11-08-2025" at bounding box center [1098, 482] width 275 height 23
click at [1038, 499] on div "Planned 8" at bounding box center [1102, 501] width 283 height 16
click at [1028, 502] on span "8" at bounding box center [1031, 502] width 7 height 17
click at [1031, 498] on span "8" at bounding box center [1031, 502] width 7 height 17
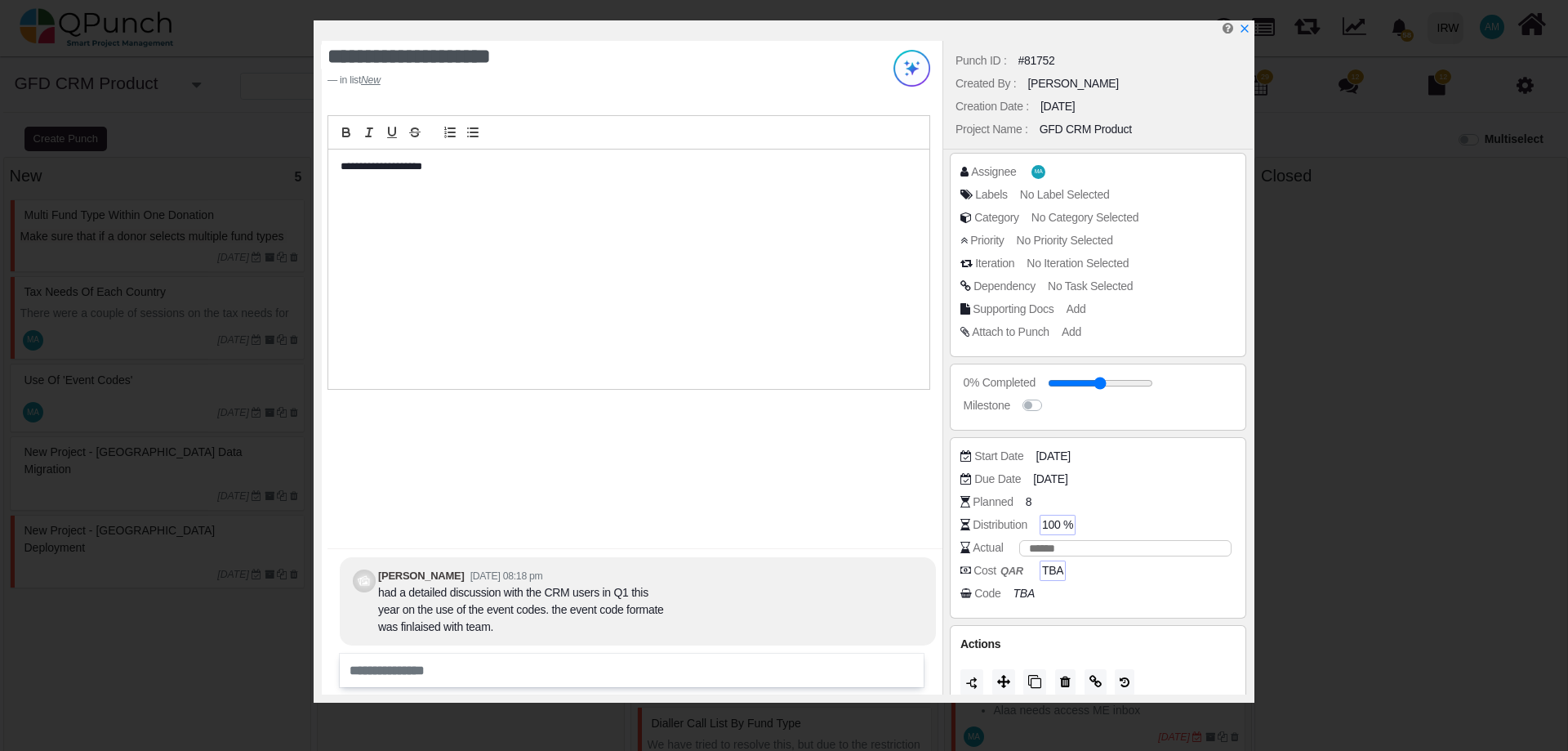
click at [1059, 527] on span "100 %" at bounding box center [1058, 525] width 31 height 17
click at [1022, 497] on div "Planned 8" at bounding box center [1102, 501] width 283 height 16
click at [1027, 504] on div "8" at bounding box center [1031, 502] width 11 height 20
click at [1028, 504] on span "8" at bounding box center [1031, 502] width 7 height 17
click at [1026, 503] on div "8" at bounding box center [1031, 502] width 11 height 20
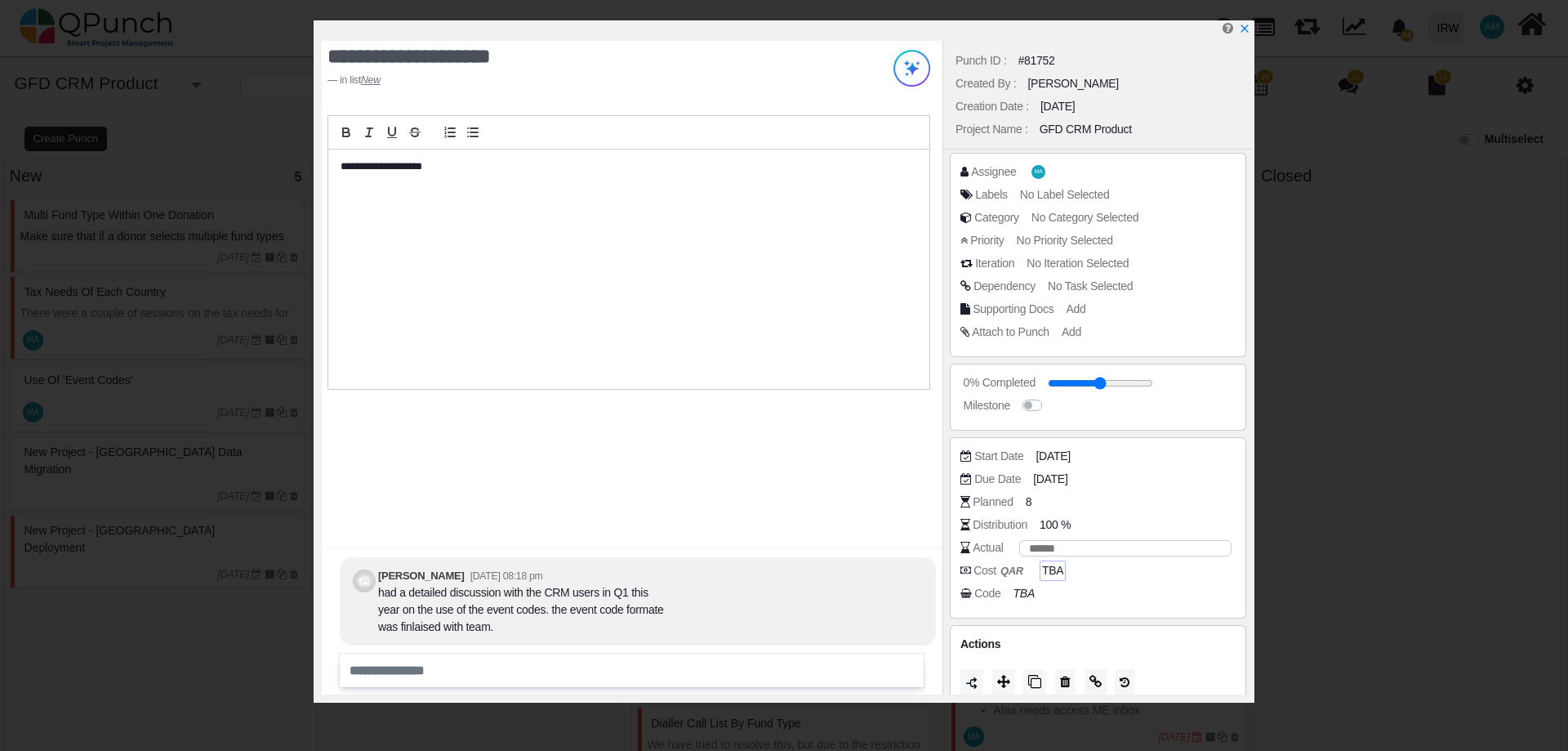
click at [1070, 596] on div "Code TBA" at bounding box center [1102, 592] width 283 height 16
click at [882, 521] on div "**********" at bounding box center [632, 367] width 620 height 654
click at [1243, 32] on icon "x" at bounding box center [1243, 29] width 13 height 13
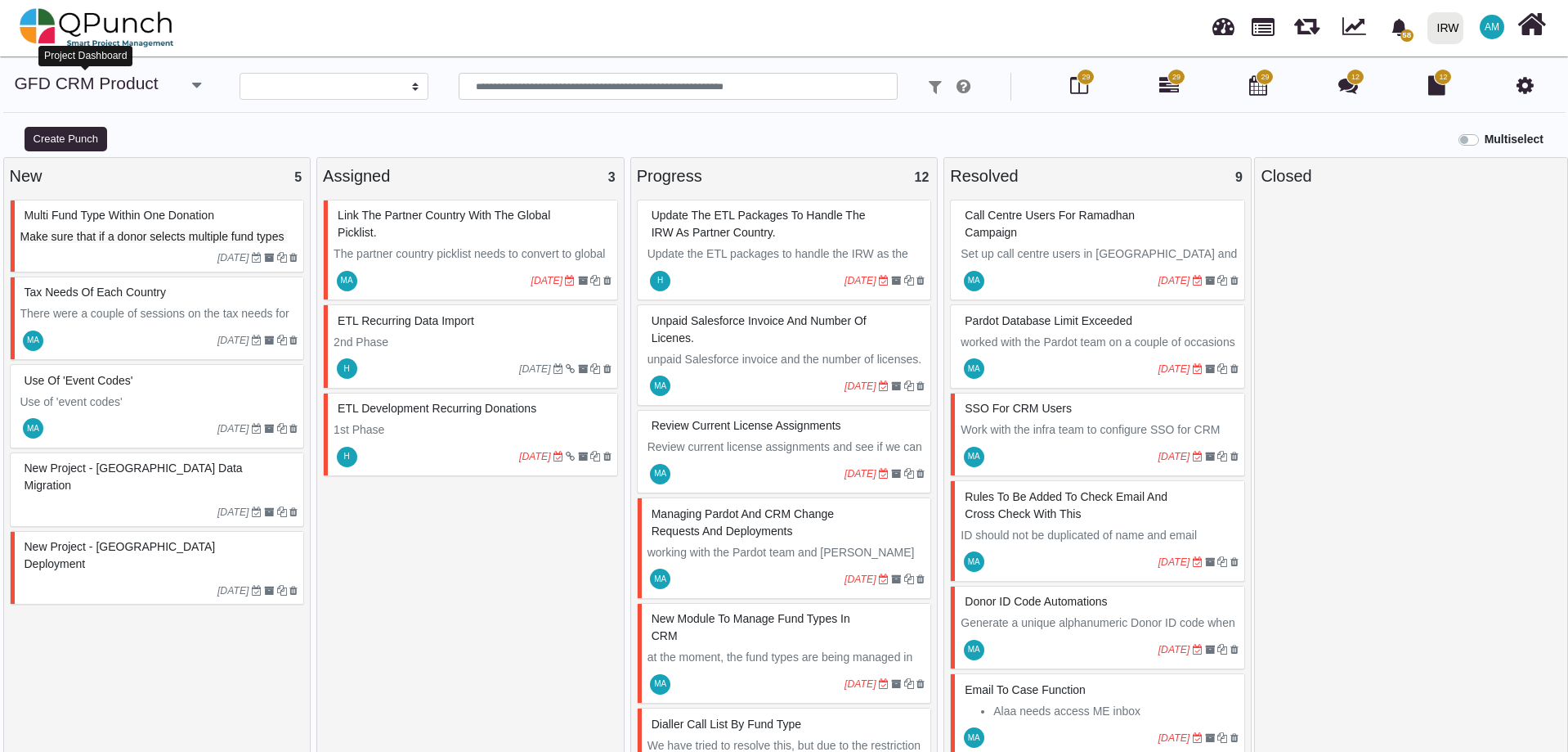
click at [60, 85] on link "GFD CRM Product" at bounding box center [86, 83] width 144 height 19
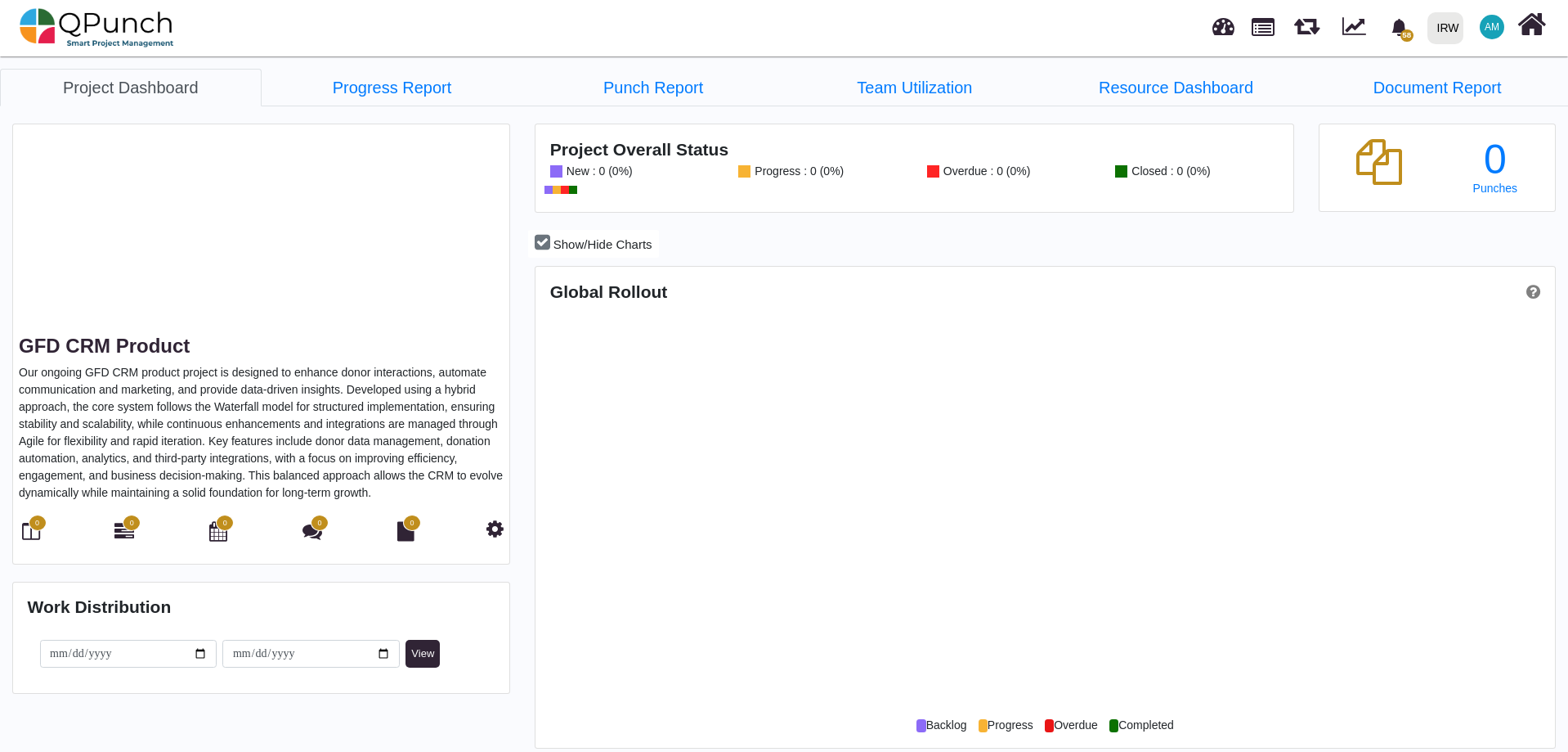
scroll to position [451, 1014]
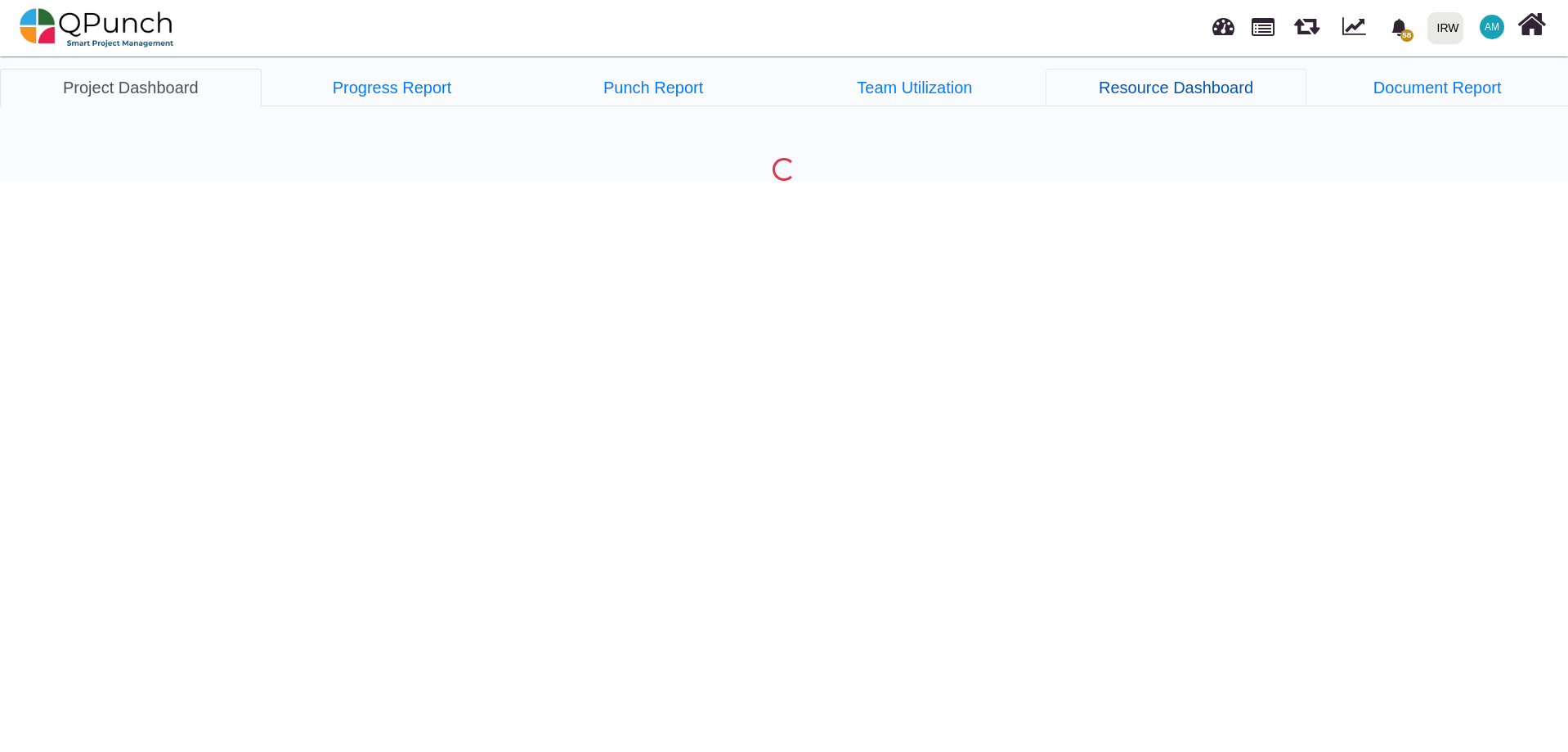
click at [1166, 88] on link "Resource Dashboard" at bounding box center [1176, 87] width 262 height 38
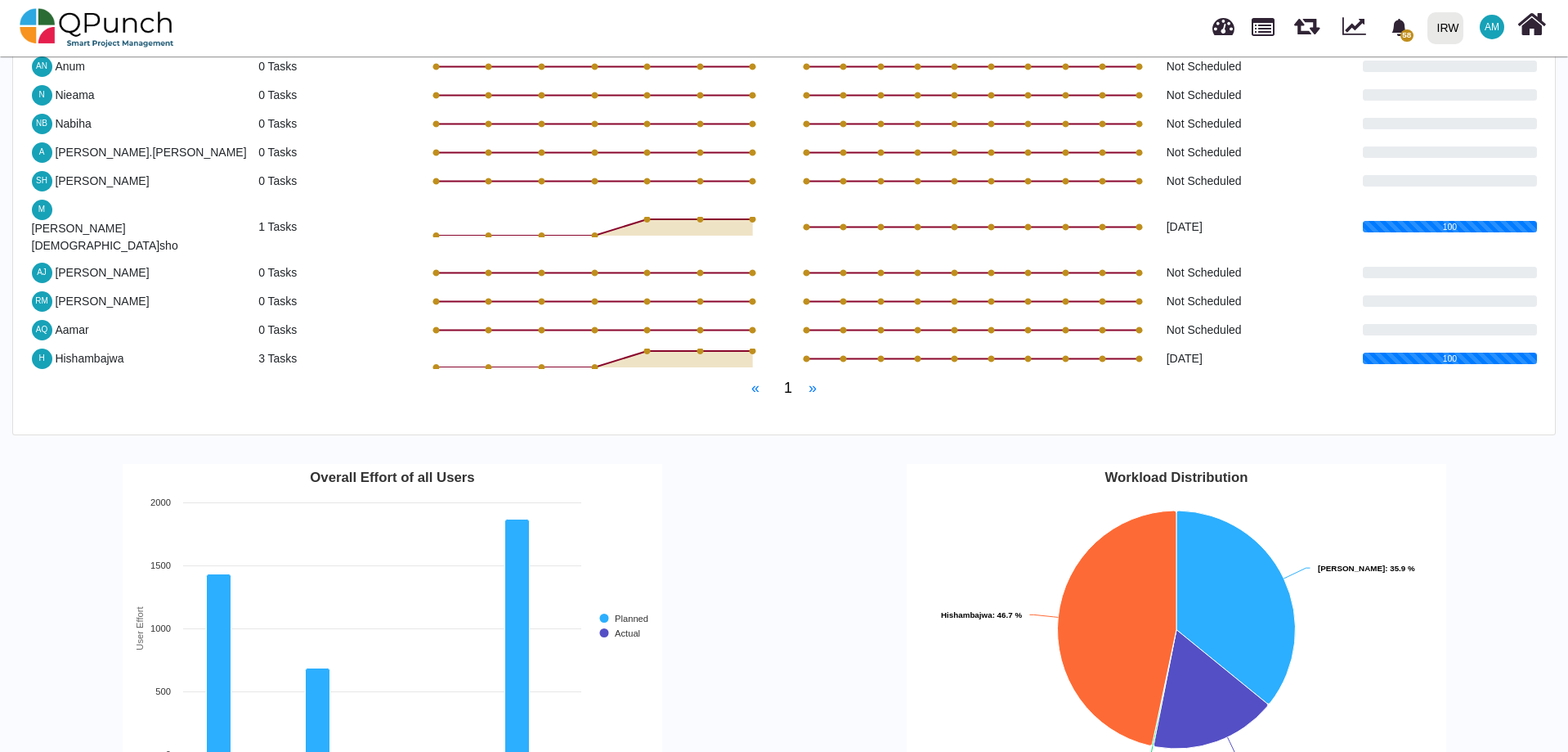
scroll to position [491, 0]
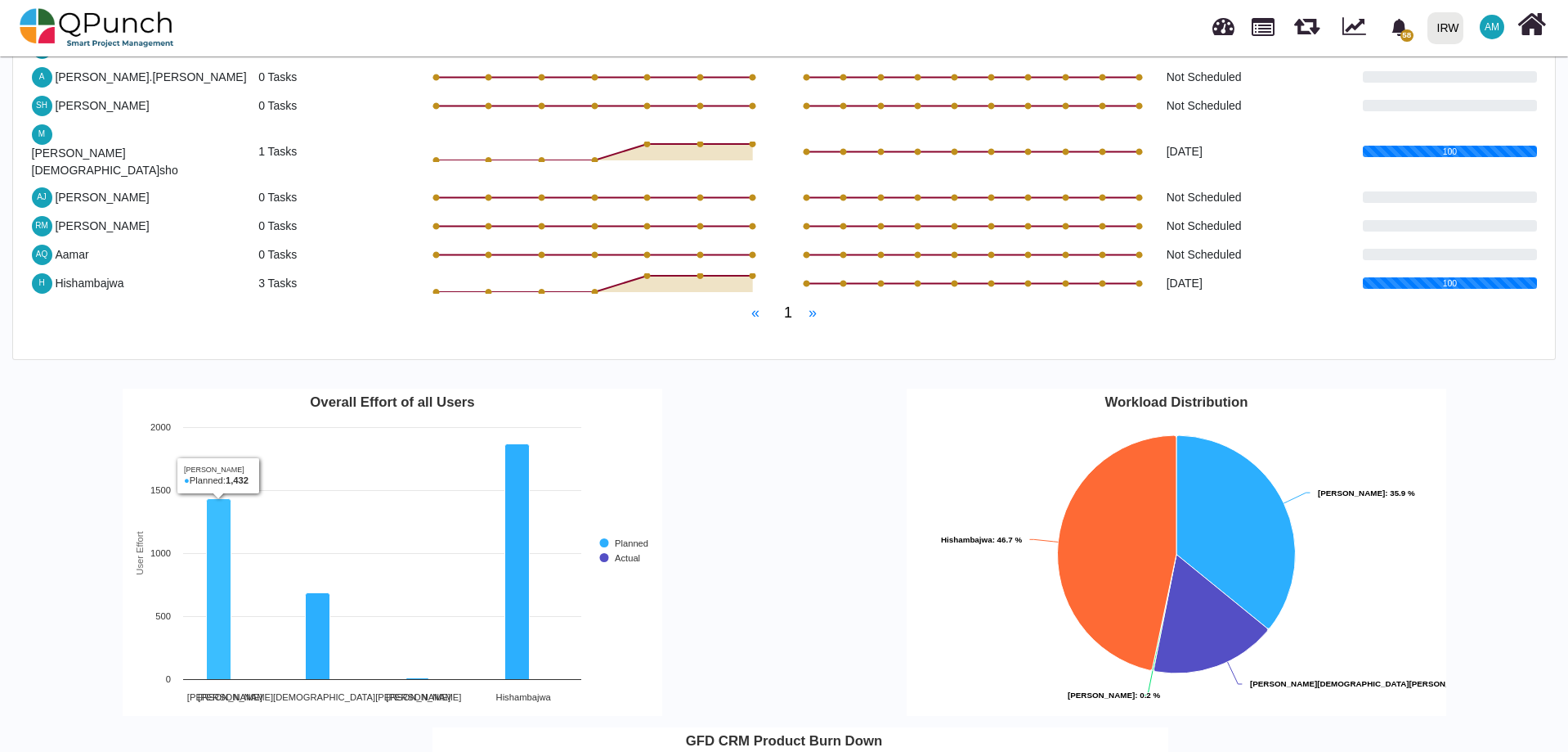
click at [346, 496] on rect "Interactive chart" at bounding box center [392, 551] width 539 height 327
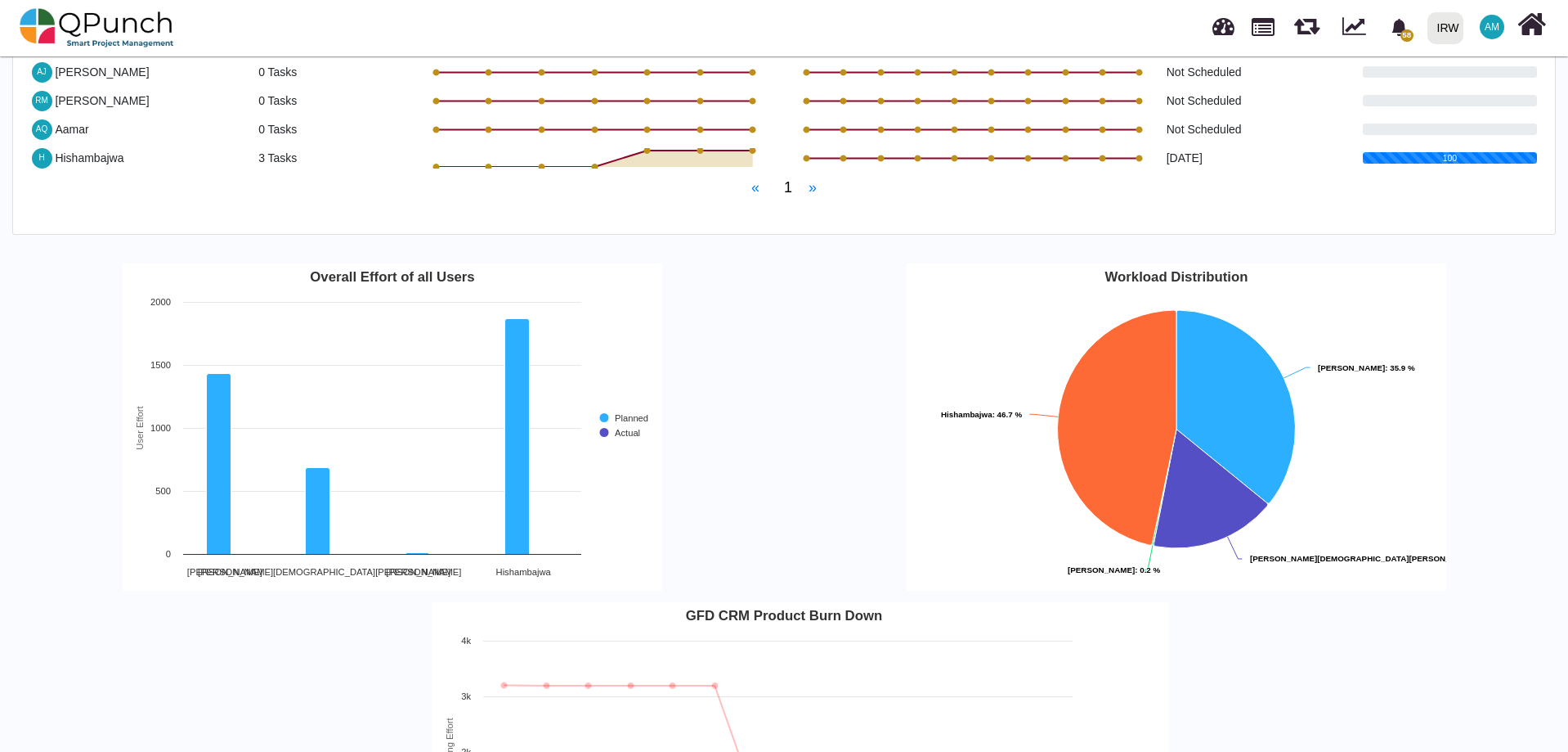
scroll to position [736, 0]
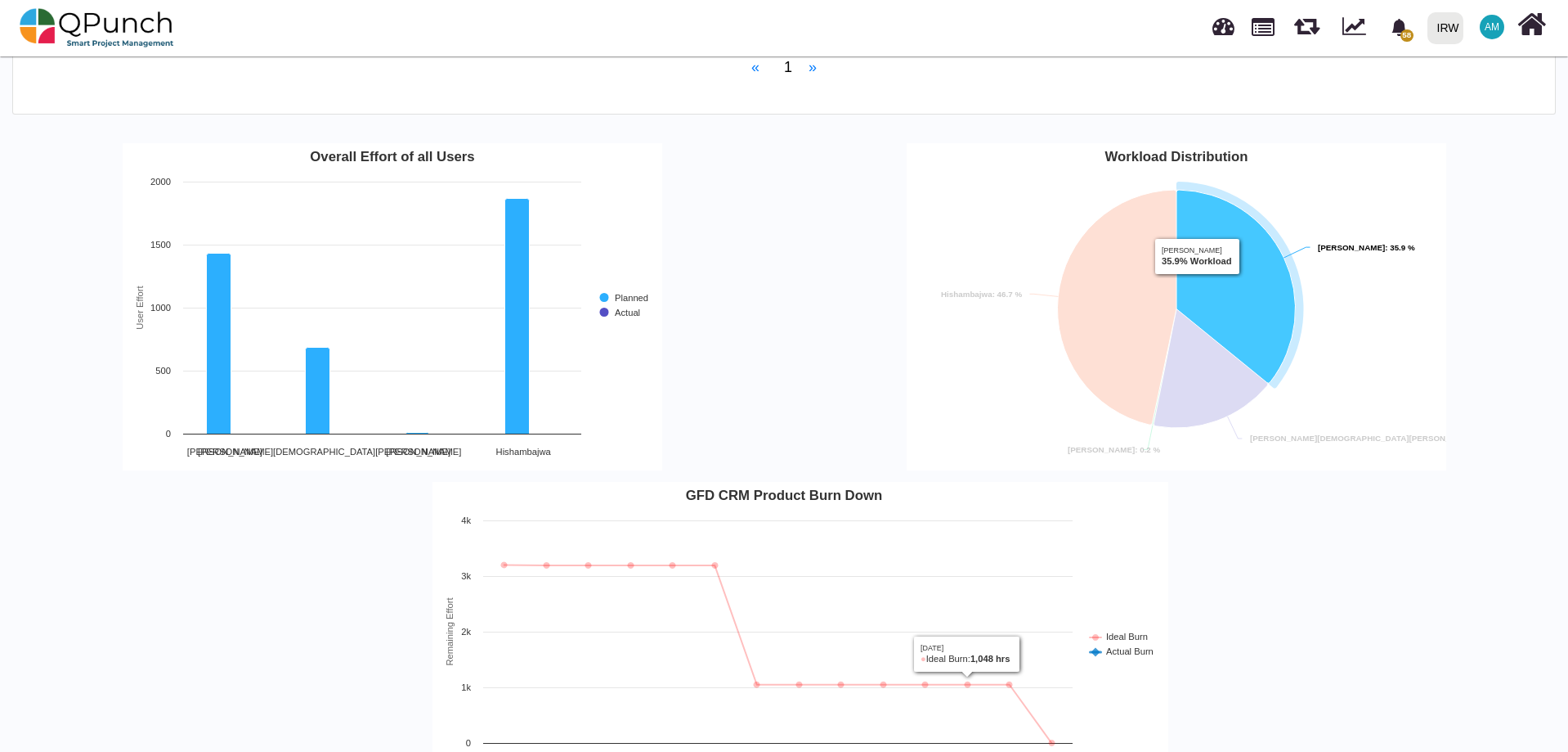
click at [1199, 232] on icon "Mahmood Ashraf, 1,432%. Workload." at bounding box center [1235, 286] width 119 height 193
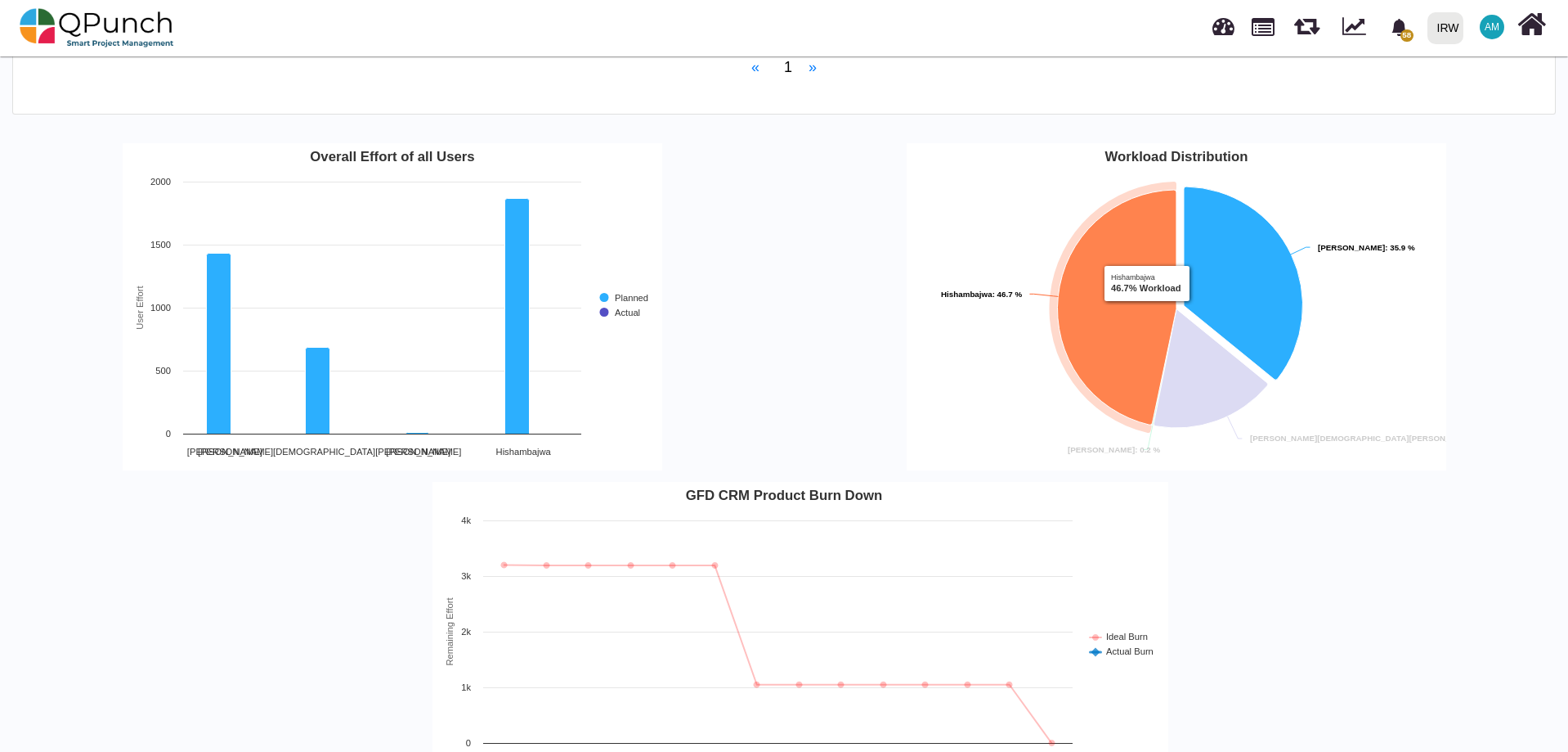
click at [1147, 277] on icon "Hishambajwa, 1,864%. Workload." at bounding box center [1116, 306] width 119 height 235
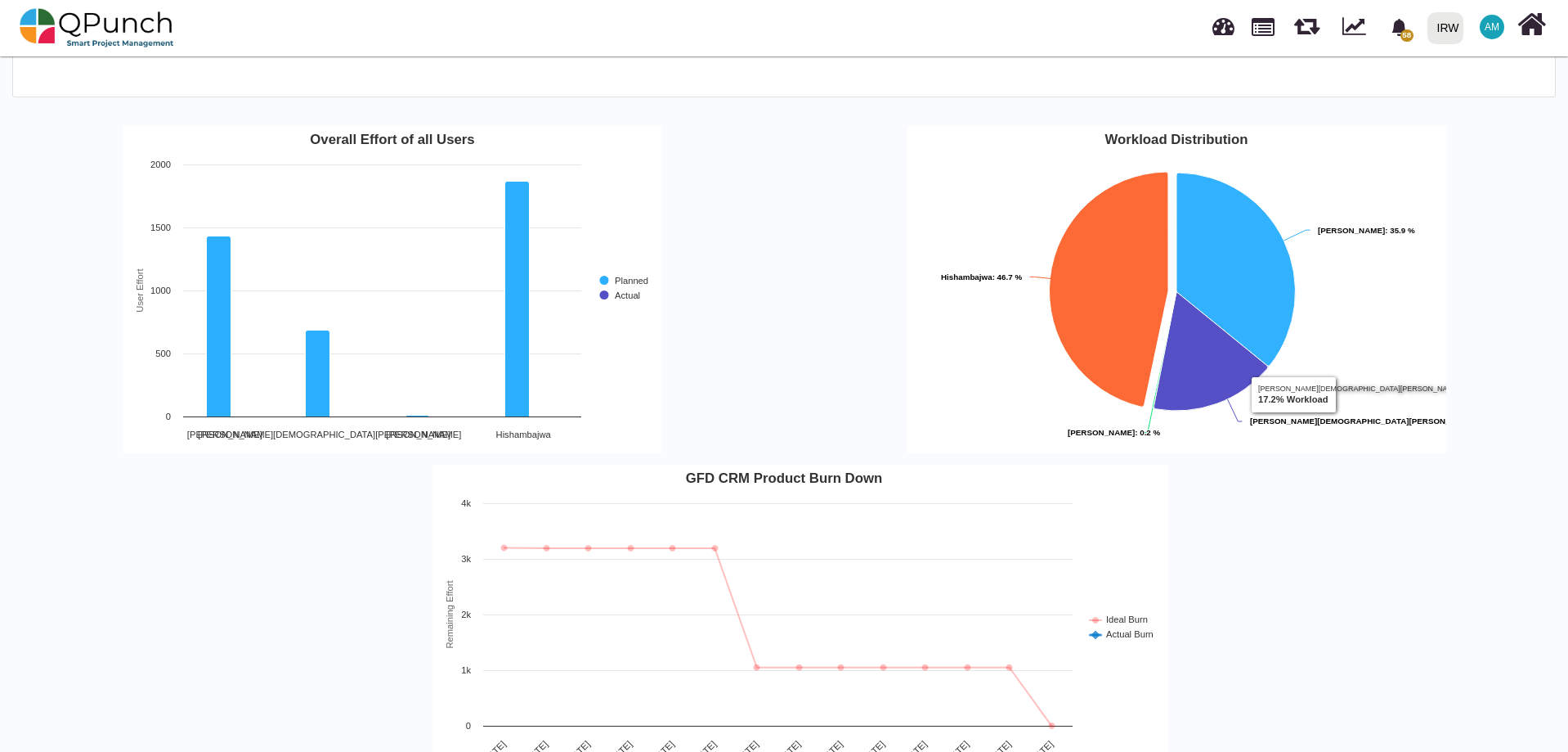
scroll to position [758, 0]
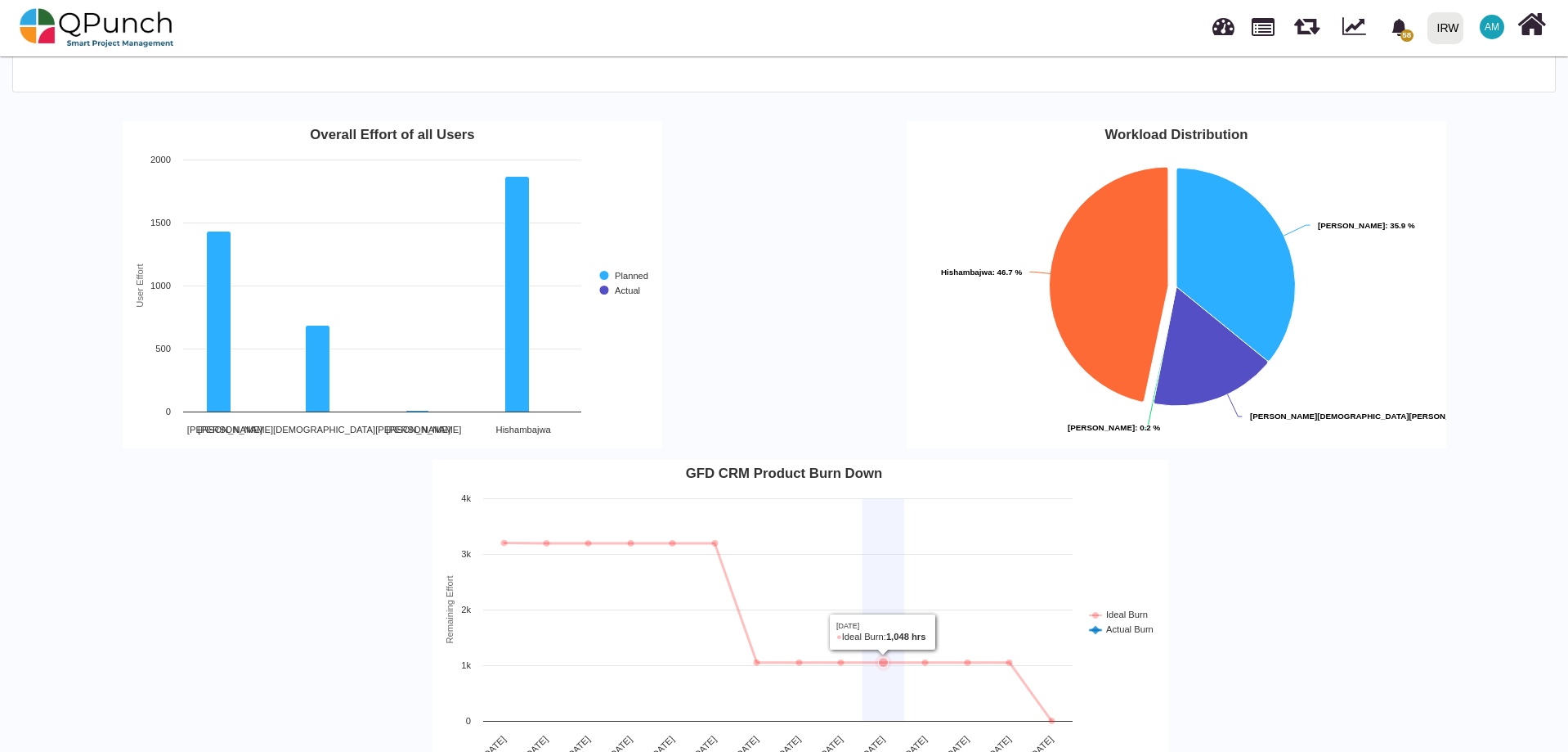
click at [900, 573] on rect "Interactive chart" at bounding box center [800, 623] width 735 height 327
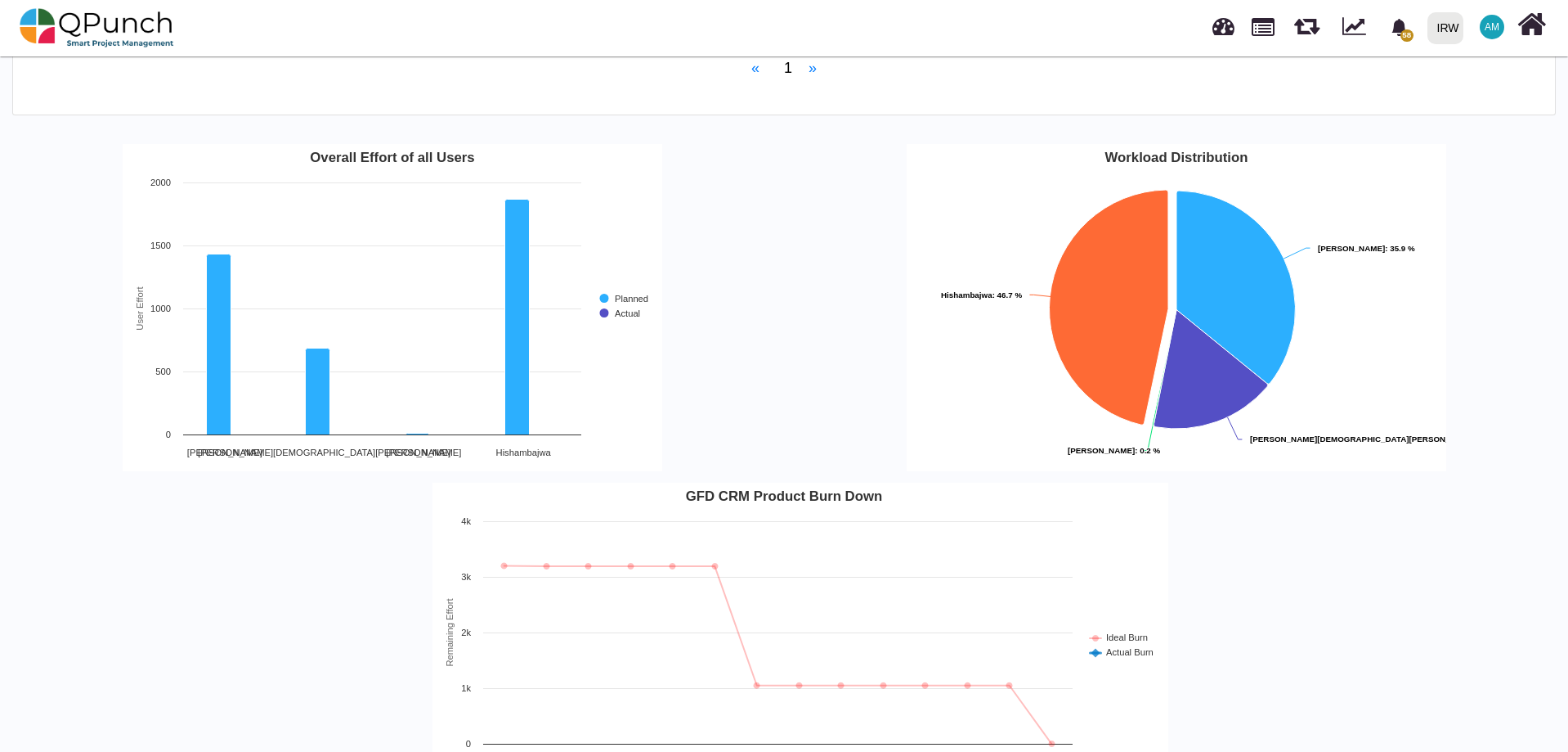
scroll to position [736, 0]
drag, startPoint x: 983, startPoint y: 132, endPoint x: 797, endPoint y: 225, distance: 208.0
click at [797, 225] on div "Workload Distribution Pie chart with 4 slices. Created with Highcharts 12.0.2 W…" at bounding box center [1176, 306] width 784 height 350
drag, startPoint x: 562, startPoint y: 102, endPoint x: 498, endPoint y: 131, distance: 70.3
click at [498, 143] on rect "Interactive chart" at bounding box center [392, 306] width 539 height 327
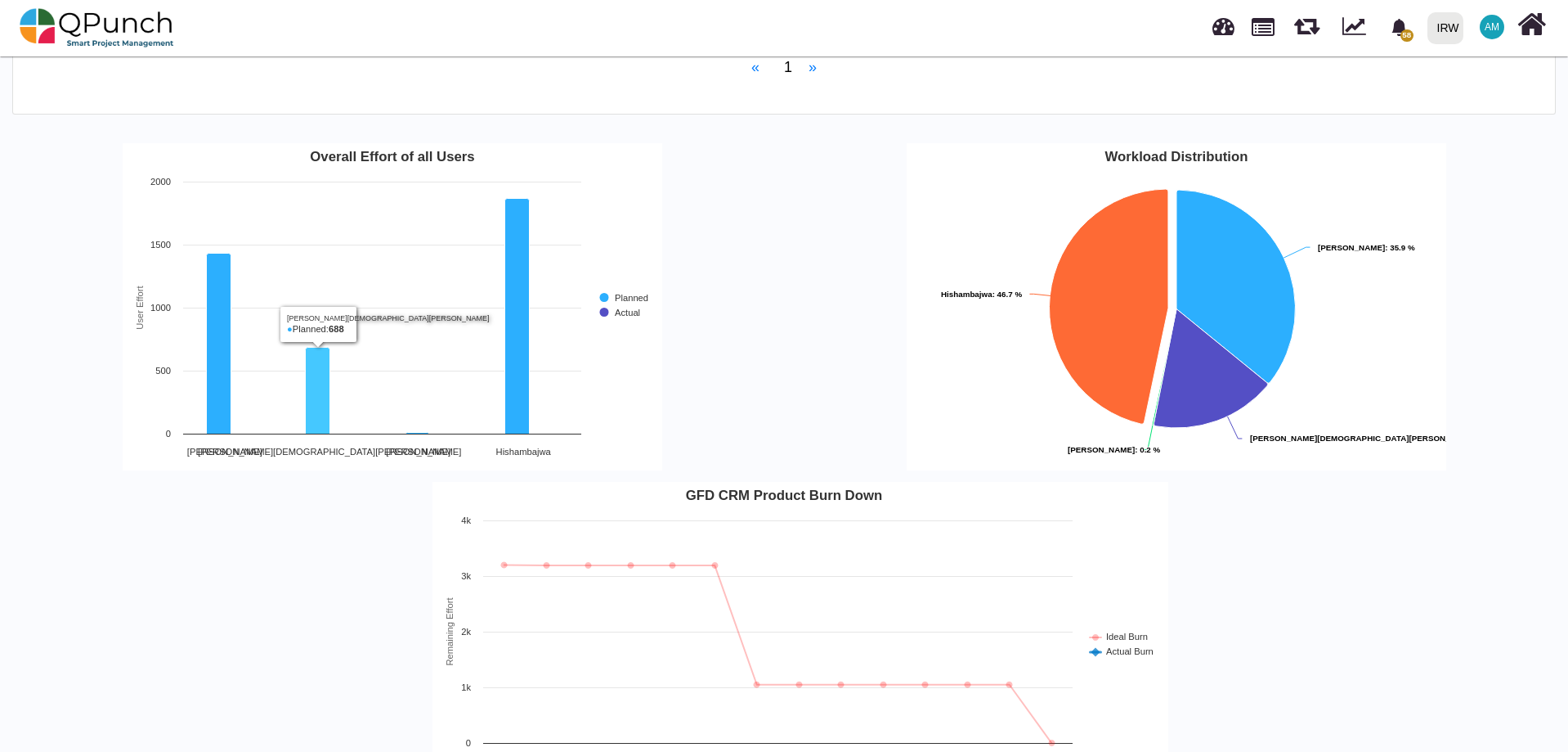
click at [314, 372] on icon "Muhammad.shoaib, 688. Planned." at bounding box center [317, 391] width 25 height 87
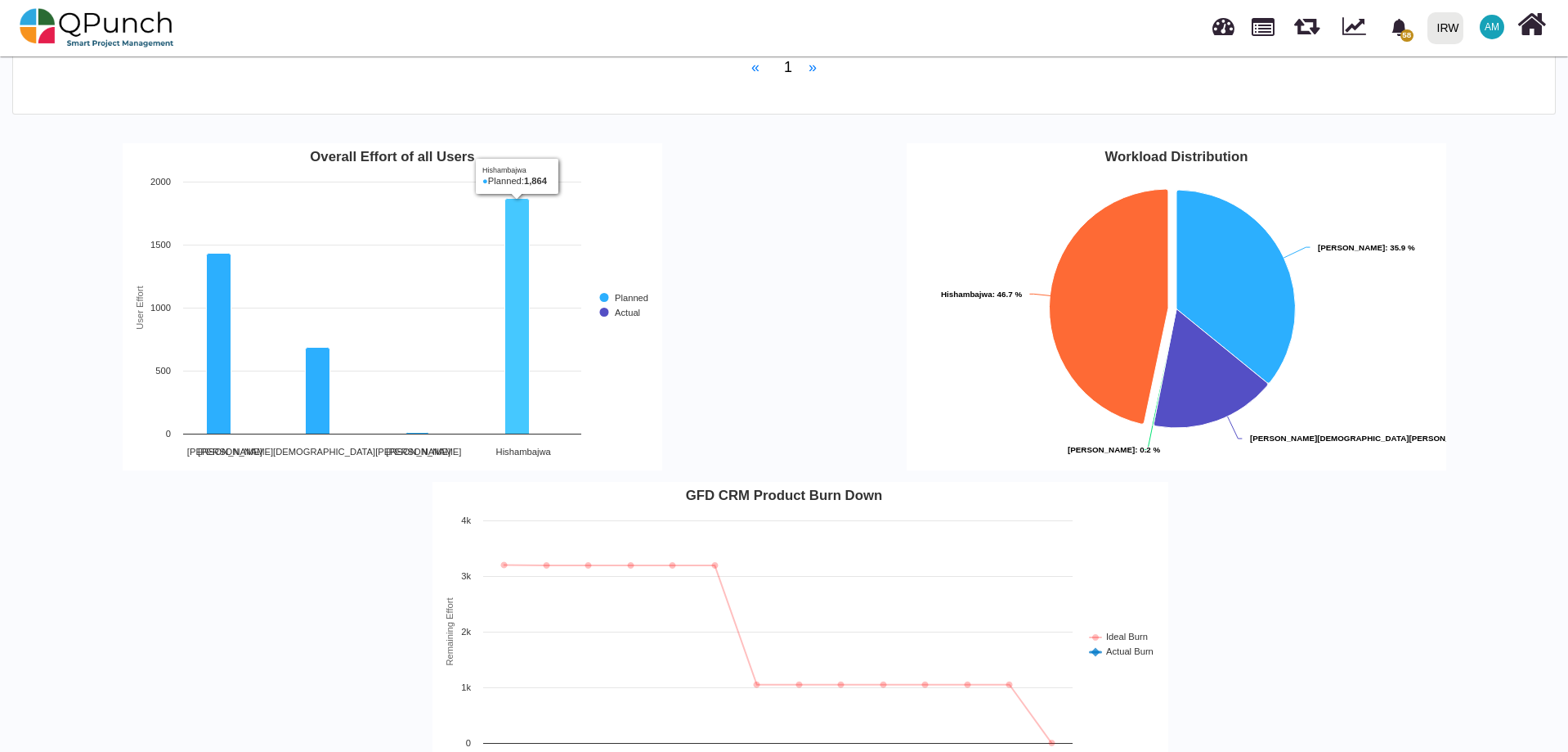
click at [506, 353] on icon "Hishambajwa, 1,864. Planned." at bounding box center [516, 317] width 25 height 236
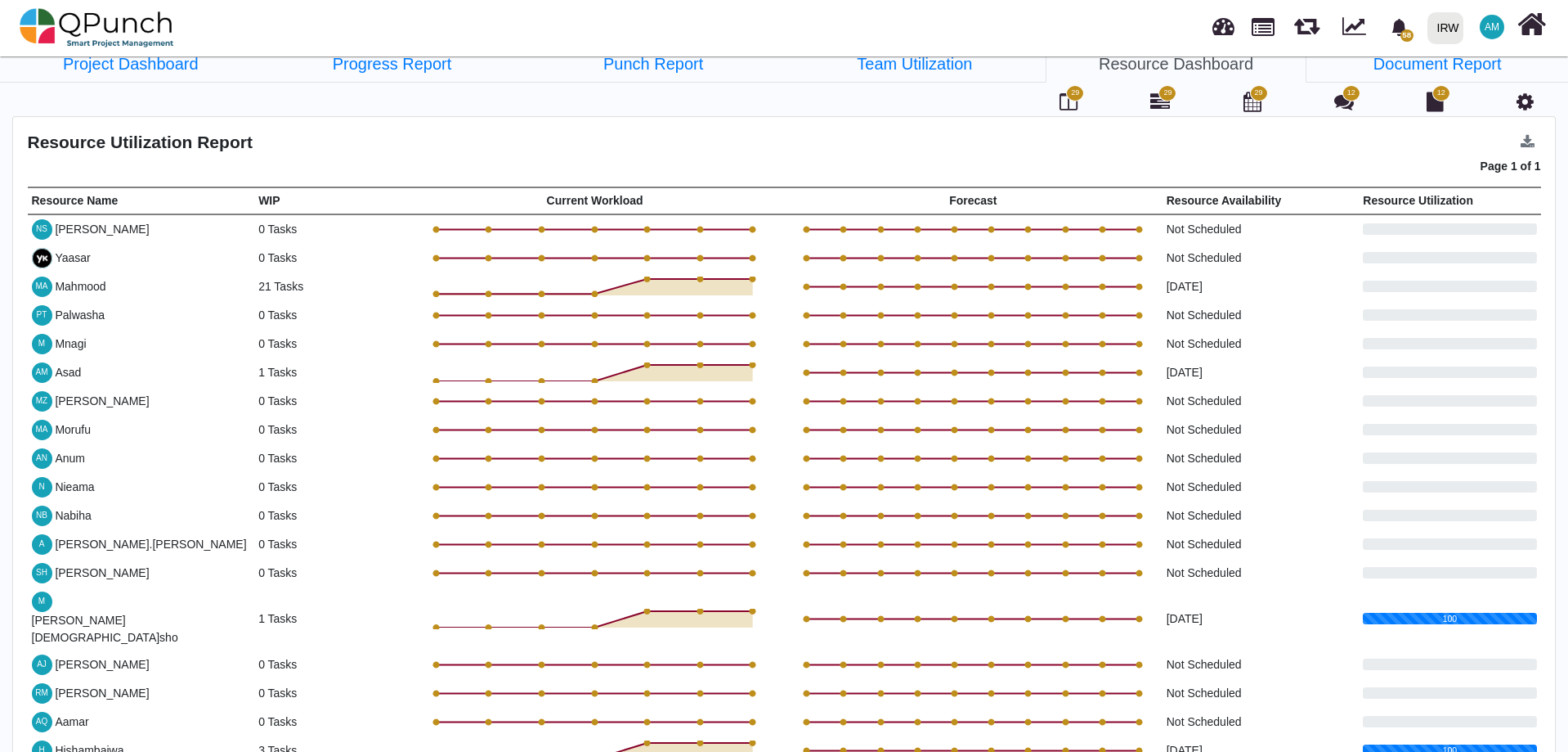
scroll to position [22, 0]
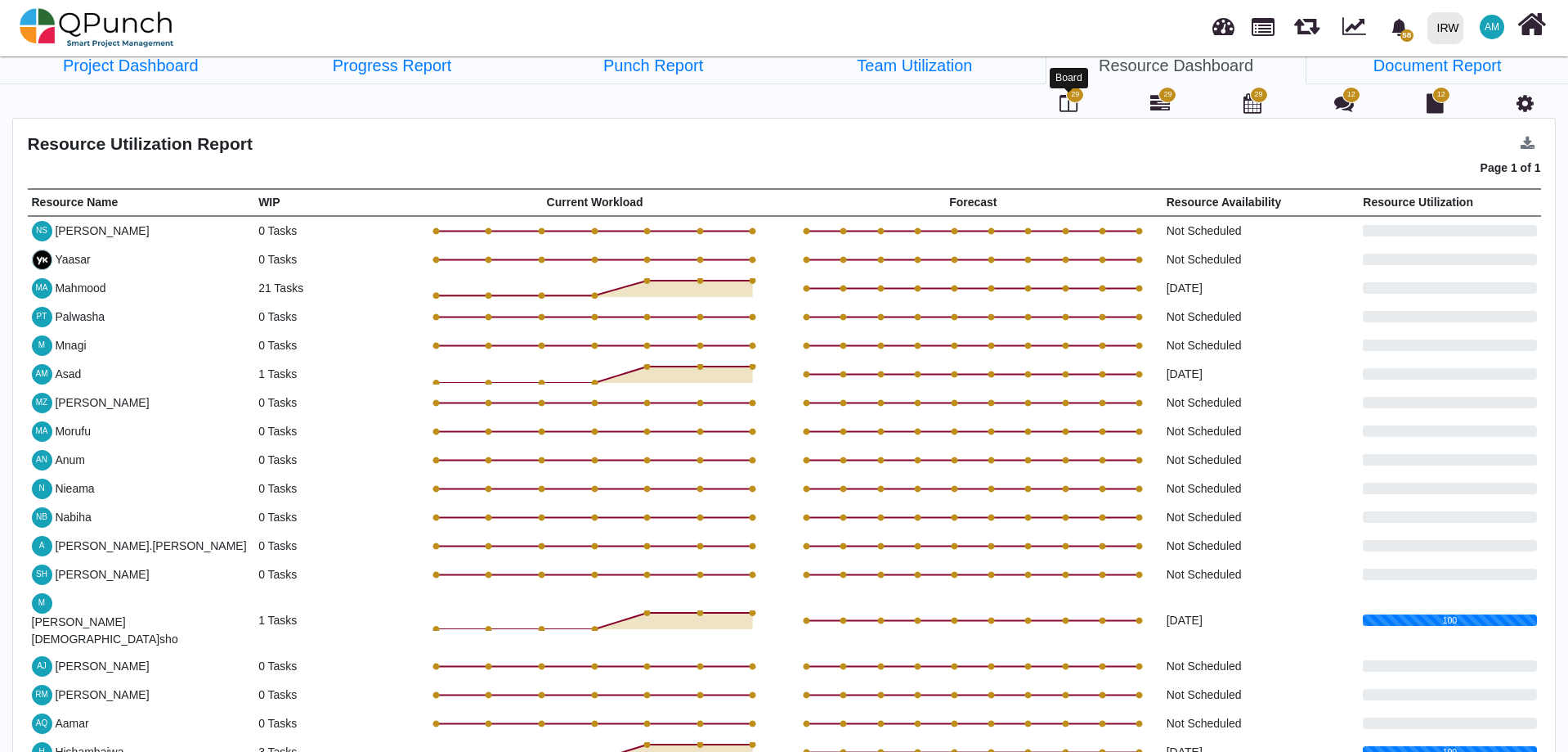
click at [1073, 100] on span "29" at bounding box center [1075, 94] width 9 height 11
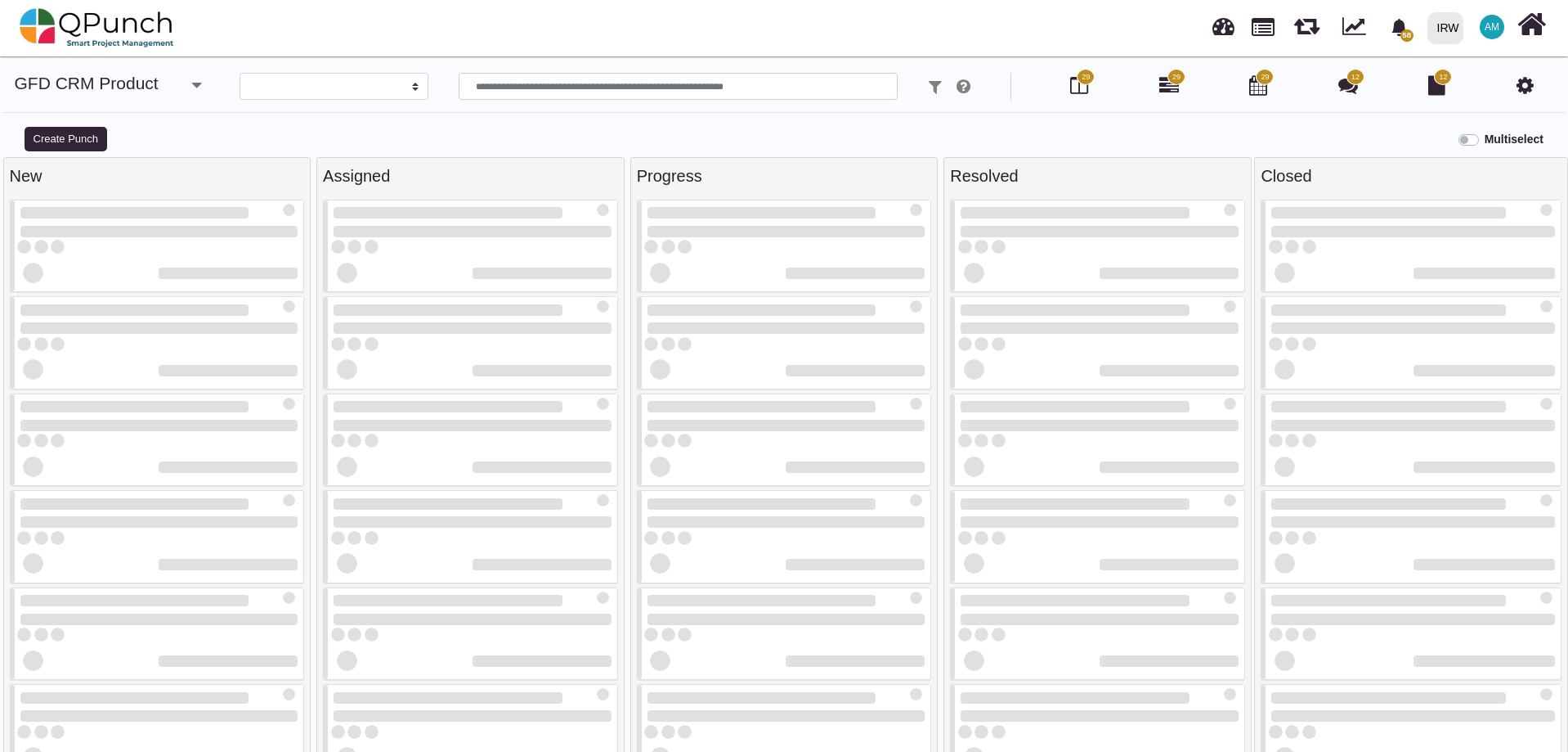
select select
